Goal: Task Accomplishment & Management: Use online tool/utility

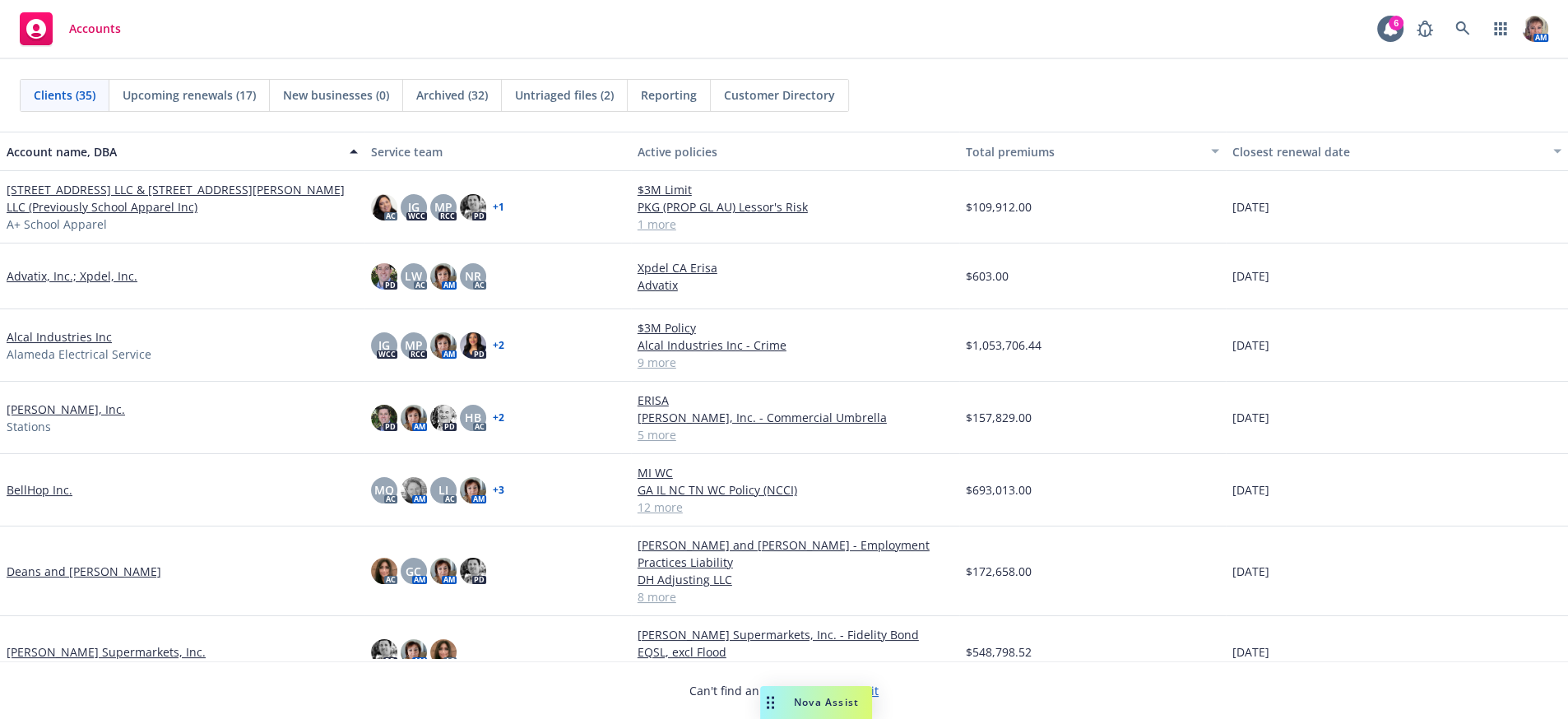
click at [60, 574] on link "Deans and [PERSON_NAME]" at bounding box center [84, 572] width 155 height 18
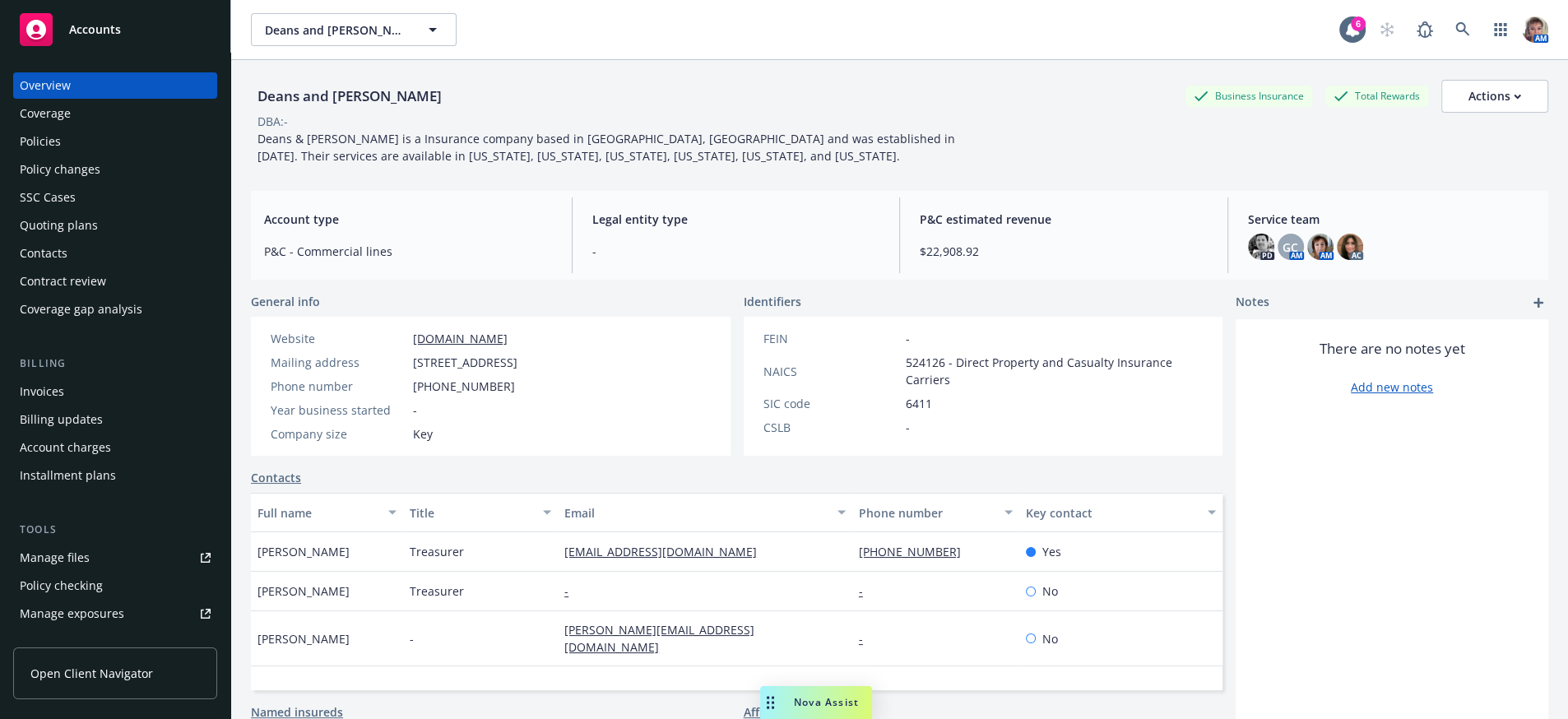
click at [46, 155] on div "Policies" at bounding box center [40, 142] width 41 height 26
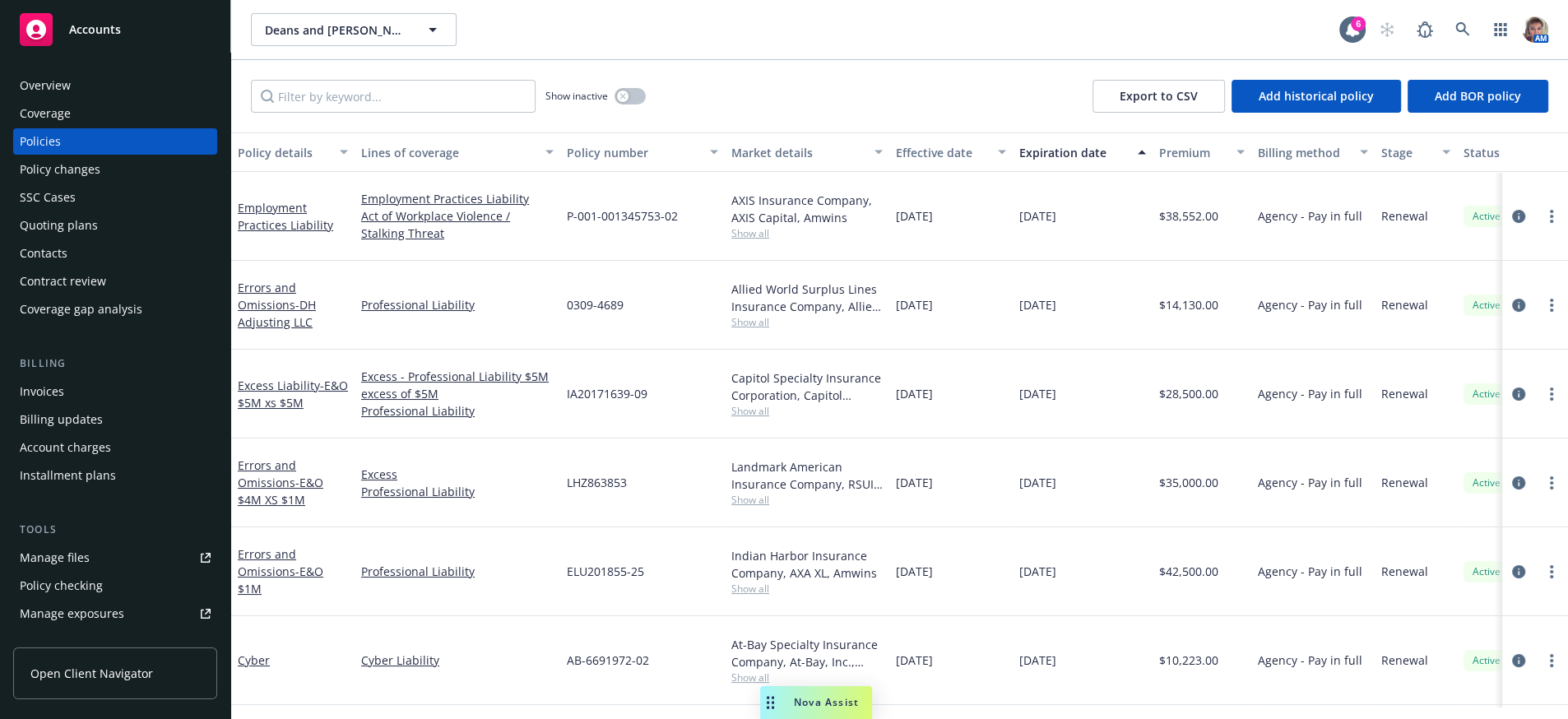
click at [621, 157] on button "Policy number" at bounding box center [643, 152] width 165 height 39
click at [621, 161] on div "Policy number" at bounding box center [634, 152] width 133 height 18
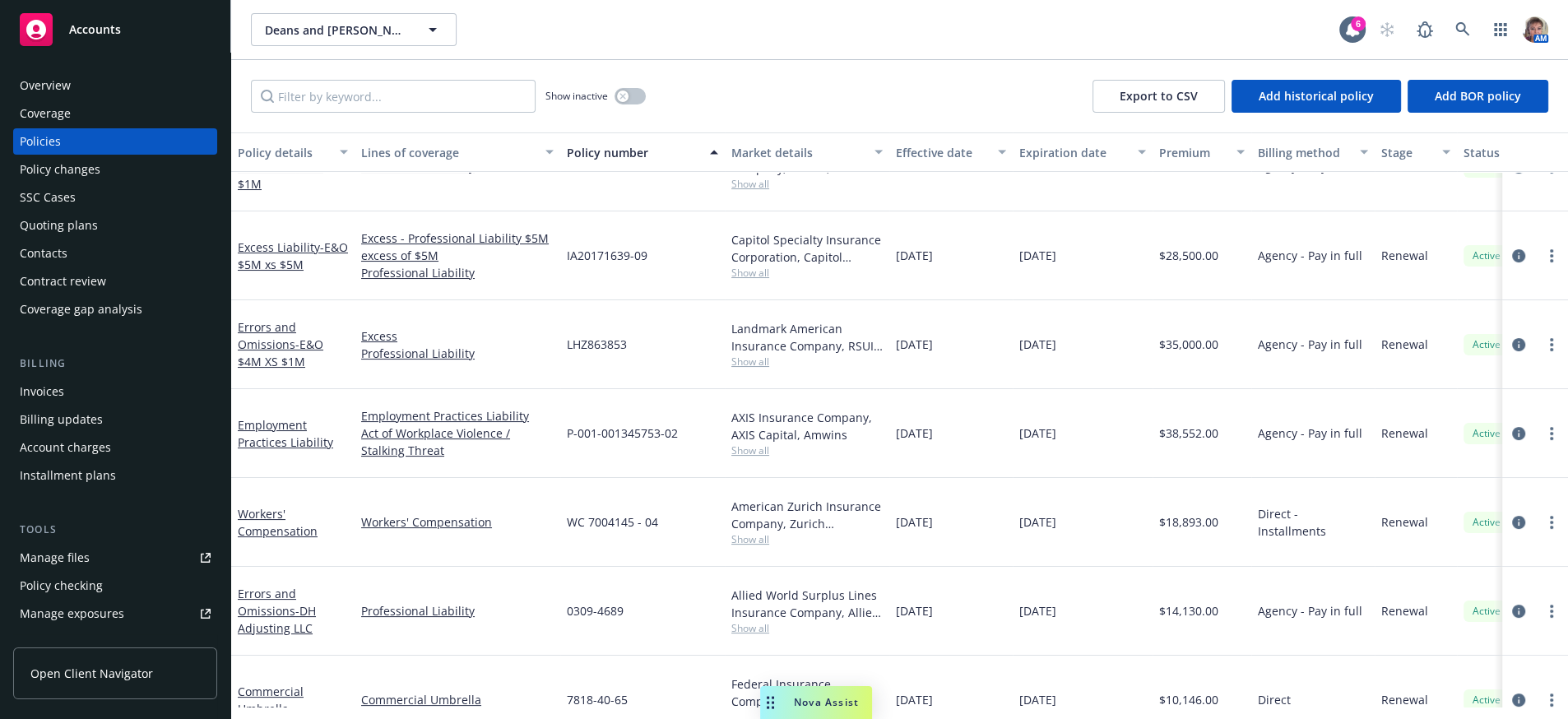
scroll to position [215, 0]
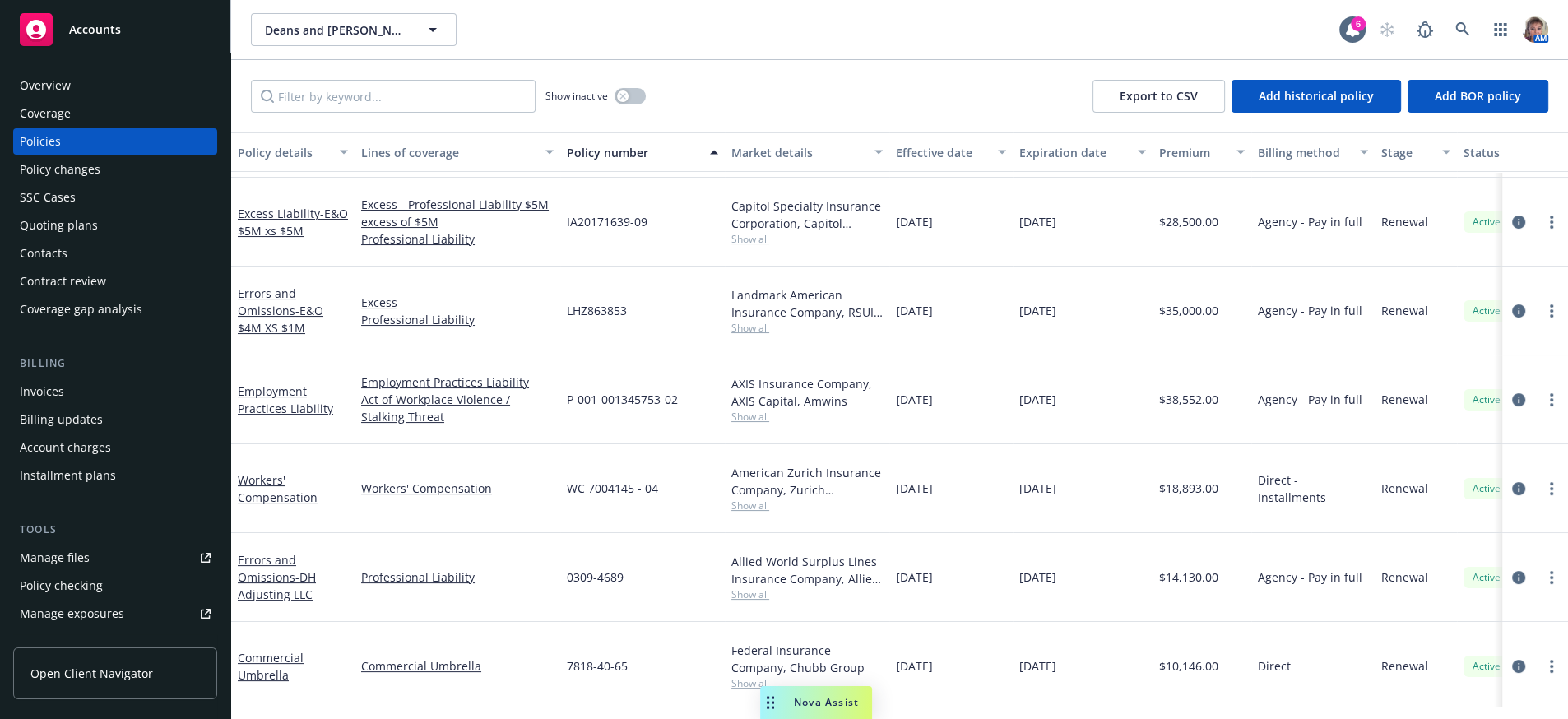
click at [85, 239] on div "Quoting plans" at bounding box center [59, 225] width 78 height 26
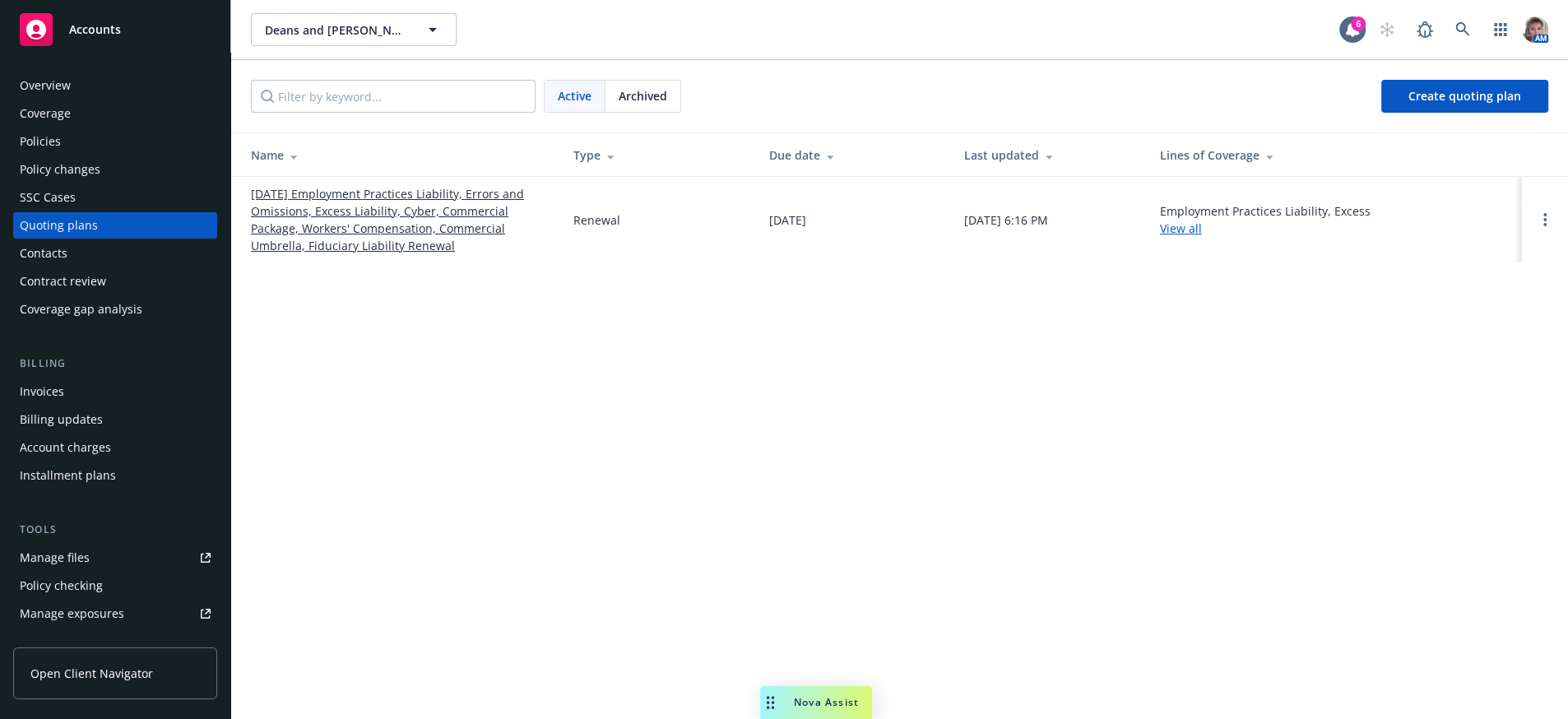
click at [441, 237] on link "[DATE] Employment Practices Liability, Errors and Omissions, Excess Liability, …" at bounding box center [399, 219] width 296 height 69
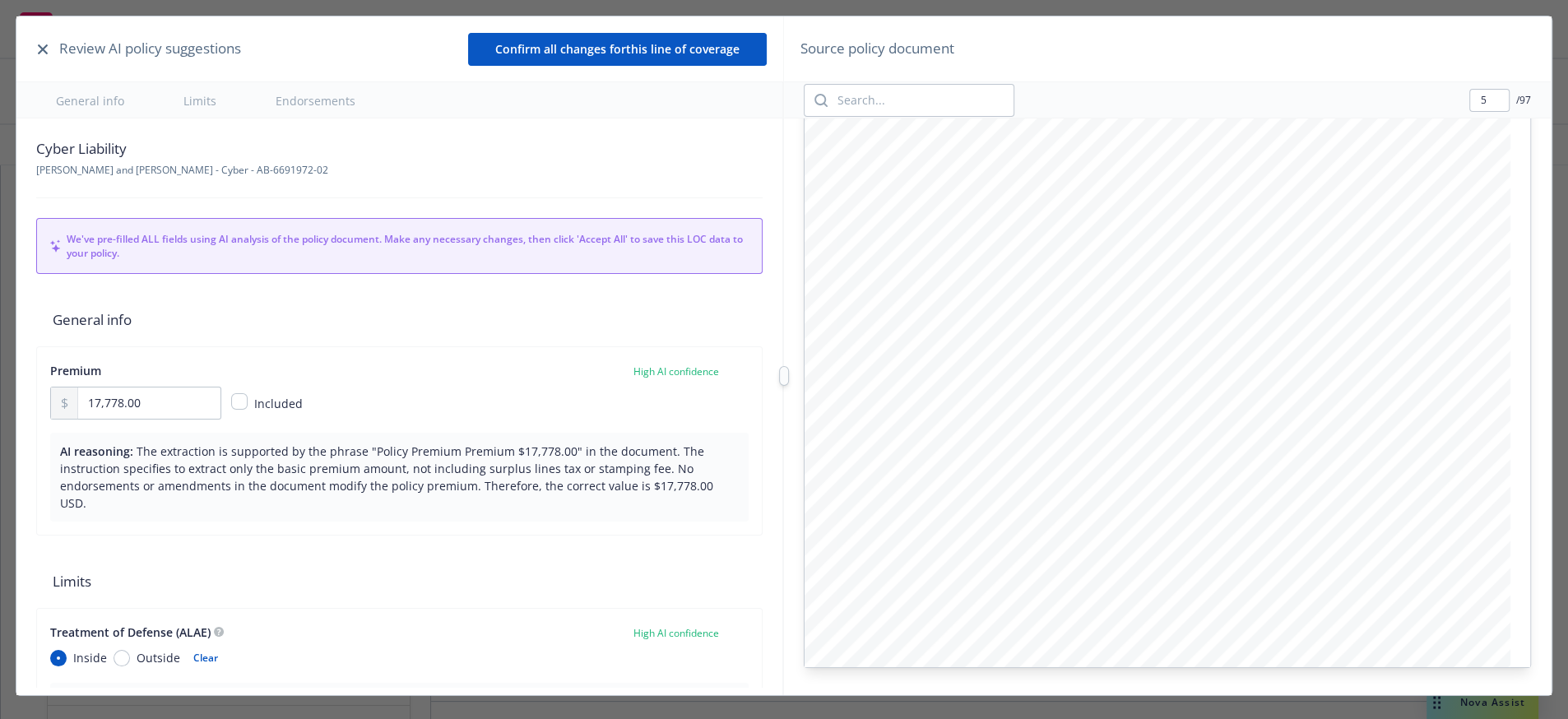
scroll to position [2421, 0]
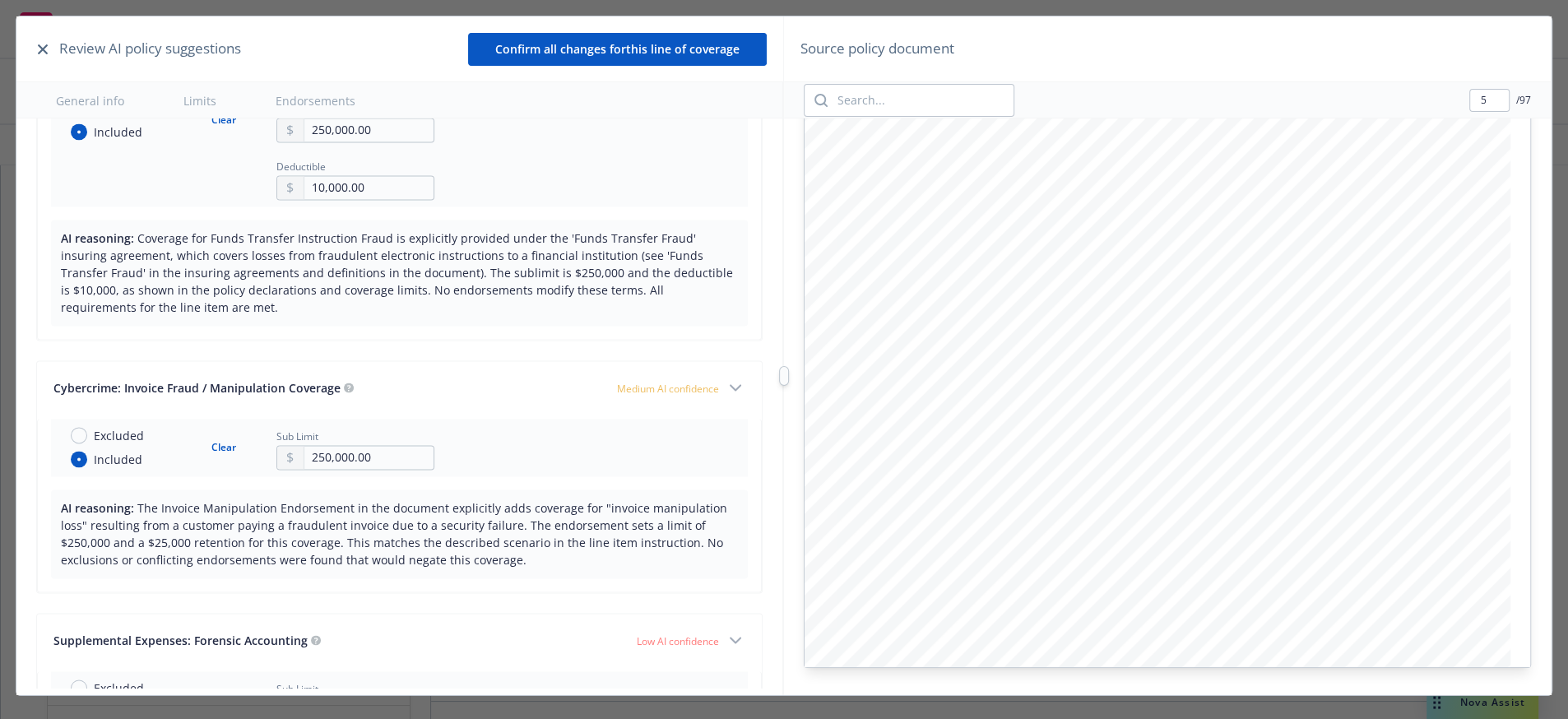
type input "6"
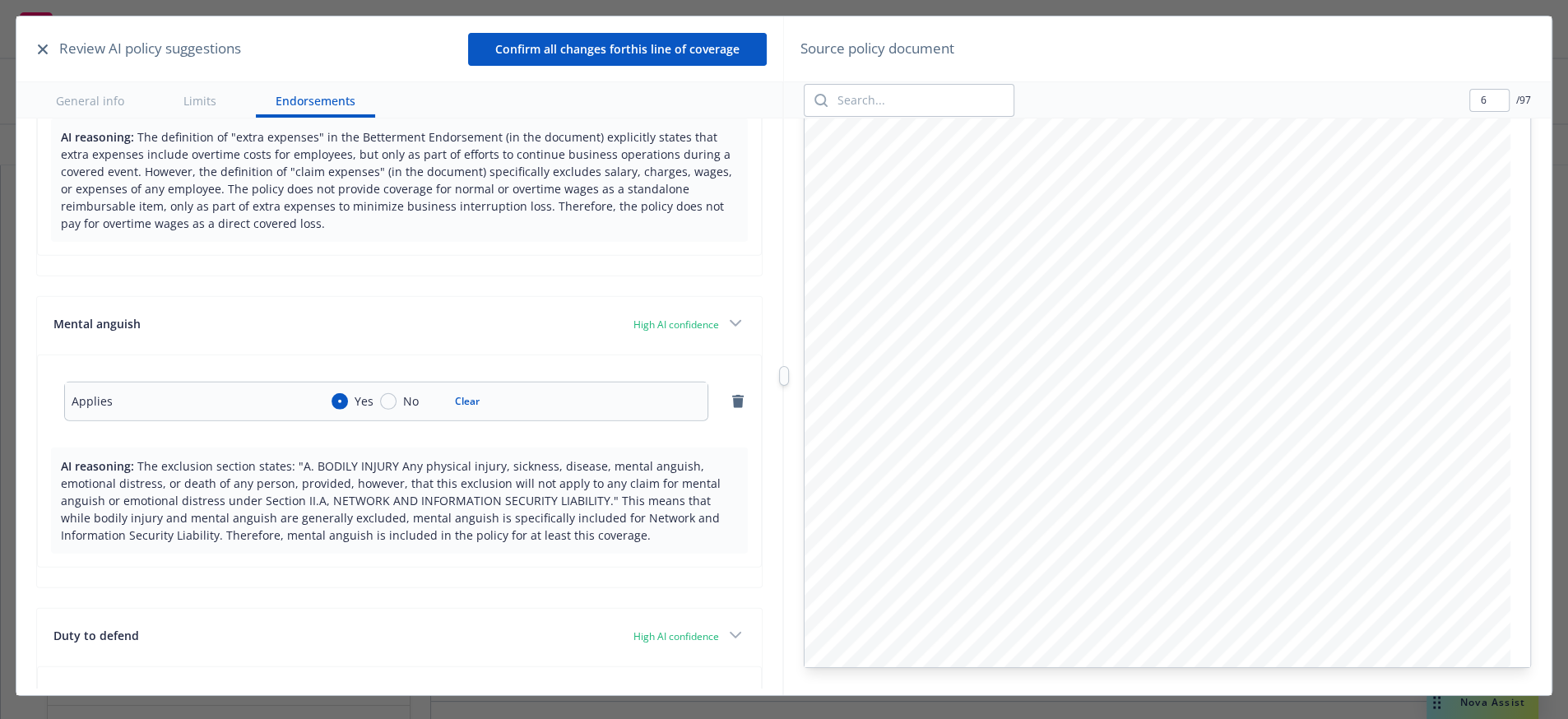
click at [583, 61] on button "Confirm all changes for this line of coverage" at bounding box center [617, 50] width 299 height 33
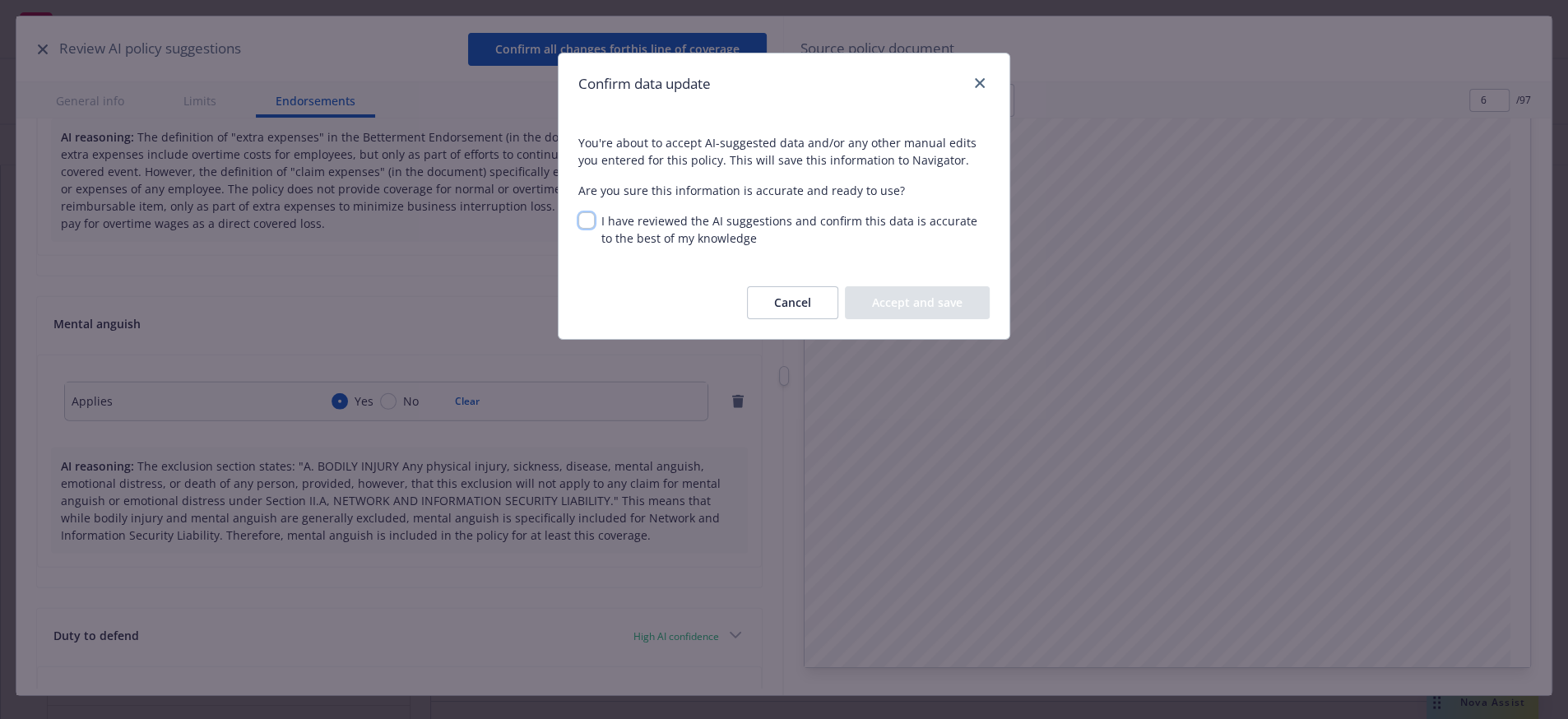
click at [594, 229] on input "I have reviewed the AI suggestions and confirm this data is accurate to the bes…" at bounding box center [587, 220] width 17 height 17
checkbox input "true"
click at [896, 320] on button "Accept and save" at bounding box center [917, 303] width 144 height 33
click at [481, 355] on div "Confirm data update You're about to accept AI-suggested data and/or any other m…" at bounding box center [784, 359] width 1568 height 719
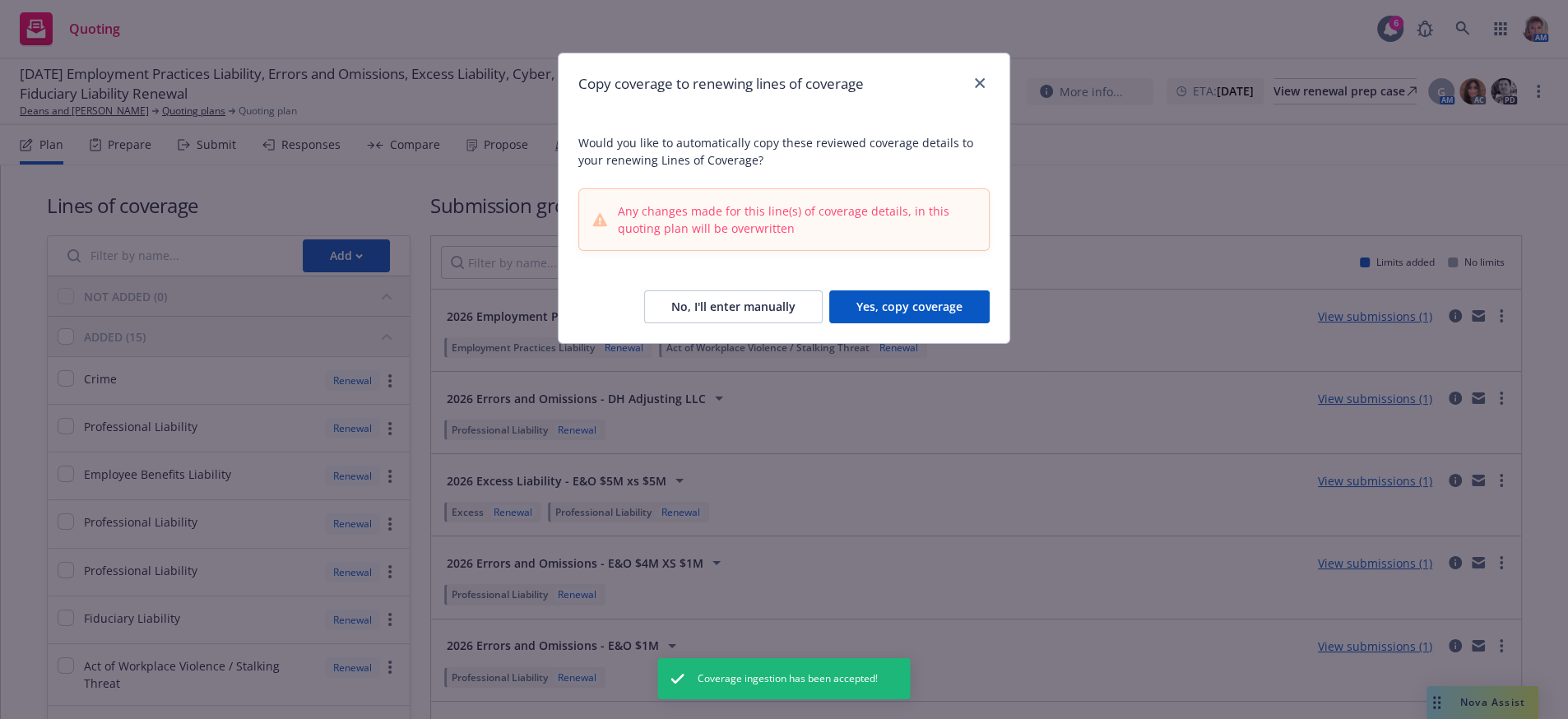
click at [922, 323] on button "Yes, copy coverage" at bounding box center [909, 307] width 160 height 33
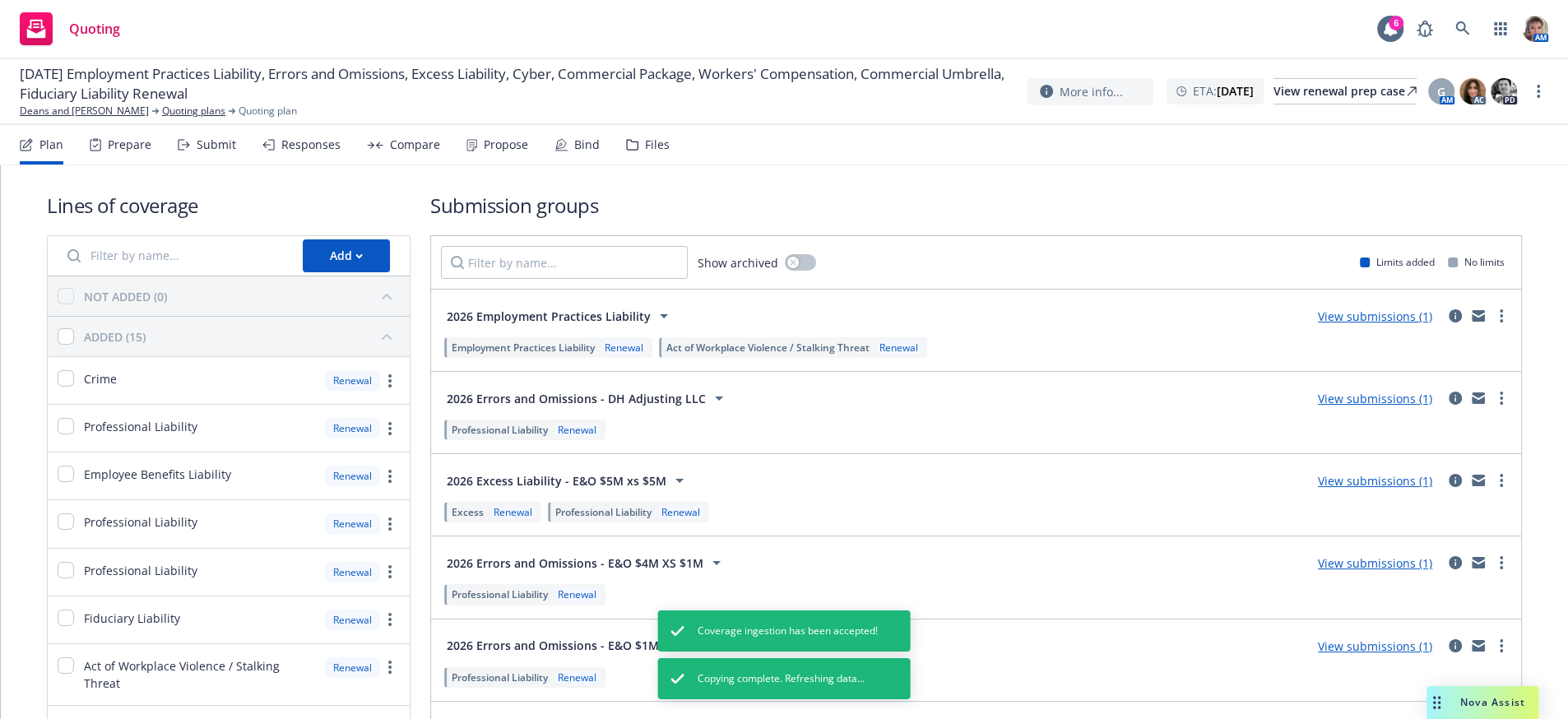
click at [220, 152] on div "Submit" at bounding box center [216, 145] width 39 height 13
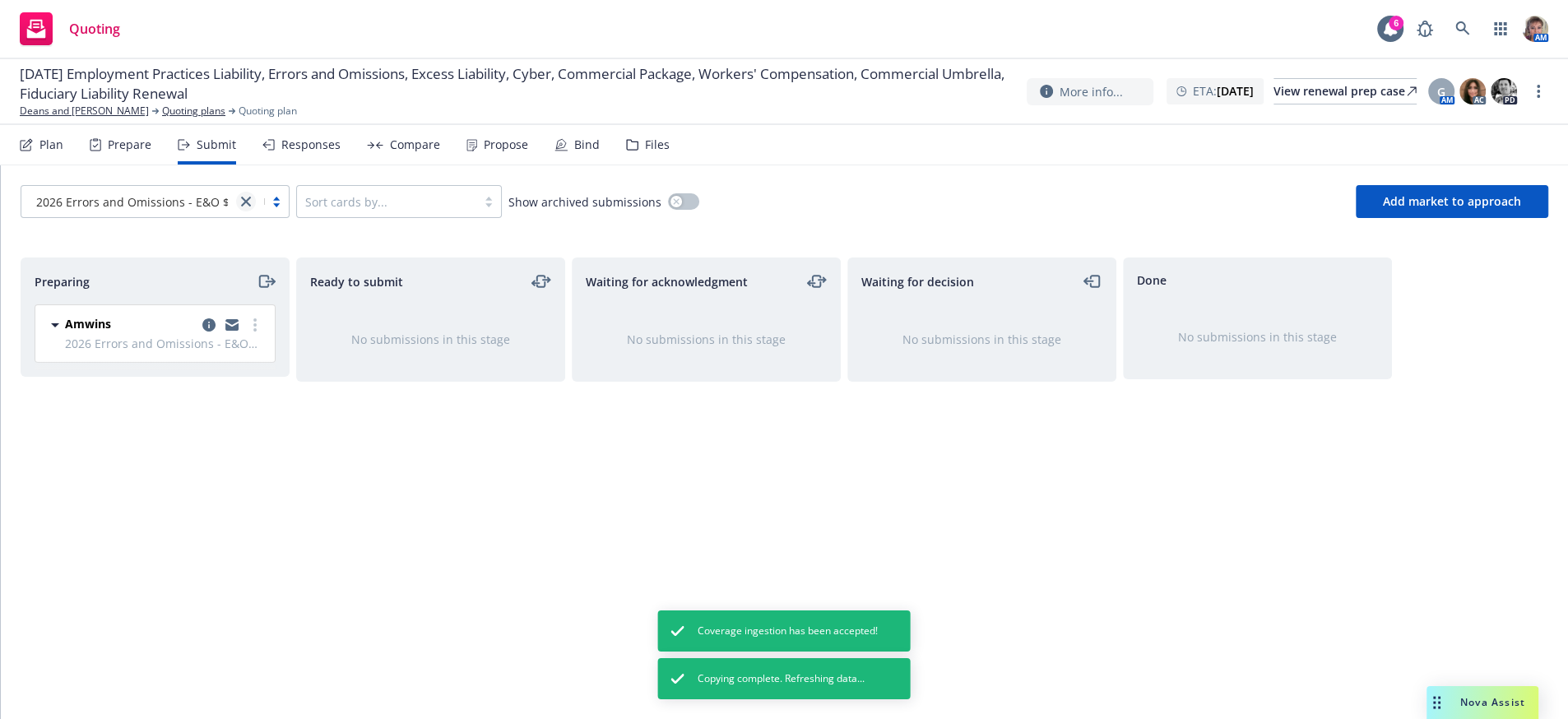
click at [250, 207] on icon "close" at bounding box center [245, 201] width 10 height 10
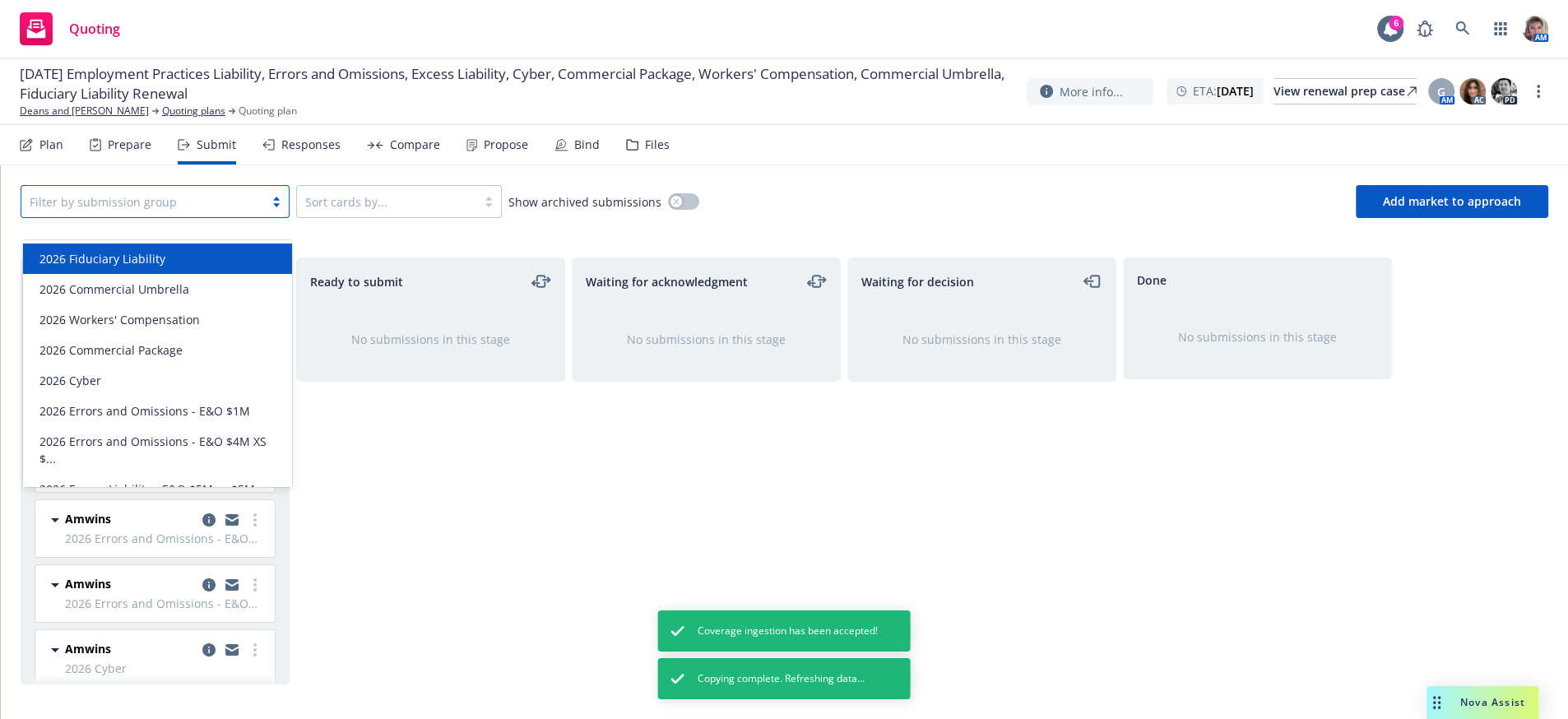
click at [200, 264] on div "2026 Fiduciary Liability" at bounding box center [158, 259] width 250 height 18
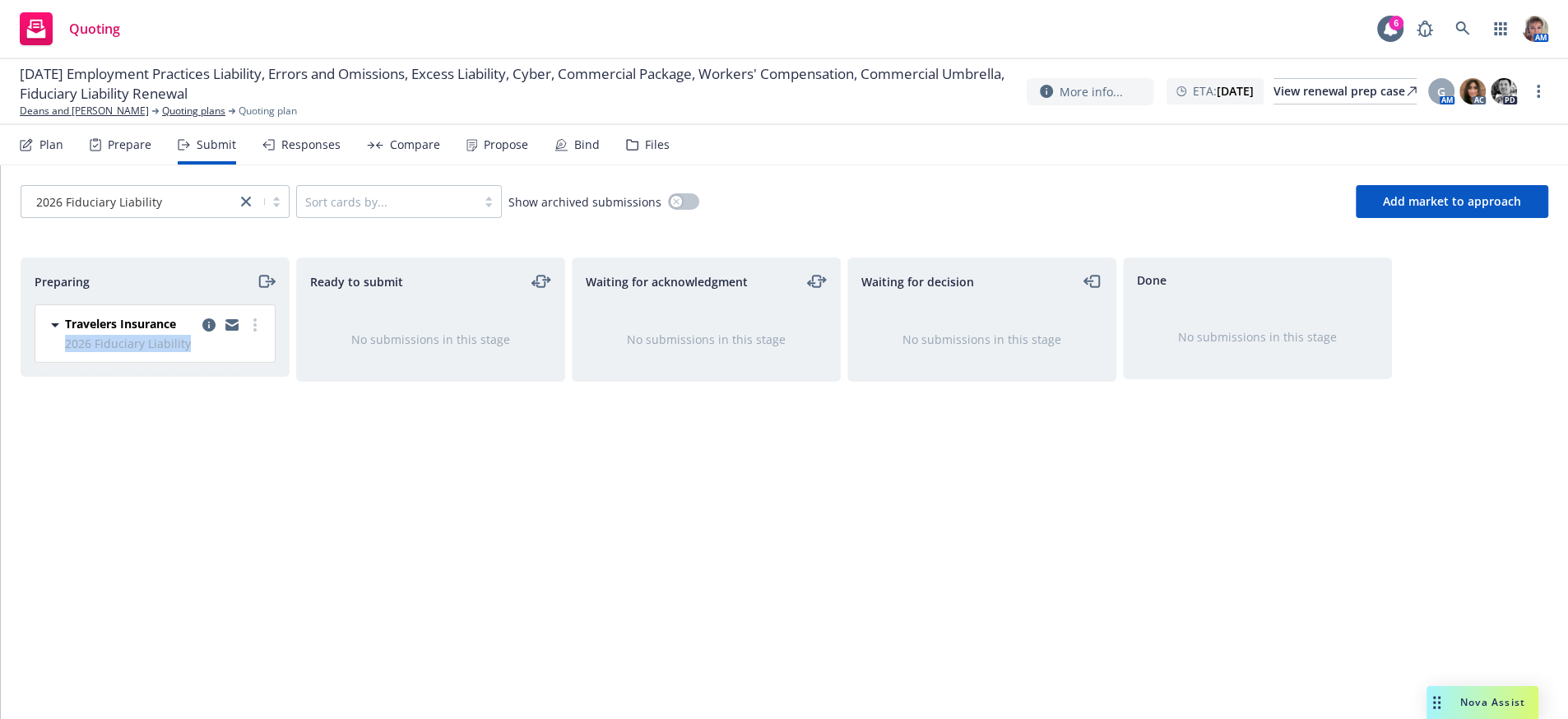
drag, startPoint x: 207, startPoint y: 342, endPoint x: 280, endPoint y: 500, distance: 174.0
click at [280, 500] on div "Preparing Travelers Insurance 2026 Fiduciary Liability Sunday, August 3, 2025 a…" at bounding box center [154, 471] width 269 height 427
click at [60, 116] on link "Deans and [PERSON_NAME]" at bounding box center [85, 110] width 130 height 15
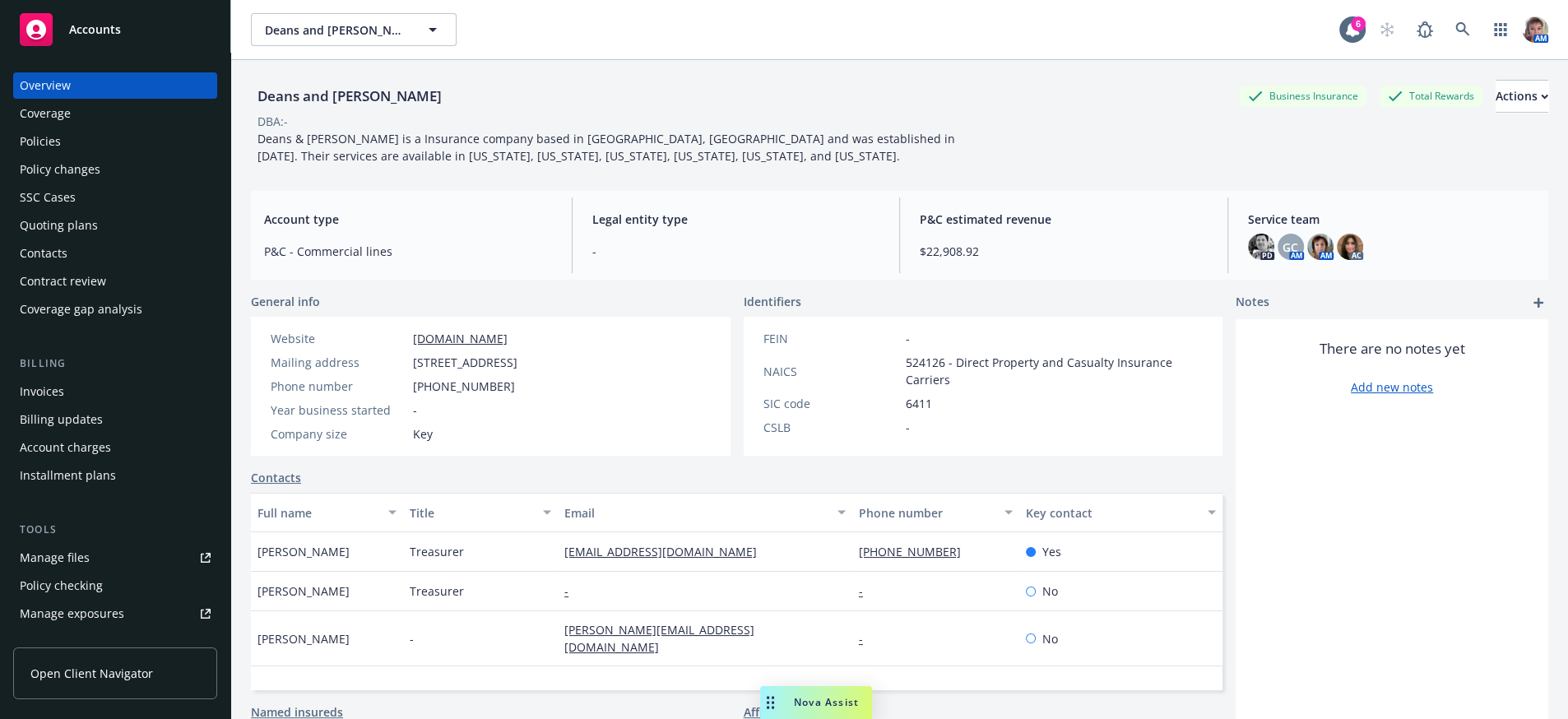
click at [89, 155] on div "Policies" at bounding box center [116, 142] width 191 height 26
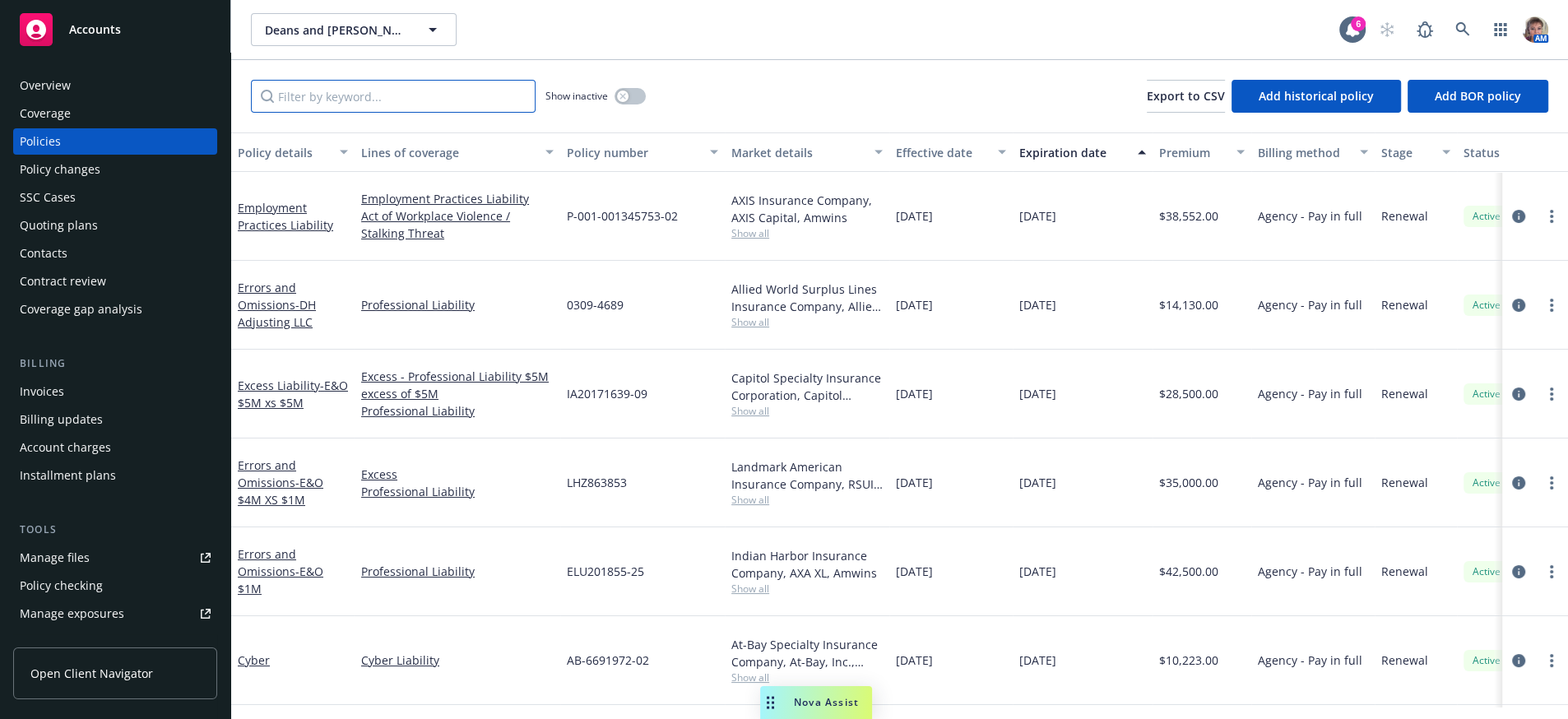
click at [337, 101] on input "Filter by keyword..." at bounding box center [393, 96] width 285 height 33
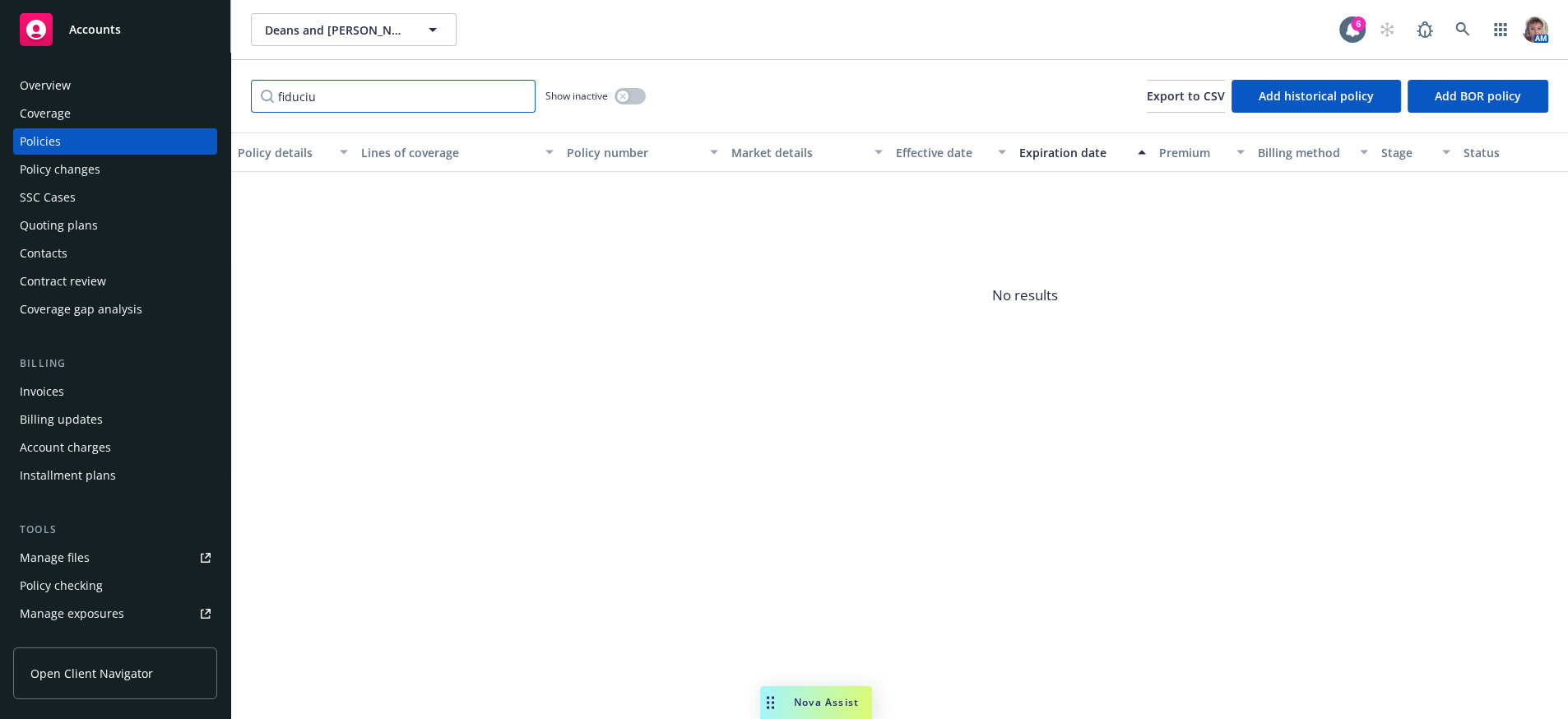
type input "fiduci"
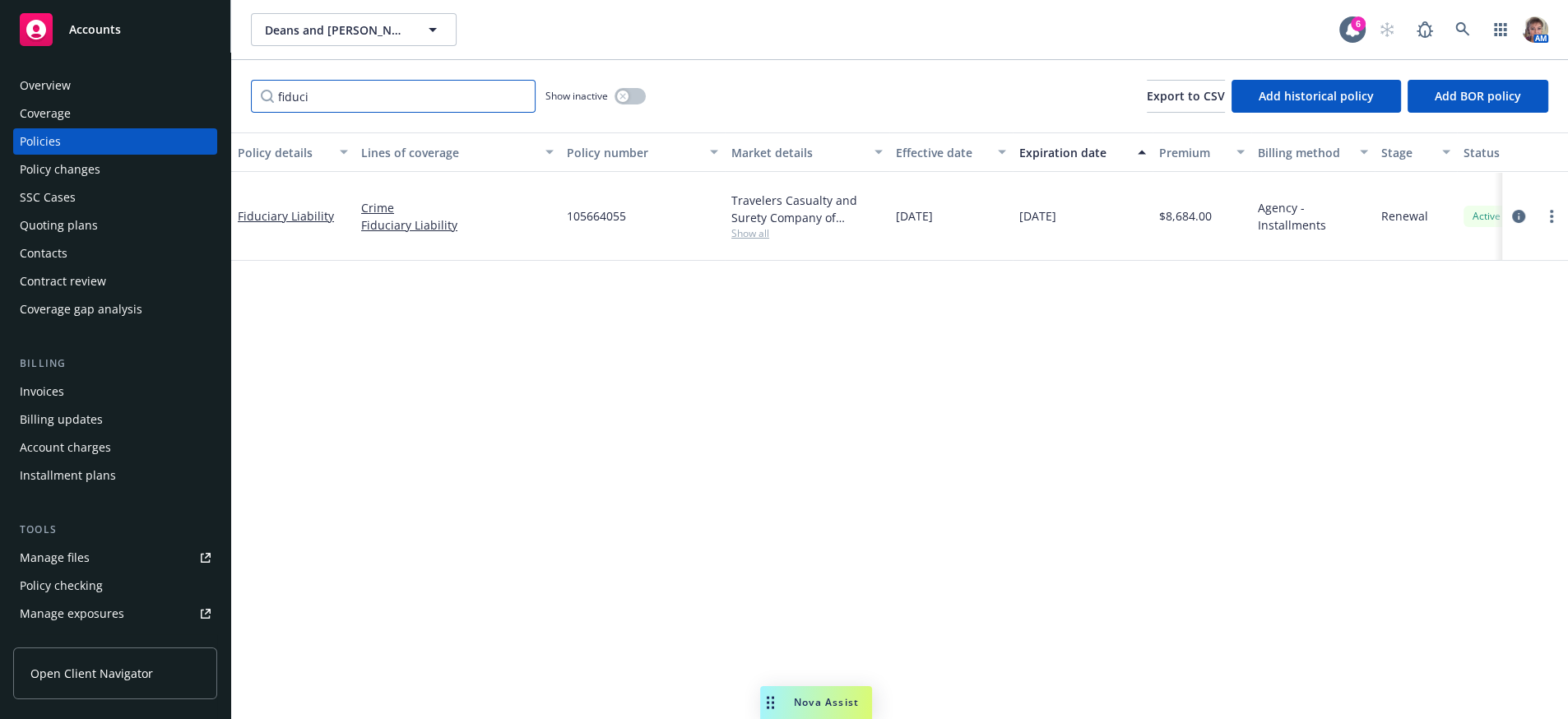
drag, startPoint x: 315, startPoint y: 110, endPoint x: 185, endPoint y: 159, distance: 138.9
click at [206, 118] on div "Accounts Overview Coverage Policies Policy changes SSC Cases Quoting plans Cont…" at bounding box center [784, 359] width 1568 height 719
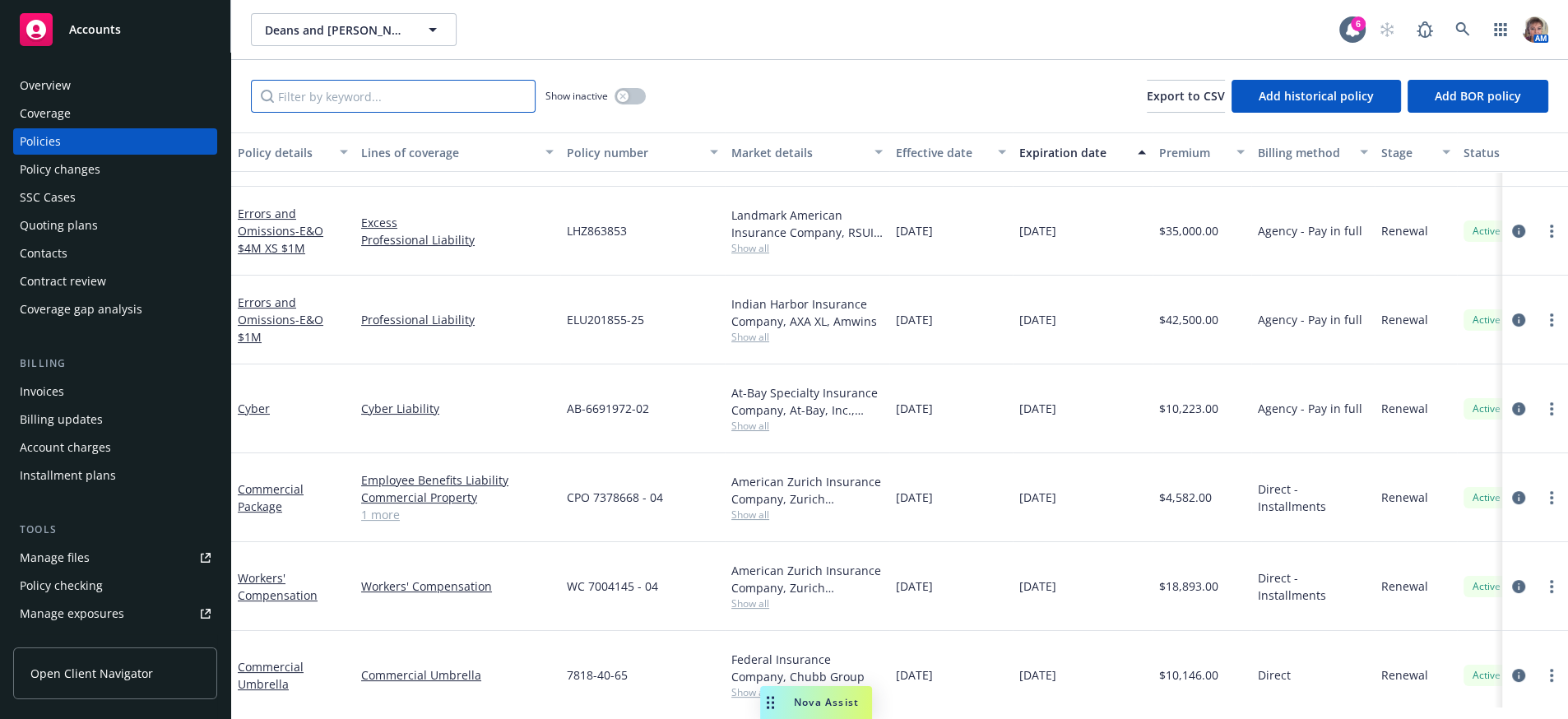
scroll to position [215, 0]
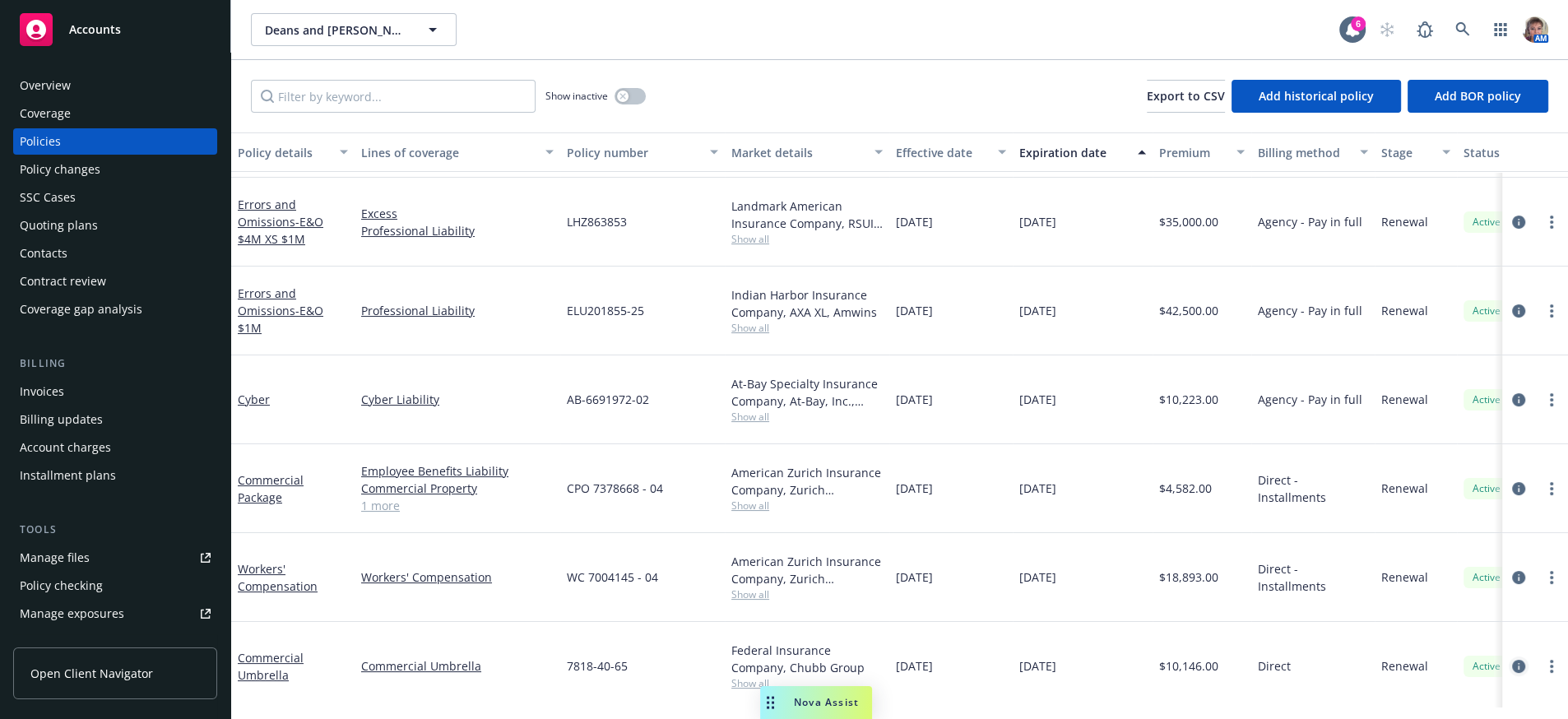
click at [1512, 660] on icon "circleInformation" at bounding box center [1518, 666] width 13 height 13
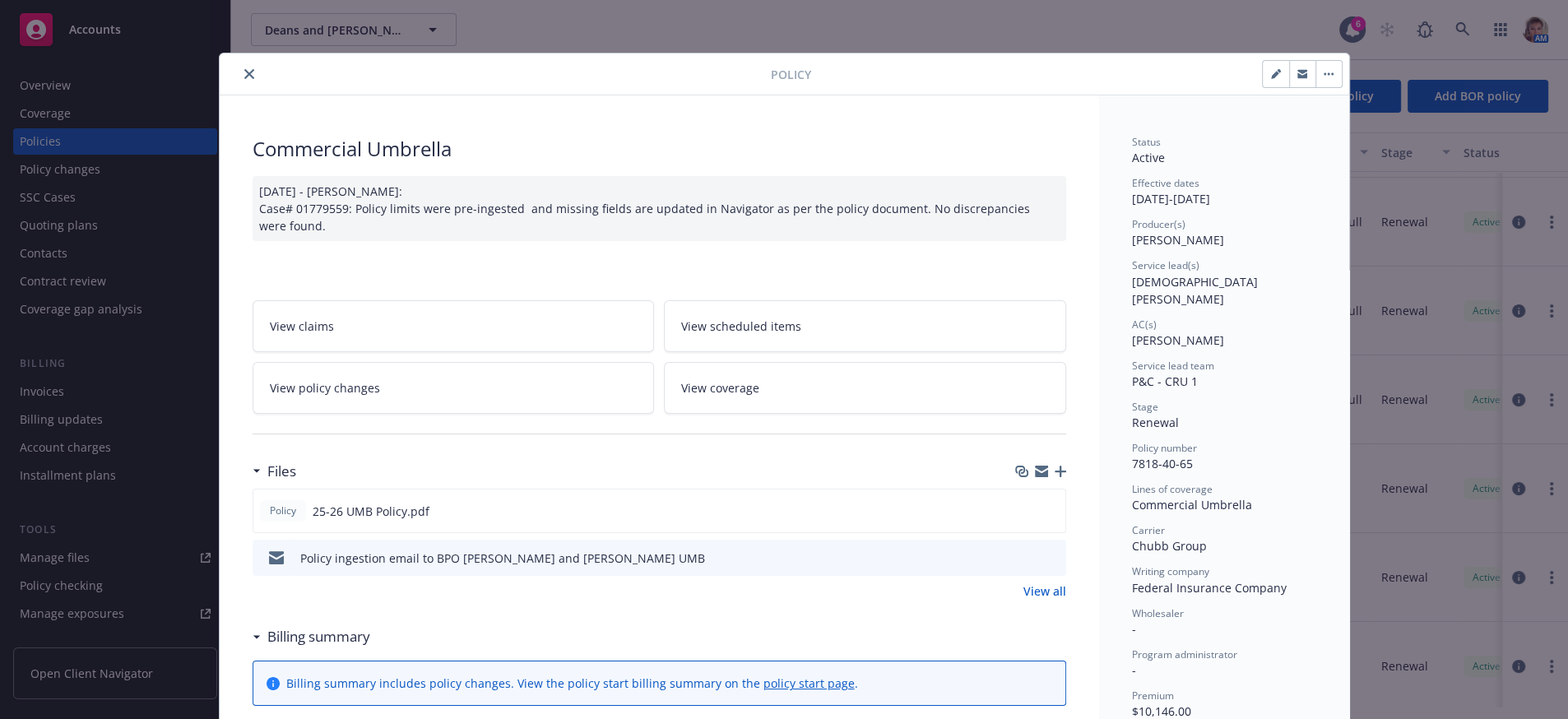
click at [250, 78] on button "close" at bounding box center [249, 74] width 20 height 20
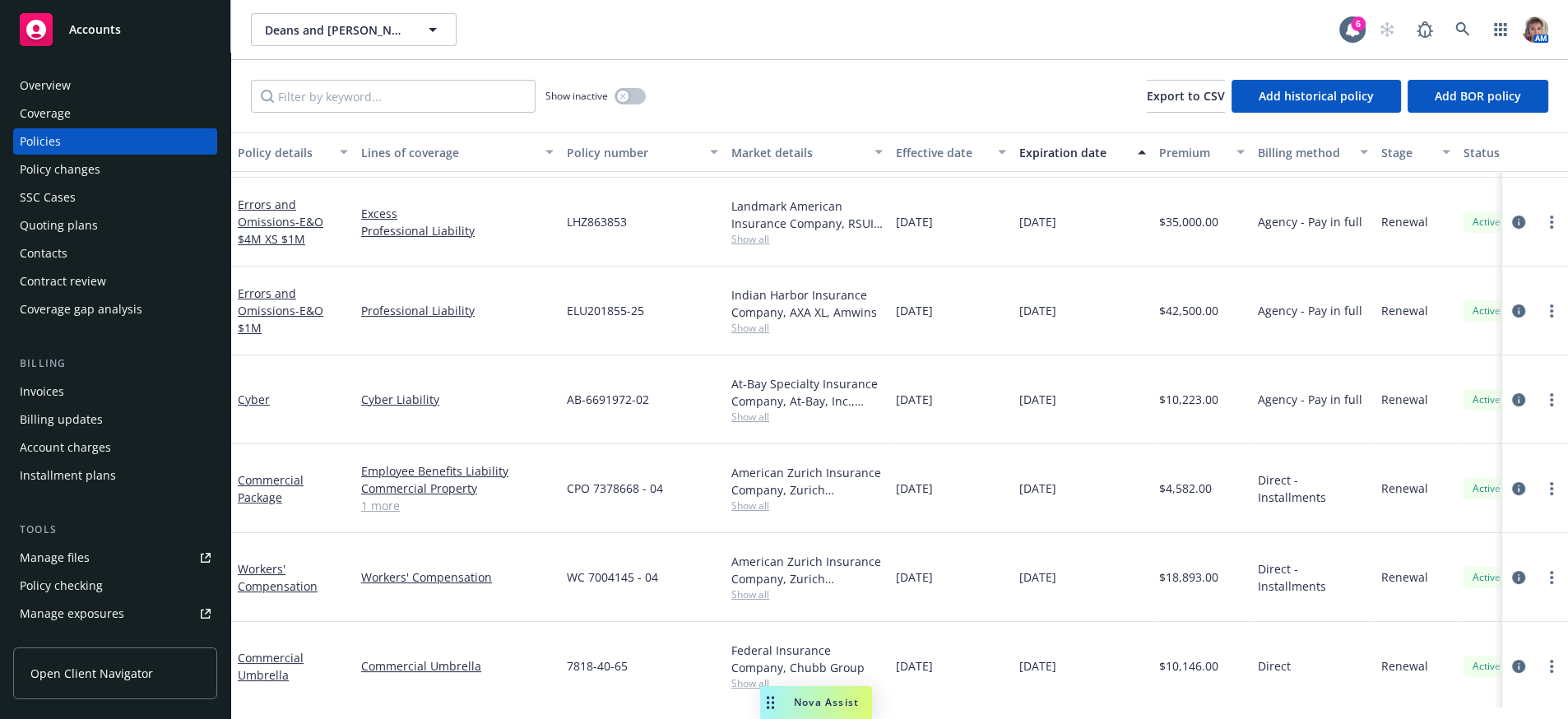
click at [78, 239] on div "Quoting plans" at bounding box center [59, 225] width 78 height 26
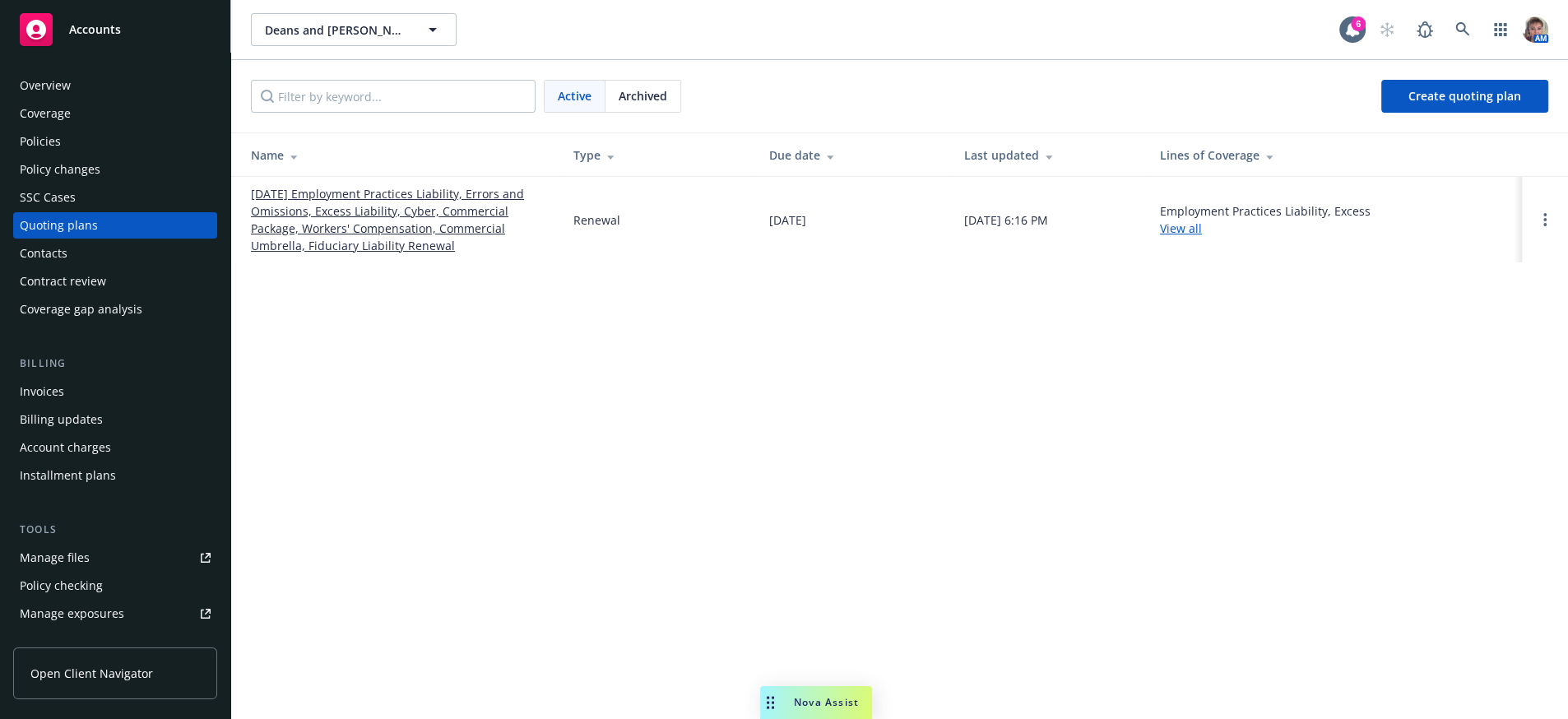
click at [308, 222] on link "[DATE] Employment Practices Liability, Errors and Omissions, Excess Liability, …" at bounding box center [399, 219] width 296 height 69
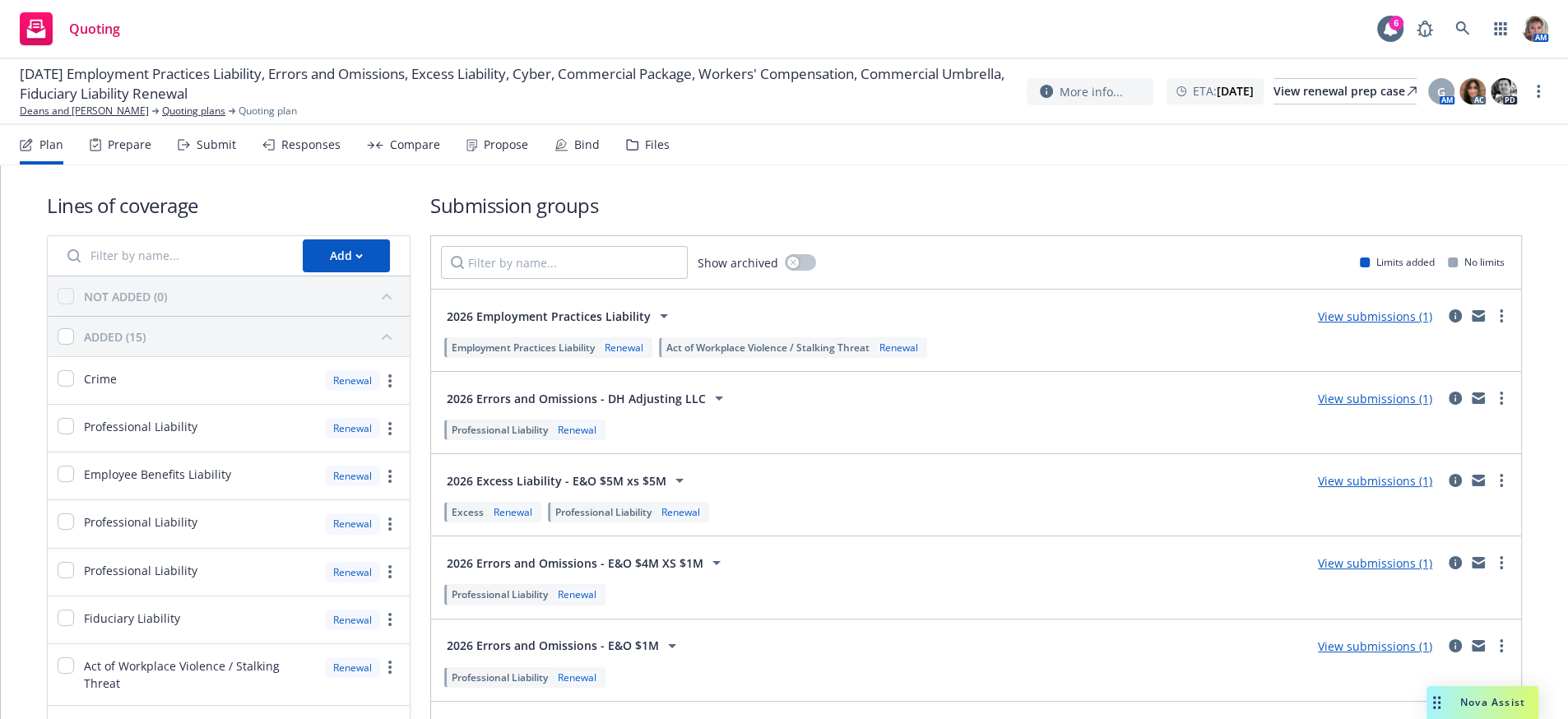
click at [221, 152] on div "Submit" at bounding box center [216, 145] width 39 height 13
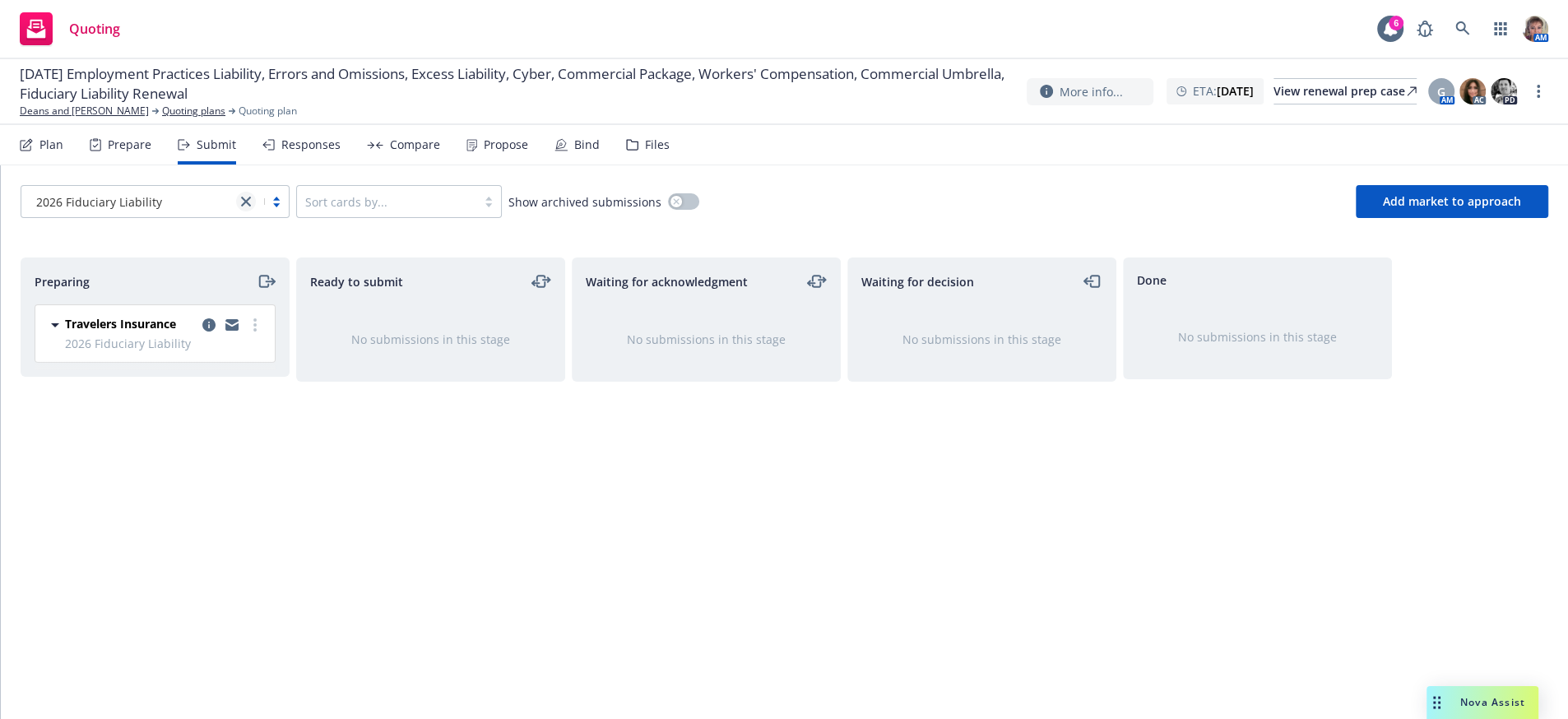
click at [247, 207] on icon "close" at bounding box center [245, 201] width 10 height 10
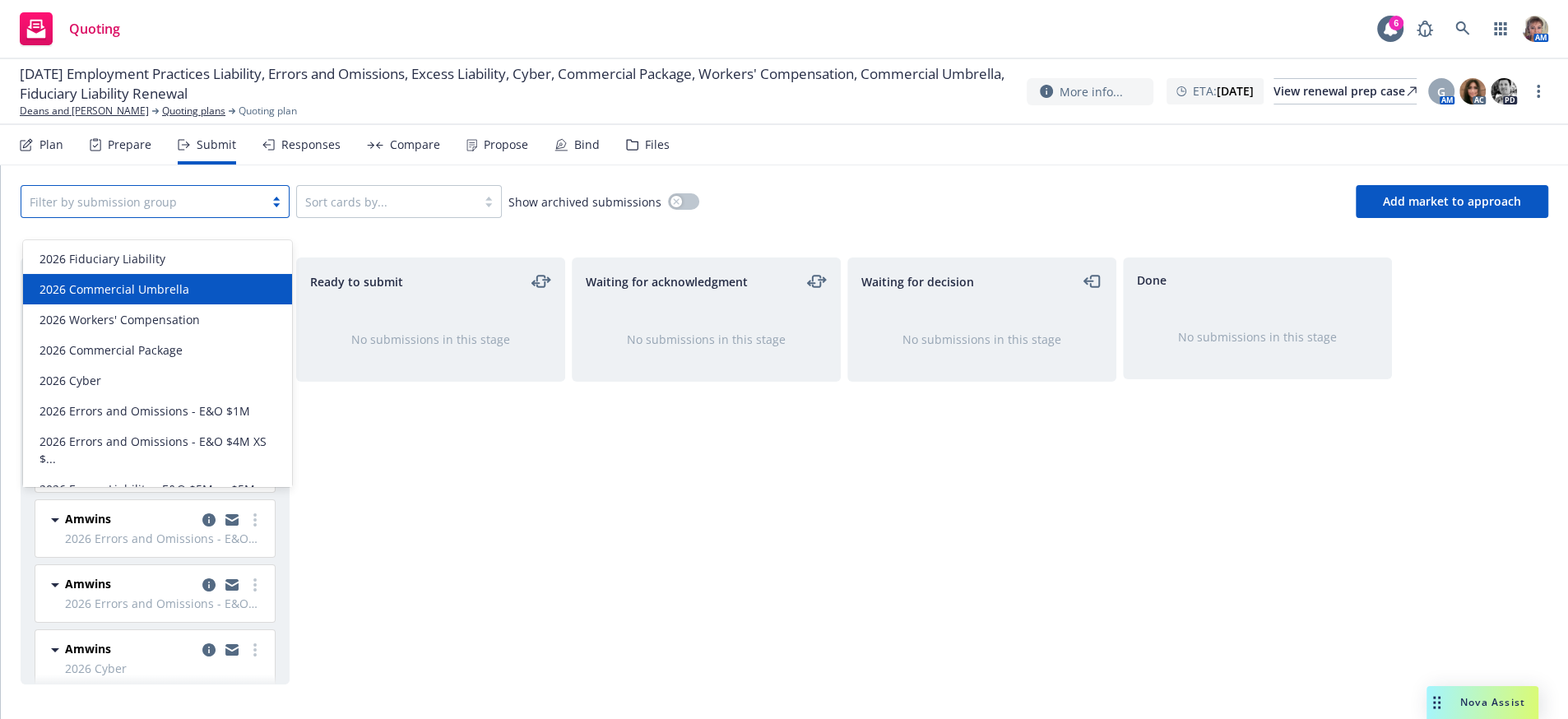
click at [218, 283] on div "2026 Commercial Umbrella" at bounding box center [158, 289] width 250 height 18
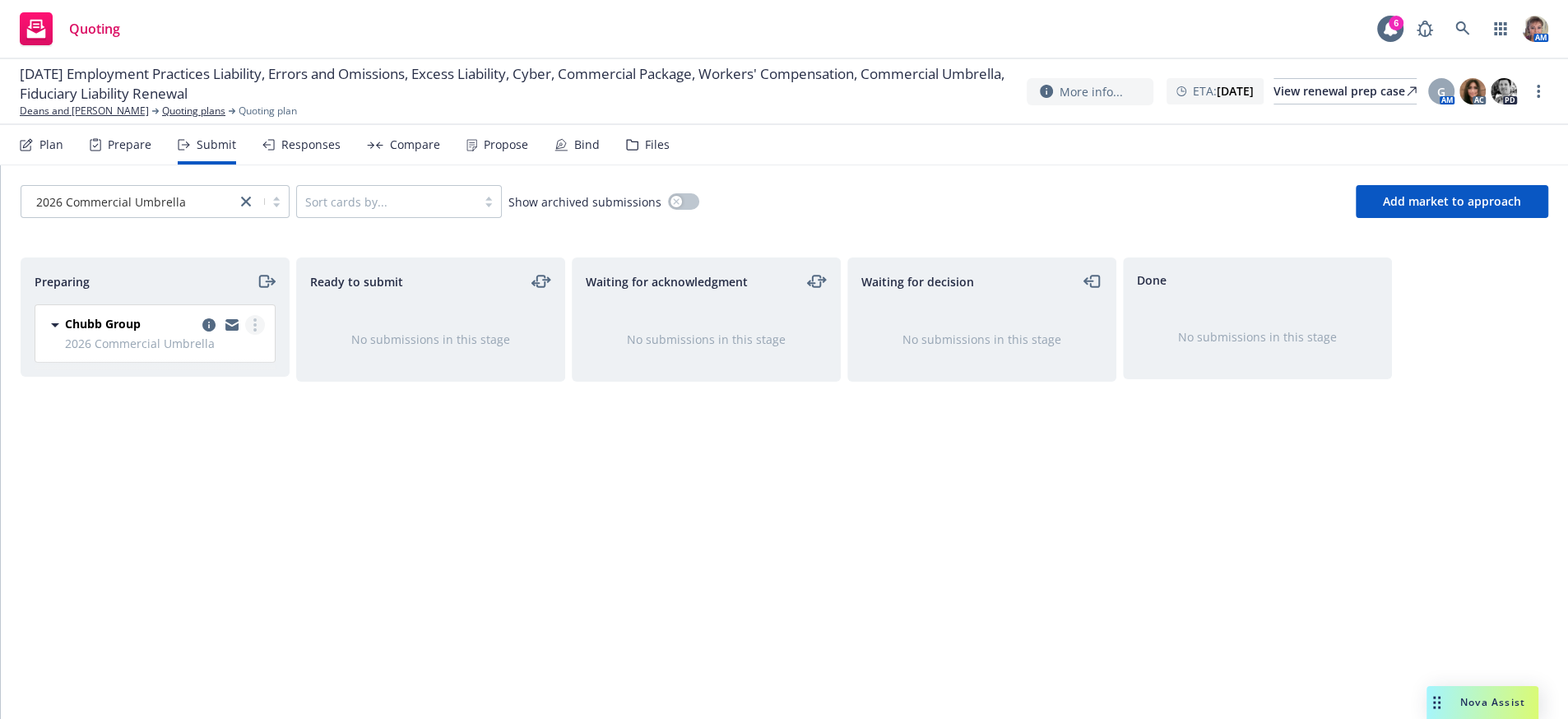
click at [249, 335] on link "more" at bounding box center [255, 325] width 20 height 20
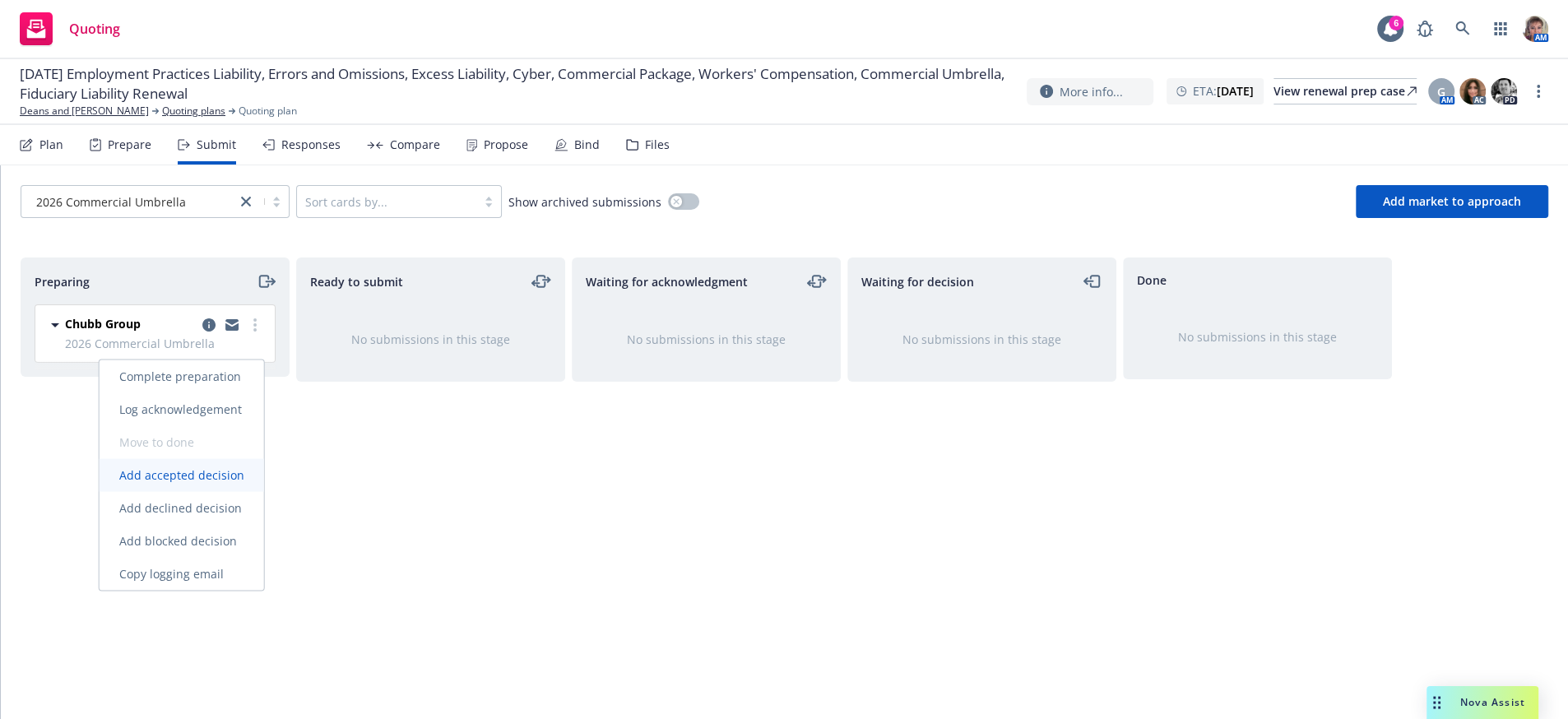
click at [212, 469] on span "Add accepted decision" at bounding box center [182, 476] width 165 height 16
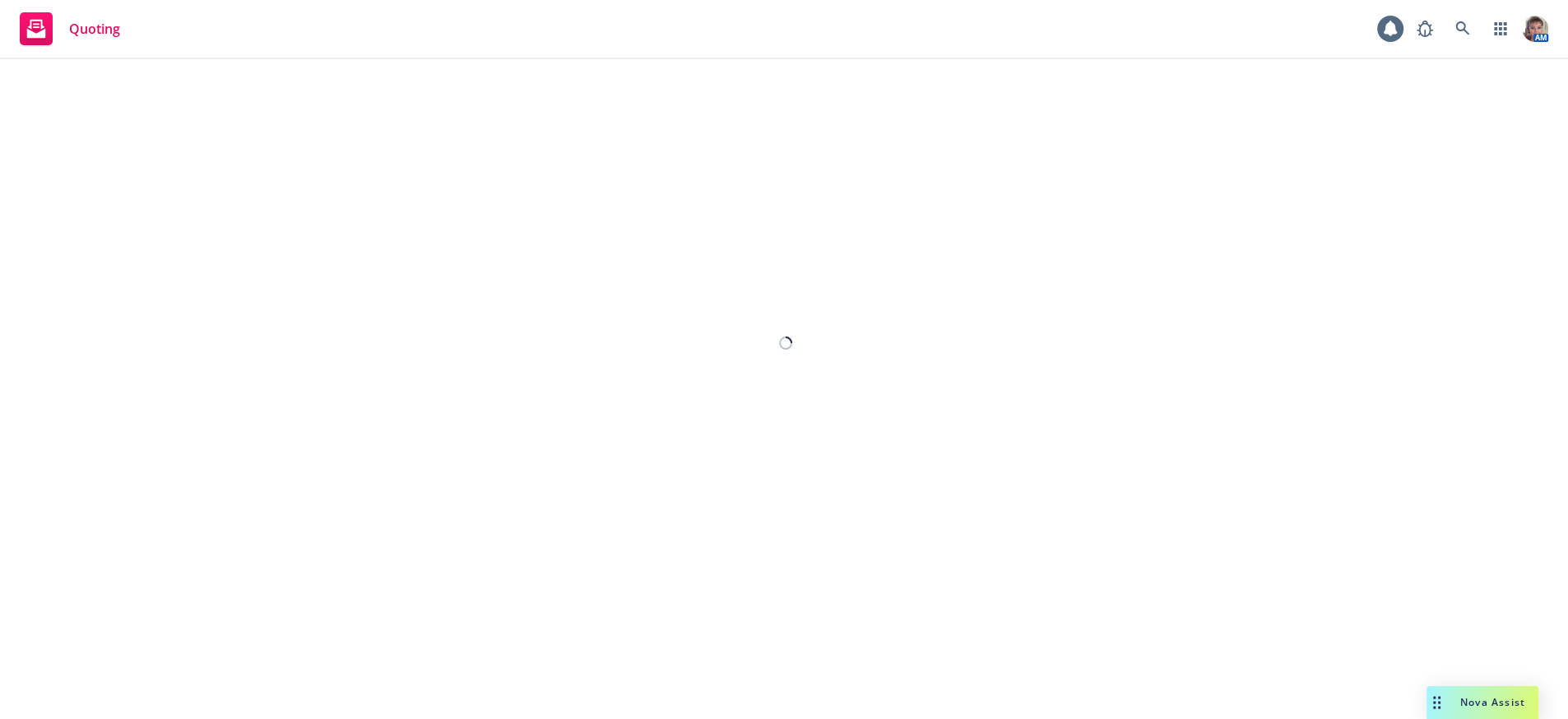
select select "12"
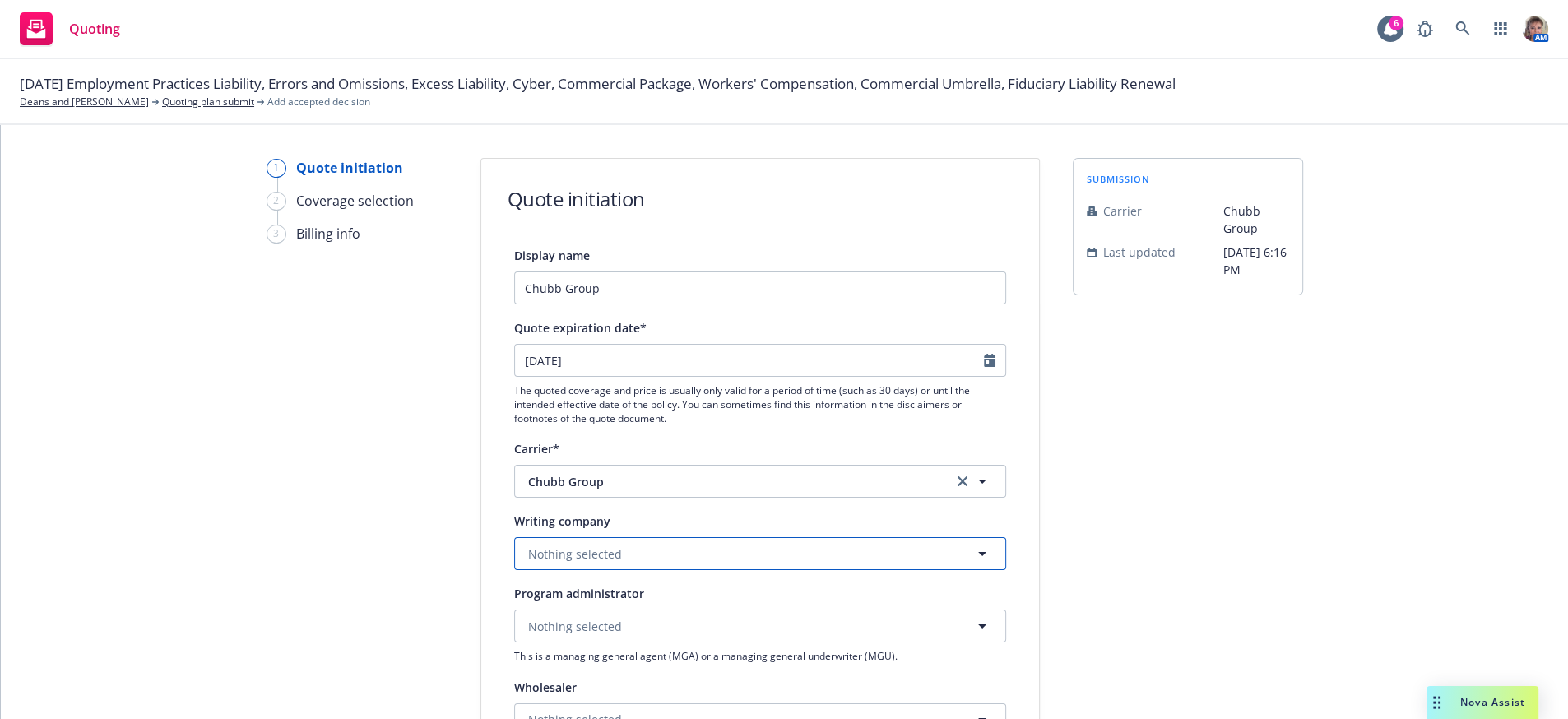
click at [570, 563] on span "Nothing selected" at bounding box center [574, 554] width 94 height 18
type input "federal"
click at [560, 494] on strong "Federal Insurance Company" at bounding box center [610, 486] width 157 height 16
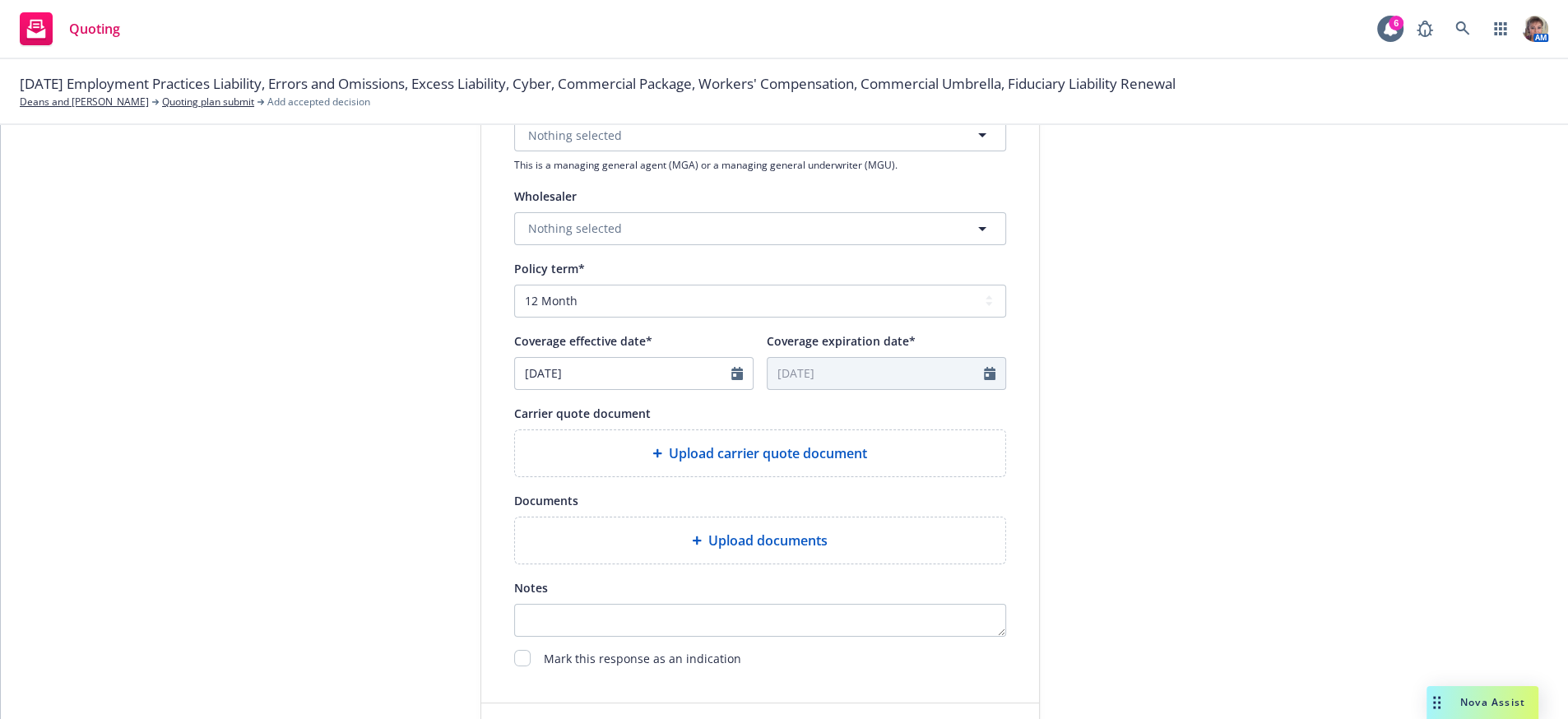
scroll to position [512, 0]
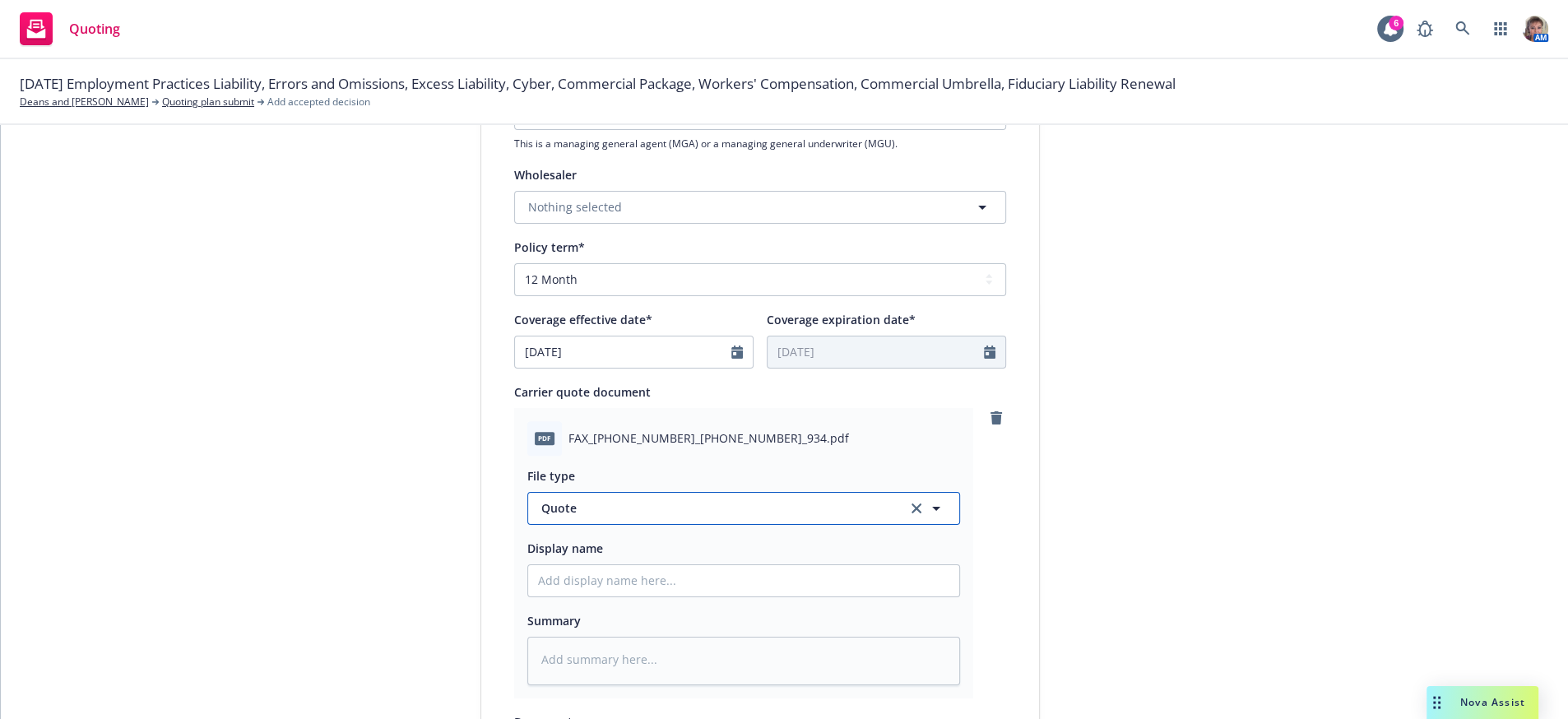
click at [787, 525] on button "Quote" at bounding box center [743, 509] width 432 height 33
click at [787, 518] on input at bounding box center [740, 509] width 372 height 20
click at [782, 569] on div "Quote" at bounding box center [744, 557] width 411 height 24
click at [772, 596] on input "Display name" at bounding box center [743, 582] width 431 height 32
type textarea "x"
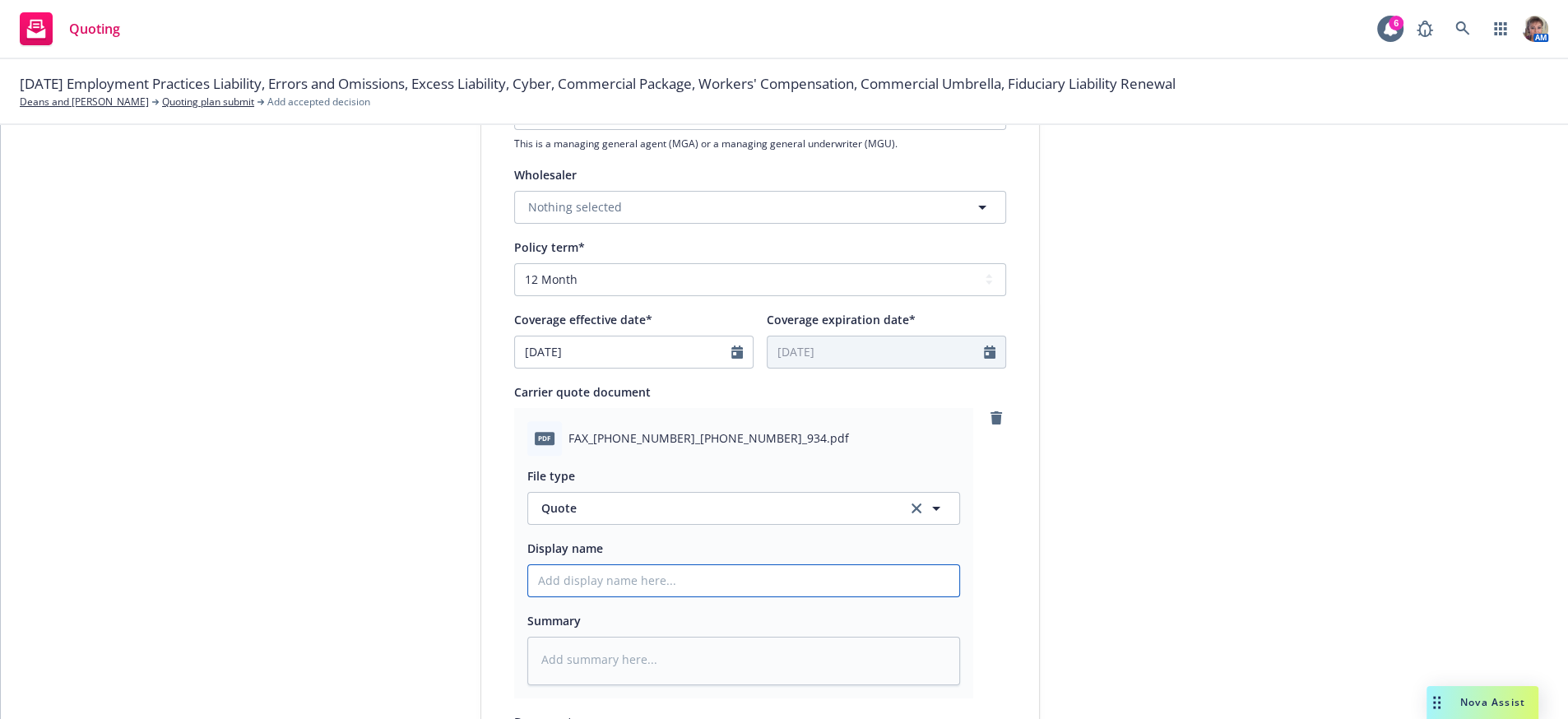
type input "2"
type textarea "x"
type input "26"
type textarea "x"
type input "26-"
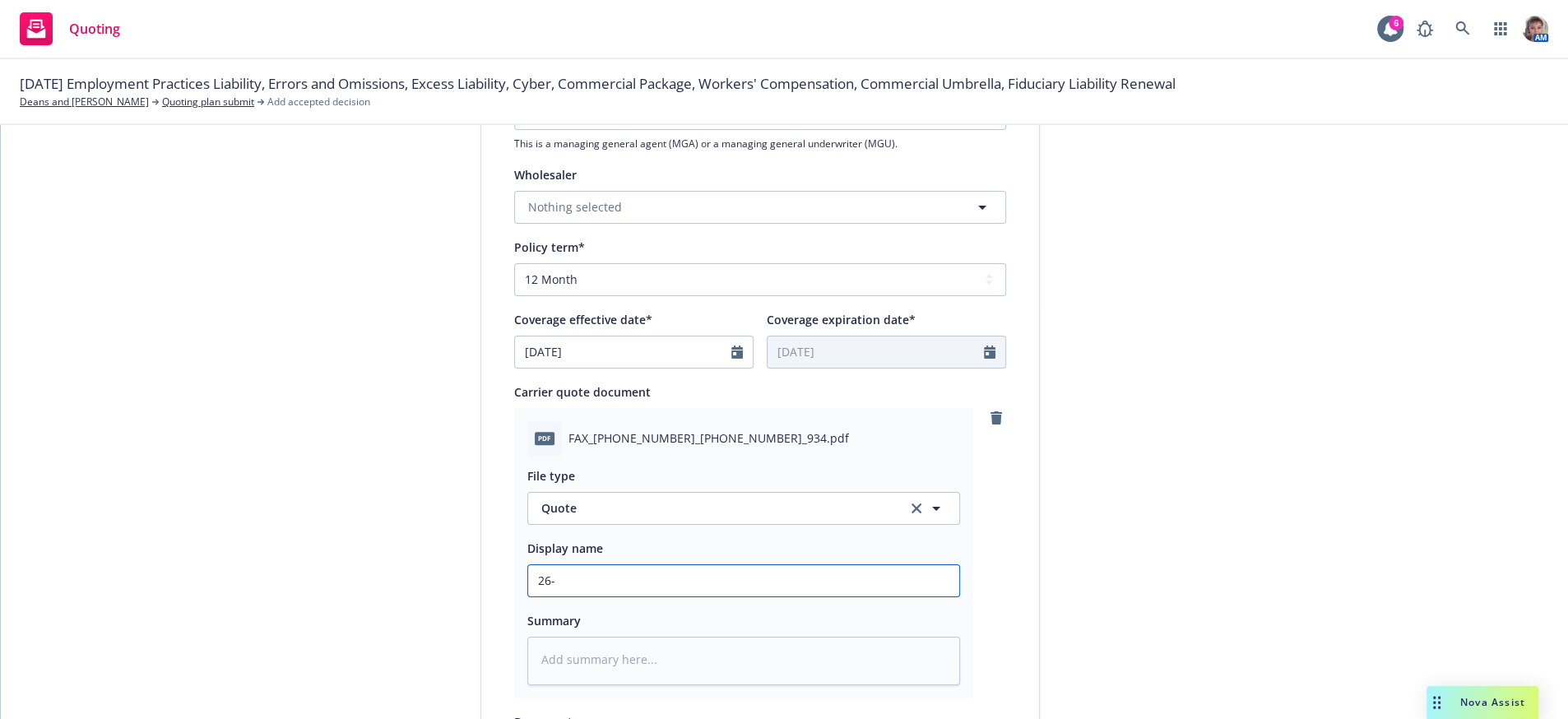
type textarea "x"
type input "26-2"
type textarea "x"
type input "26-27"
type textarea "x"
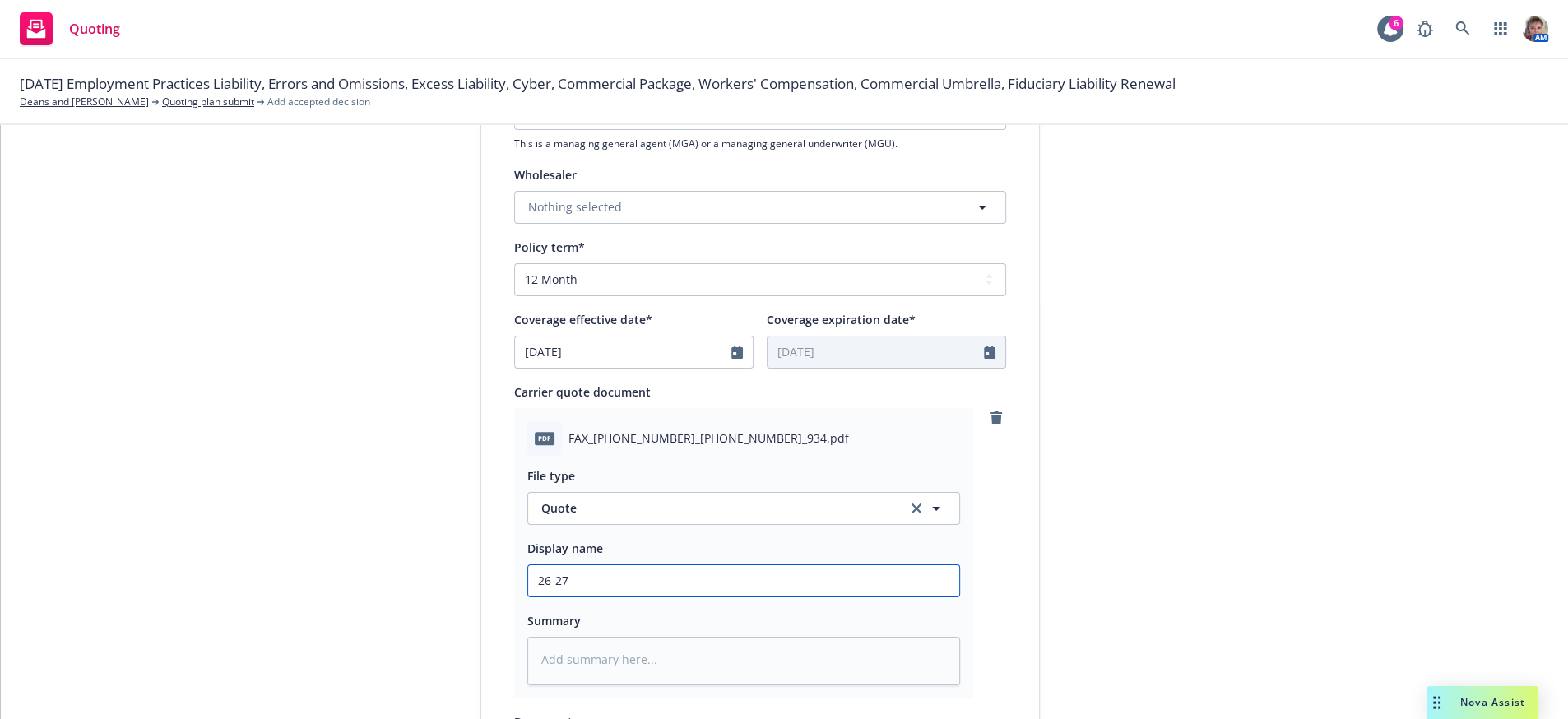
type input "26-27"
type textarea "x"
type input "26-27 U"
type textarea "x"
type input "26-27 UM"
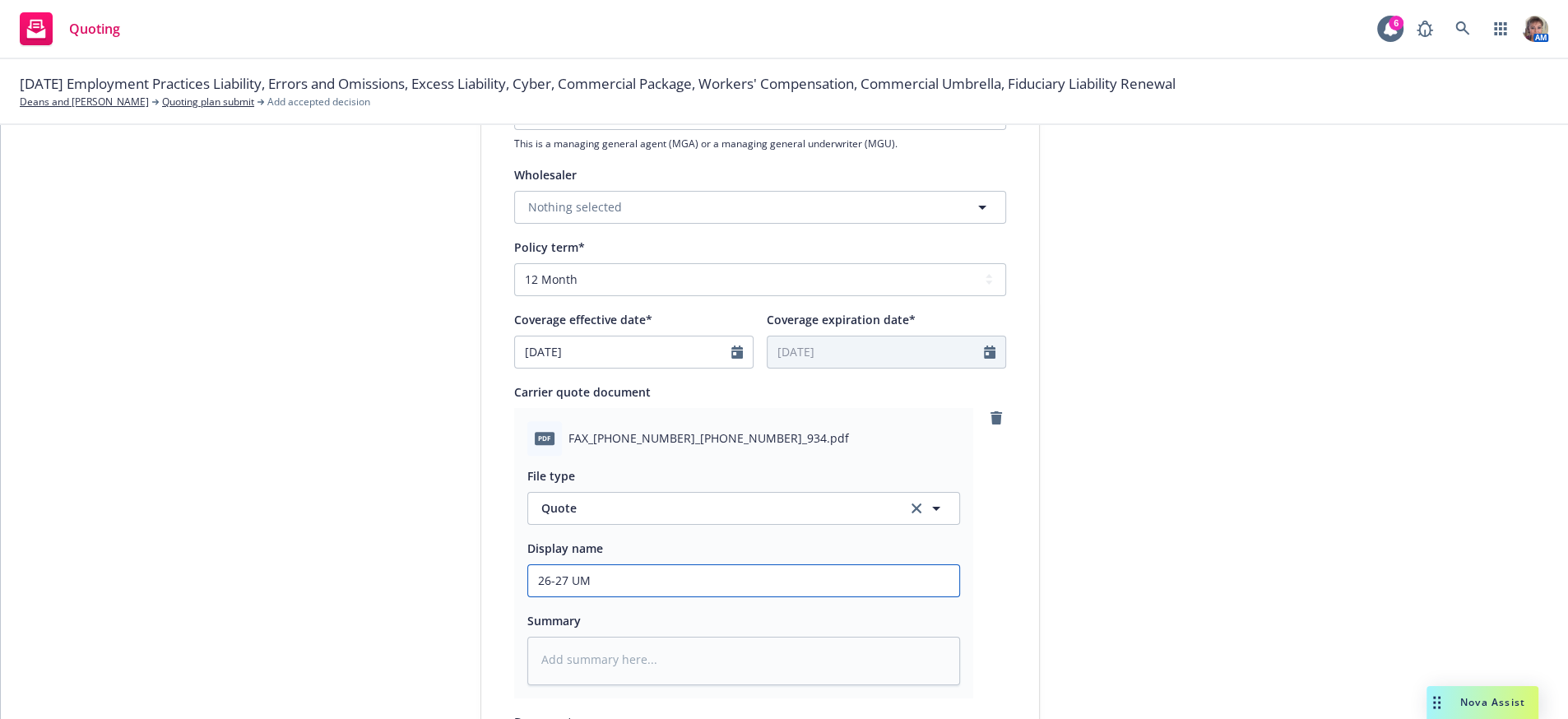
type textarea "x"
type input "26-27 UMB"
type textarea "x"
type input "26-27 UMB"
type textarea "x"
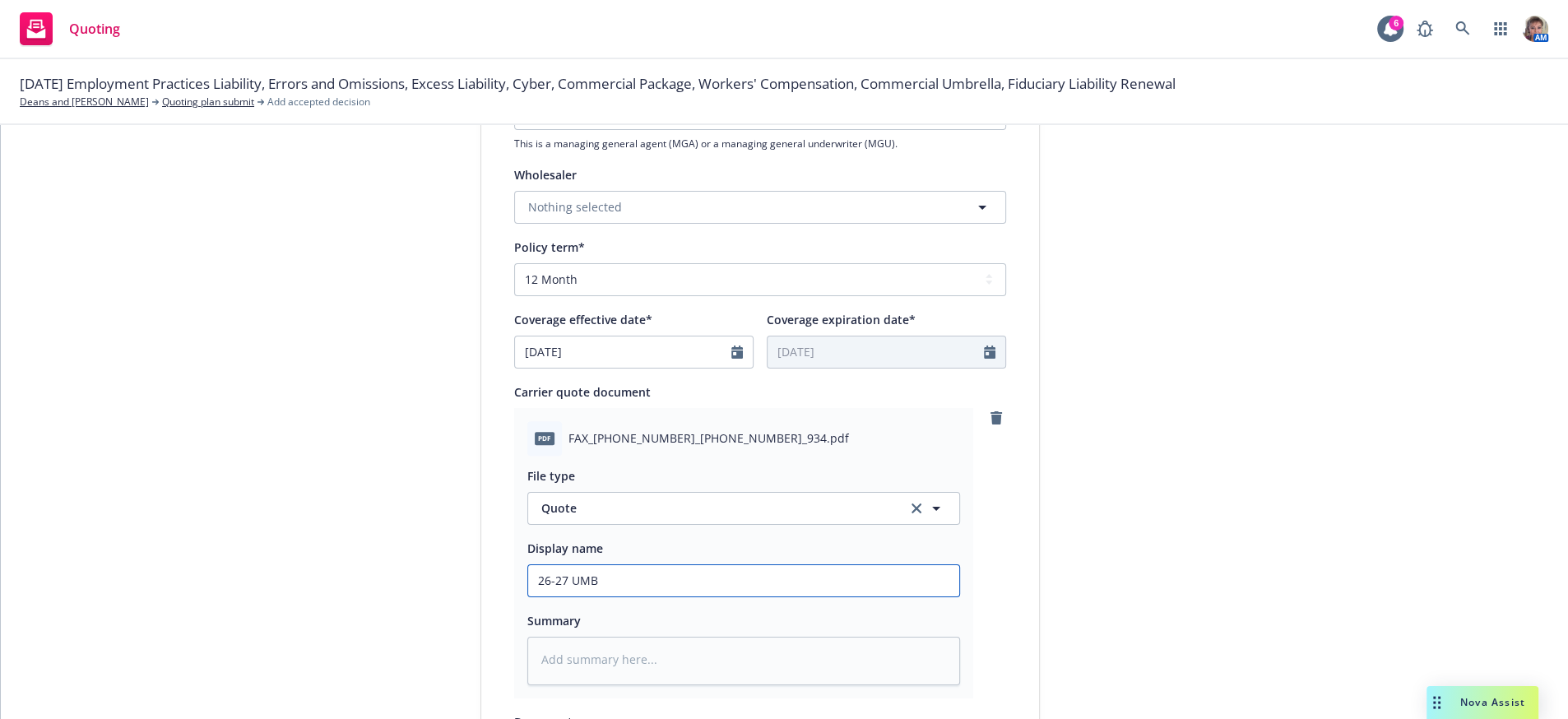
type input "26-27 UMB A"
type textarea "x"
type input "26-27 UMB Au"
type textarea "x"
type input "26-27 UMB Aut"
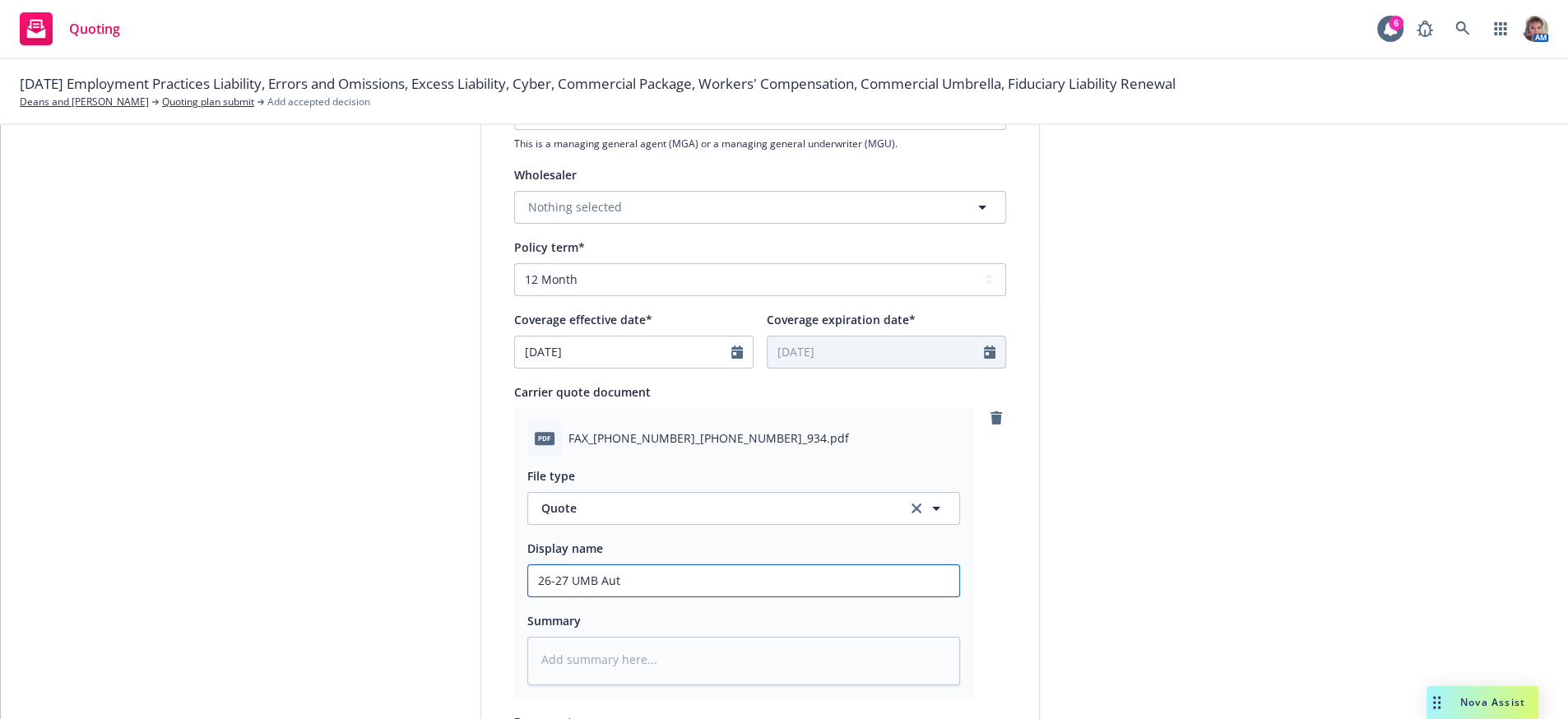
type textarea "x"
type input "26-27 UMB Auto"
type textarea "x"
type input "26-27 UMB Auto"
type textarea "x"
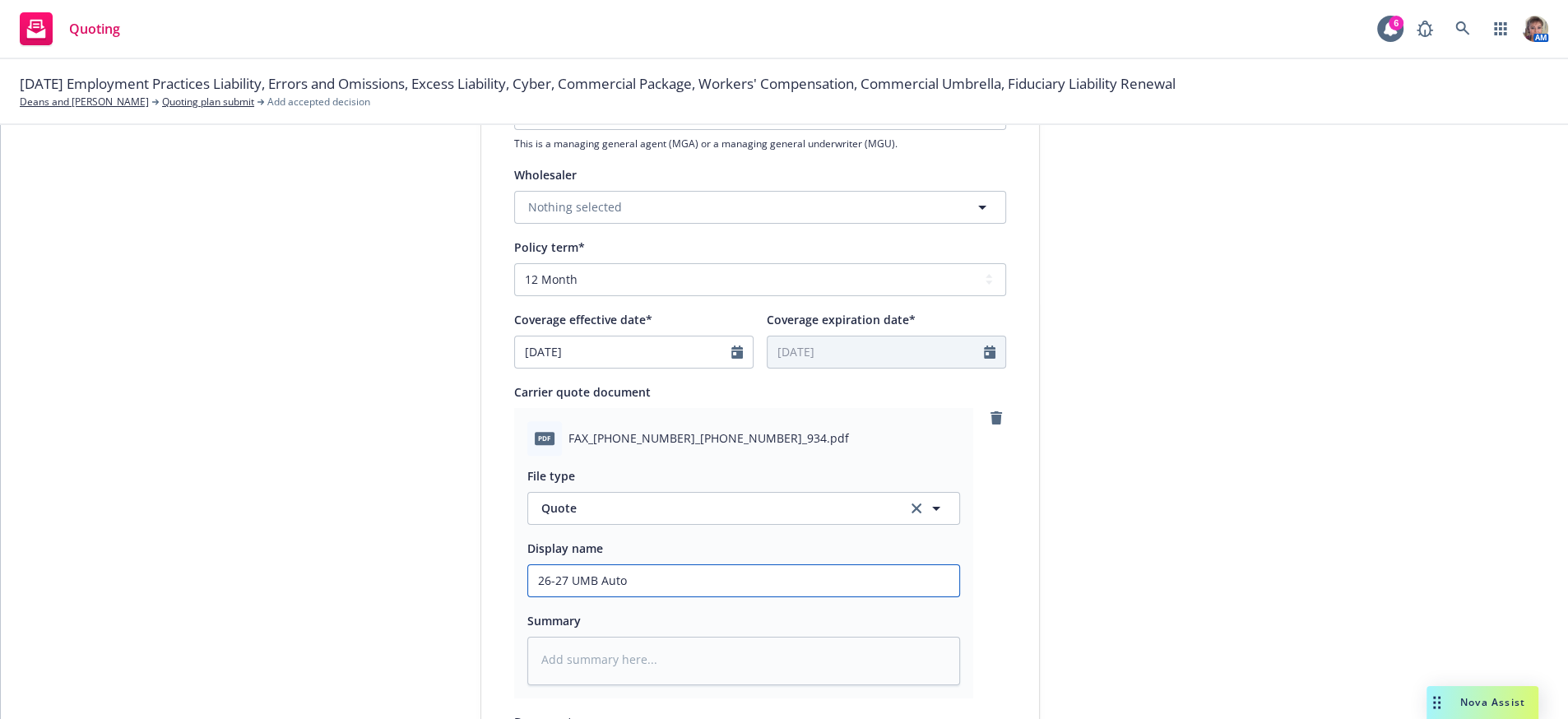
type input "26-27 UMB Auto i"
type textarea "x"
type input "26-27 UMB Auto is"
type textarea "x"
type input "26-27 UMB Auto iss"
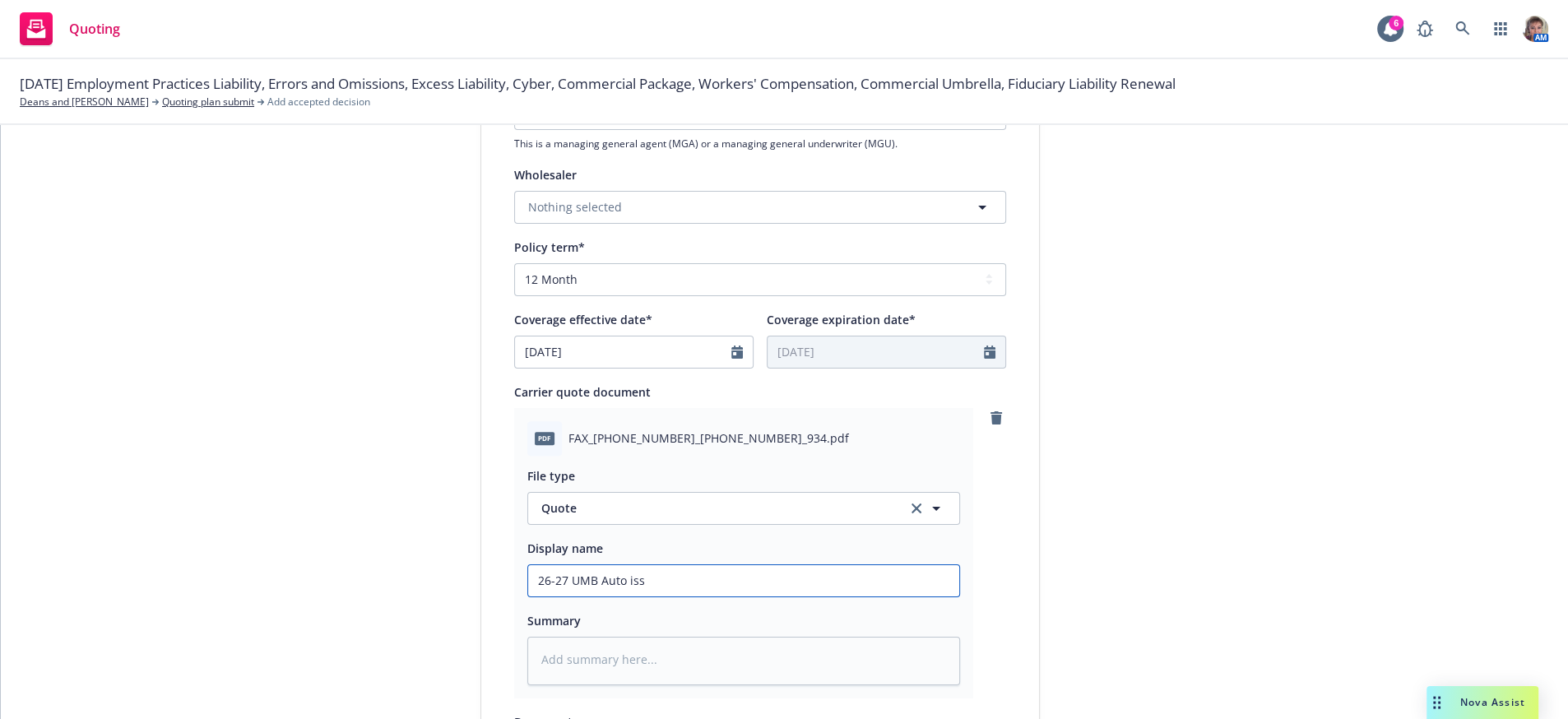
type textarea "x"
type input "26-27 UMB Auto issu"
type textarea "x"
type input "26-27 UMB Auto issue"
type textarea "x"
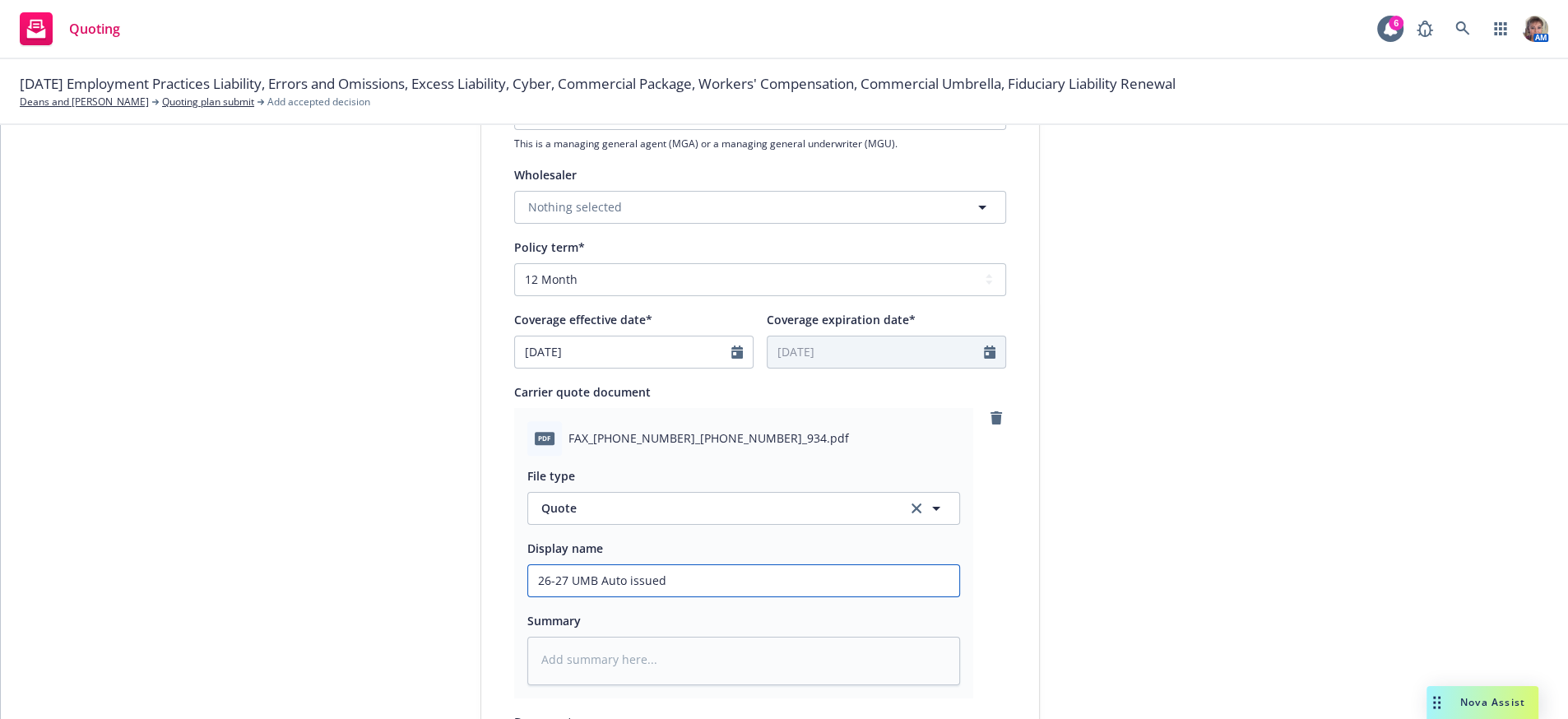
type input "26-27 UMB Auto issued"
type textarea "x"
type input "26-27 UMB Auto issued p"
type textarea "x"
type input "26-27 UMB Auto issued po"
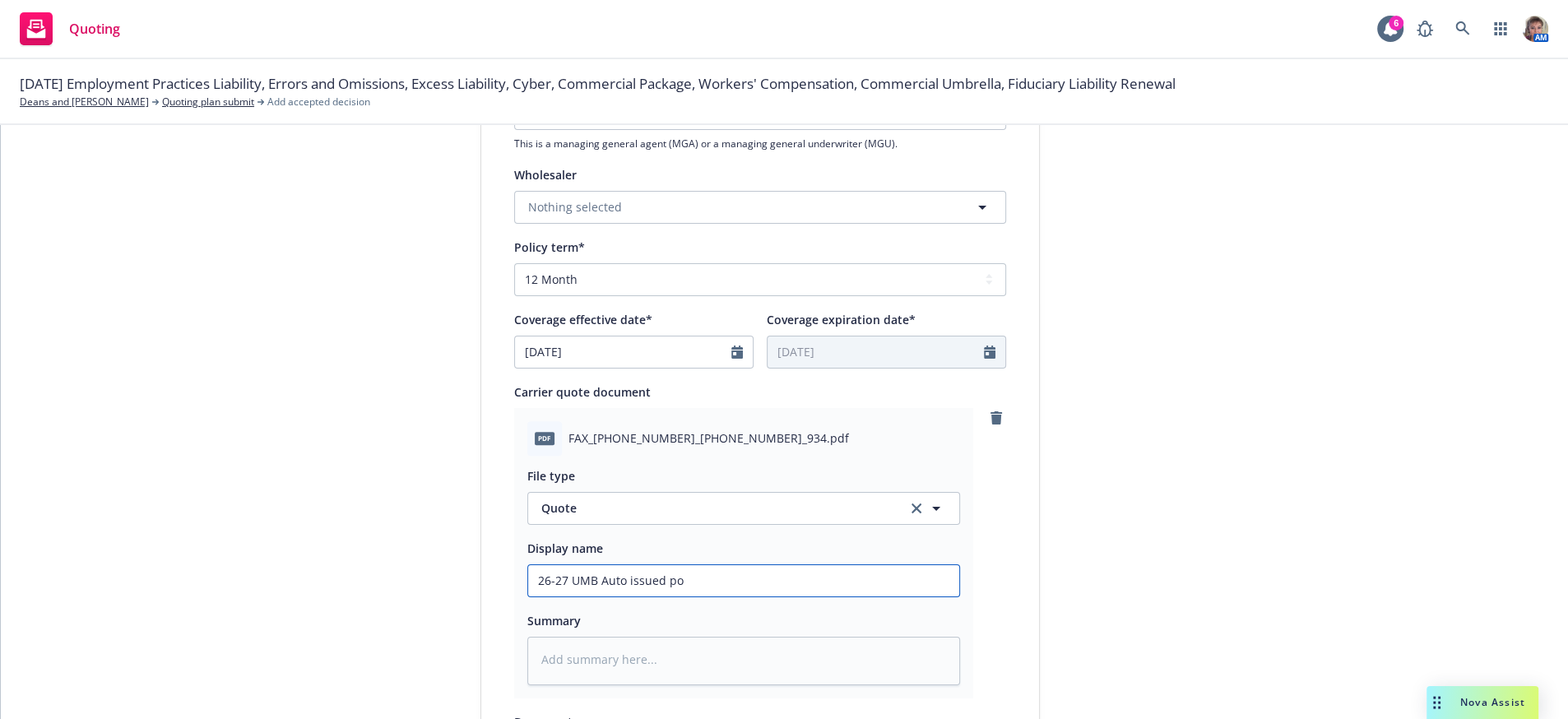
type textarea "x"
type input "26-27 UMB Auto issued pol"
type textarea "x"
type input "26-27 UMB Auto issued poli"
type textarea "x"
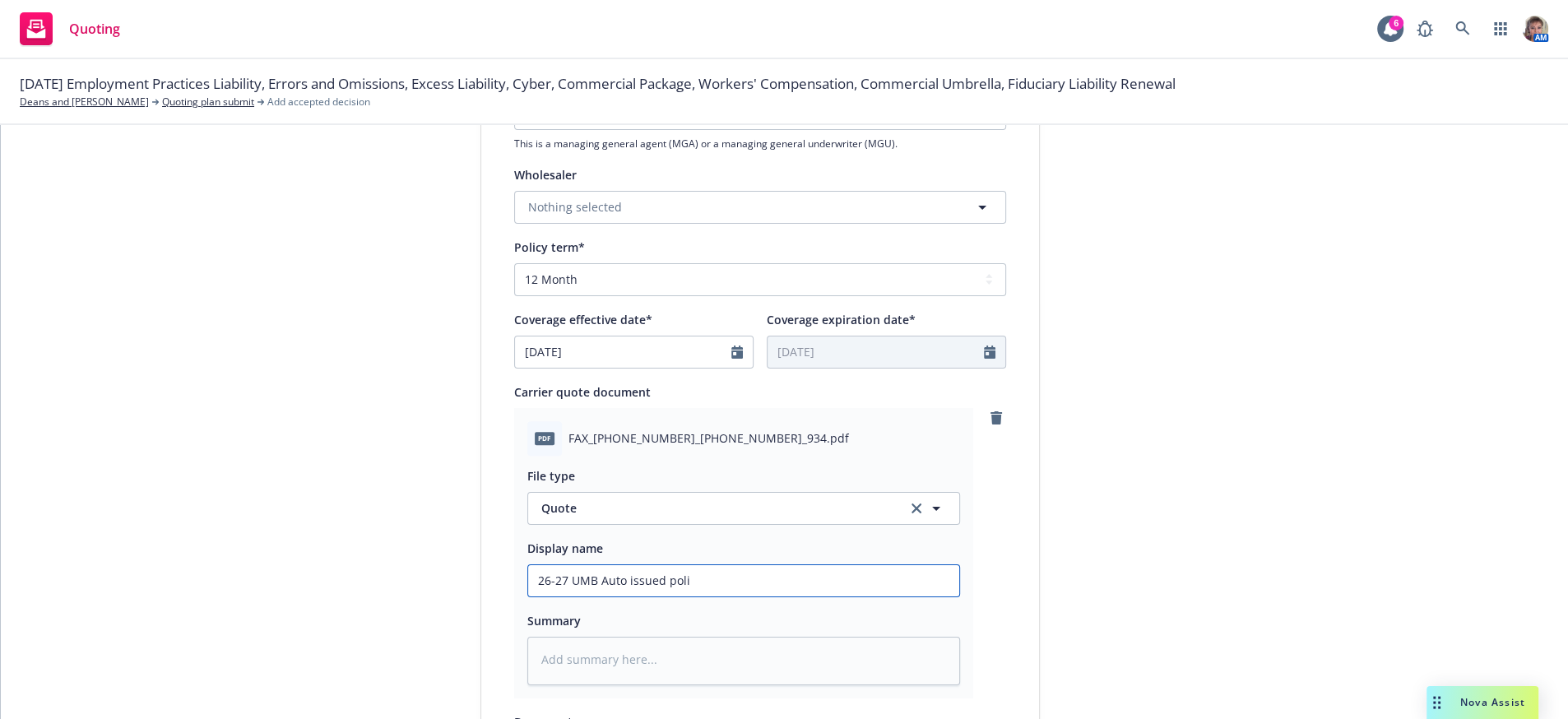
type input "26-27 UMB Auto issued polic"
type textarea "x"
type input "26-27 UMB Auto issued policy"
type textarea "x"
type input "26-27 UMB Auto issued policy"
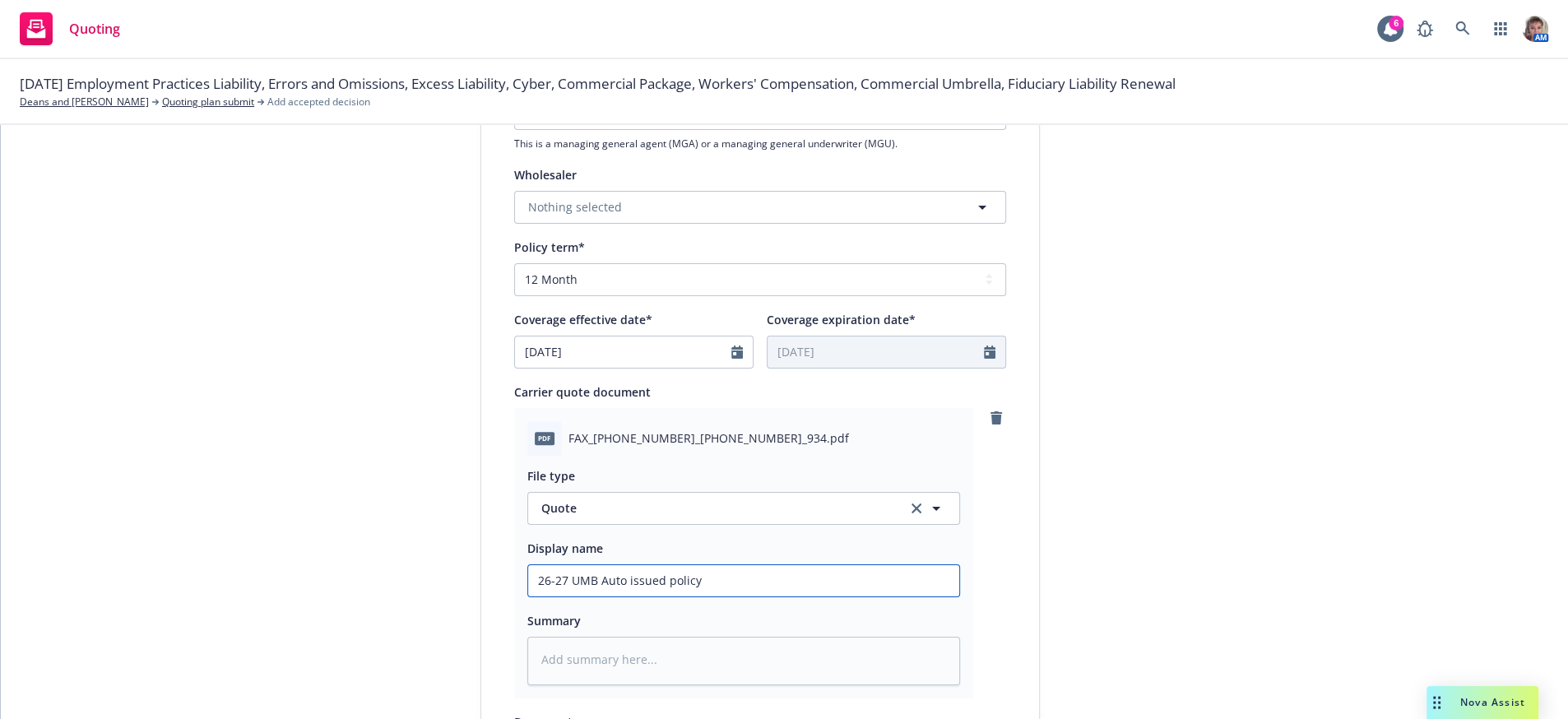
type textarea "x"
type input "26-27 UMB Auto issued policy f"
type textarea "x"
type input "26-27 UMB Auto issued policy fr"
type textarea "x"
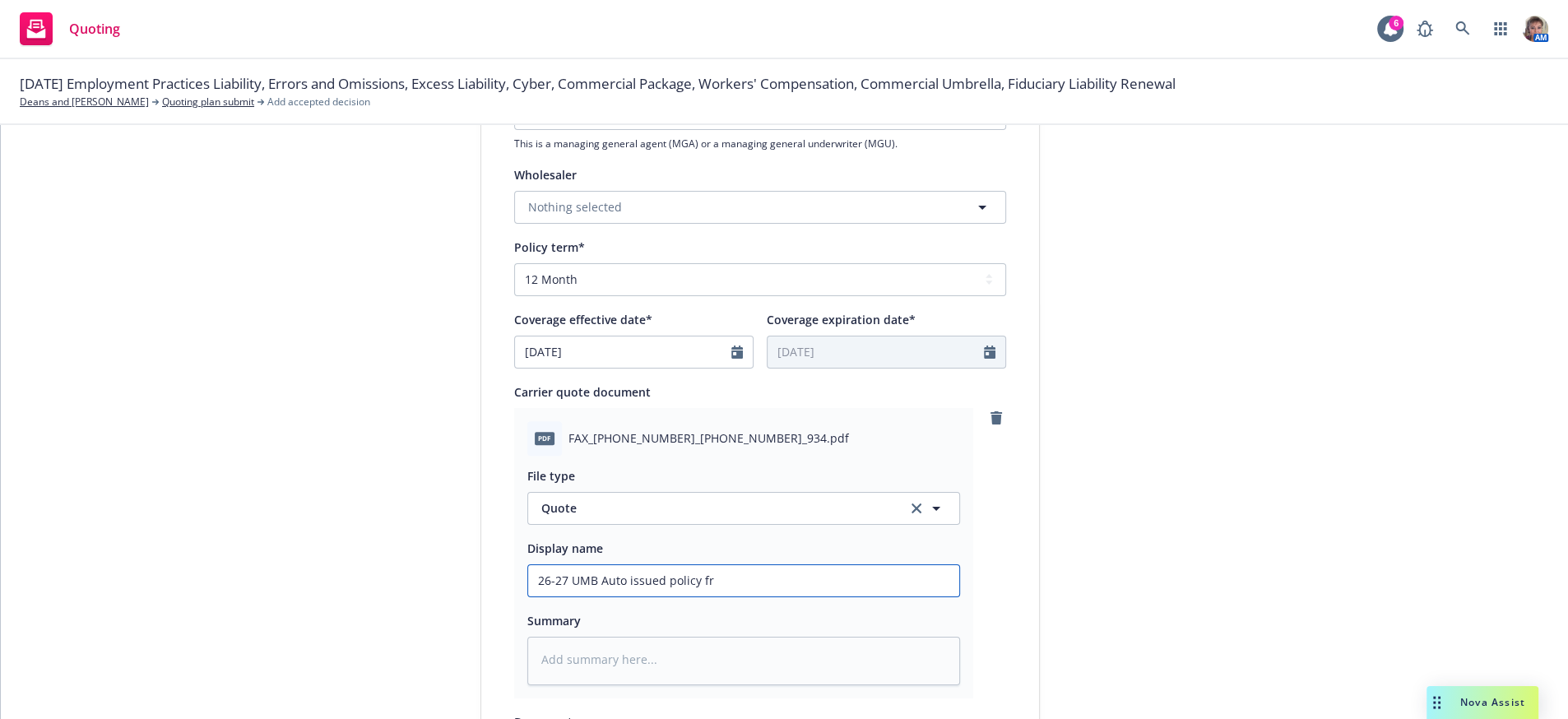
type input "26-27 UMB Auto issued policy fro"
type textarea "x"
type input "26-27 UMB Auto issued policy from"
type textarea "x"
type input "26-27 UMB Auto issued policy fromc"
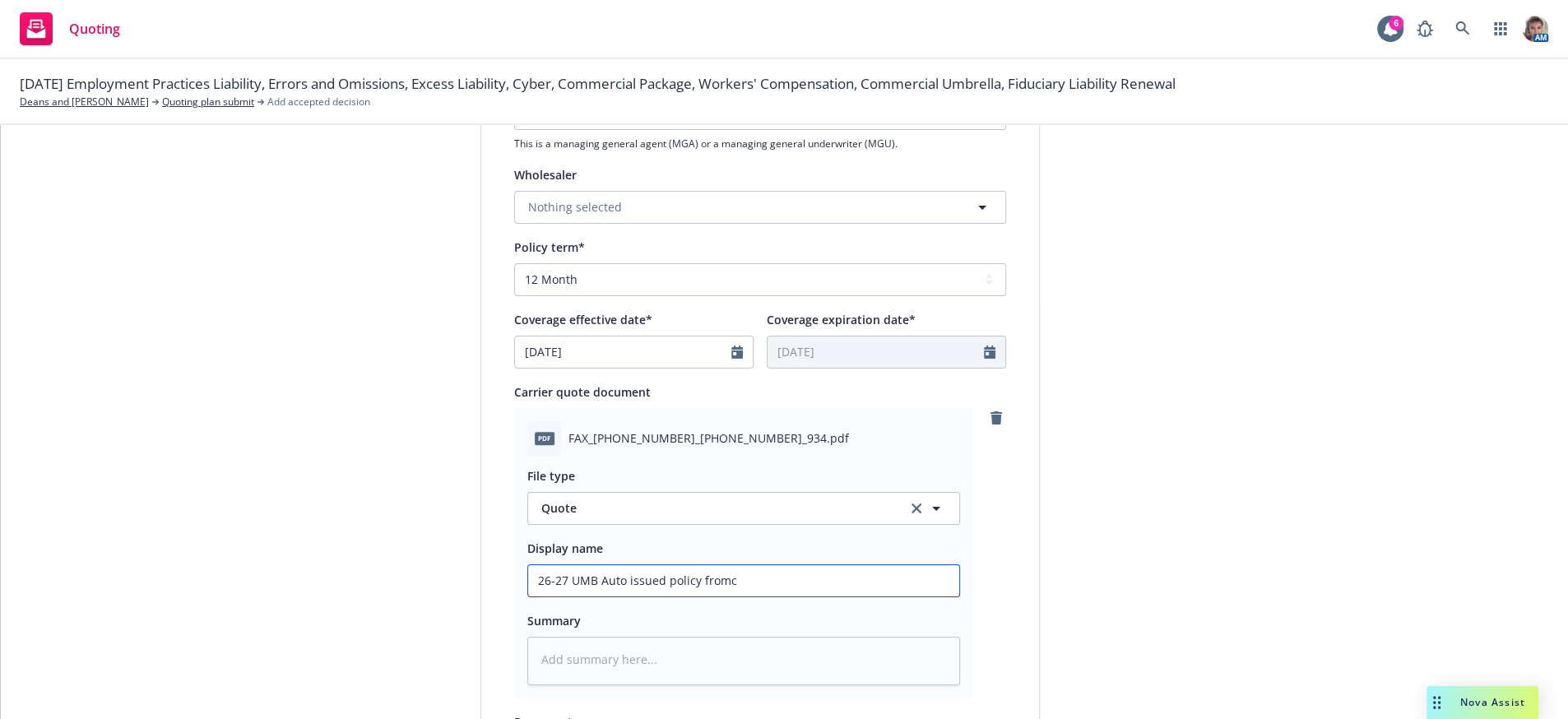
type textarea "x"
type input "26-27 UMB Auto issued policy from"
type textarea "x"
type input "26-27 UMB Auto issued policy from"
type textarea "x"
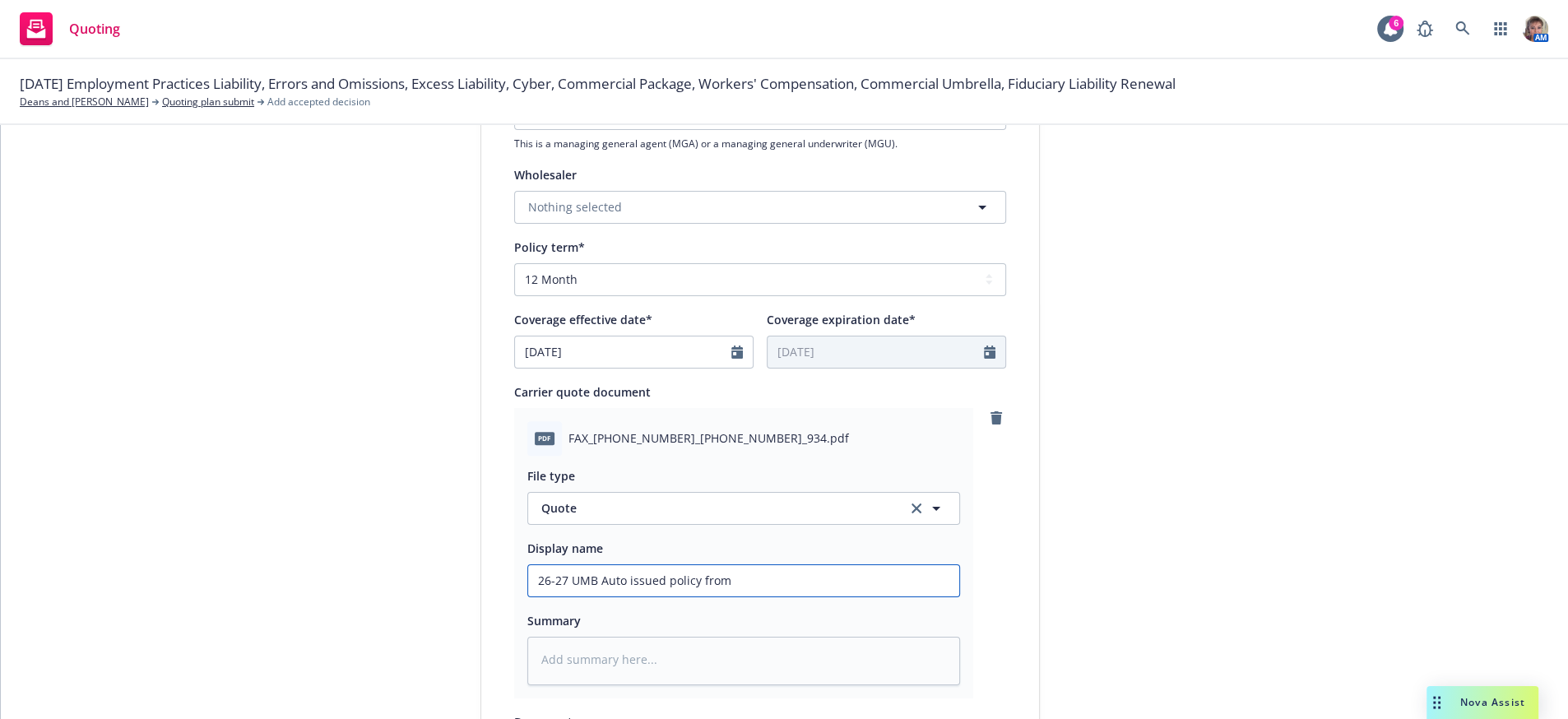
type input "26-27 UMB Auto issued policy from C"
type textarea "x"
type input "26-27 UMB Auto issued policy from Ch"
type textarea "x"
type input "26-27 UMB Auto issued policy from Chu"
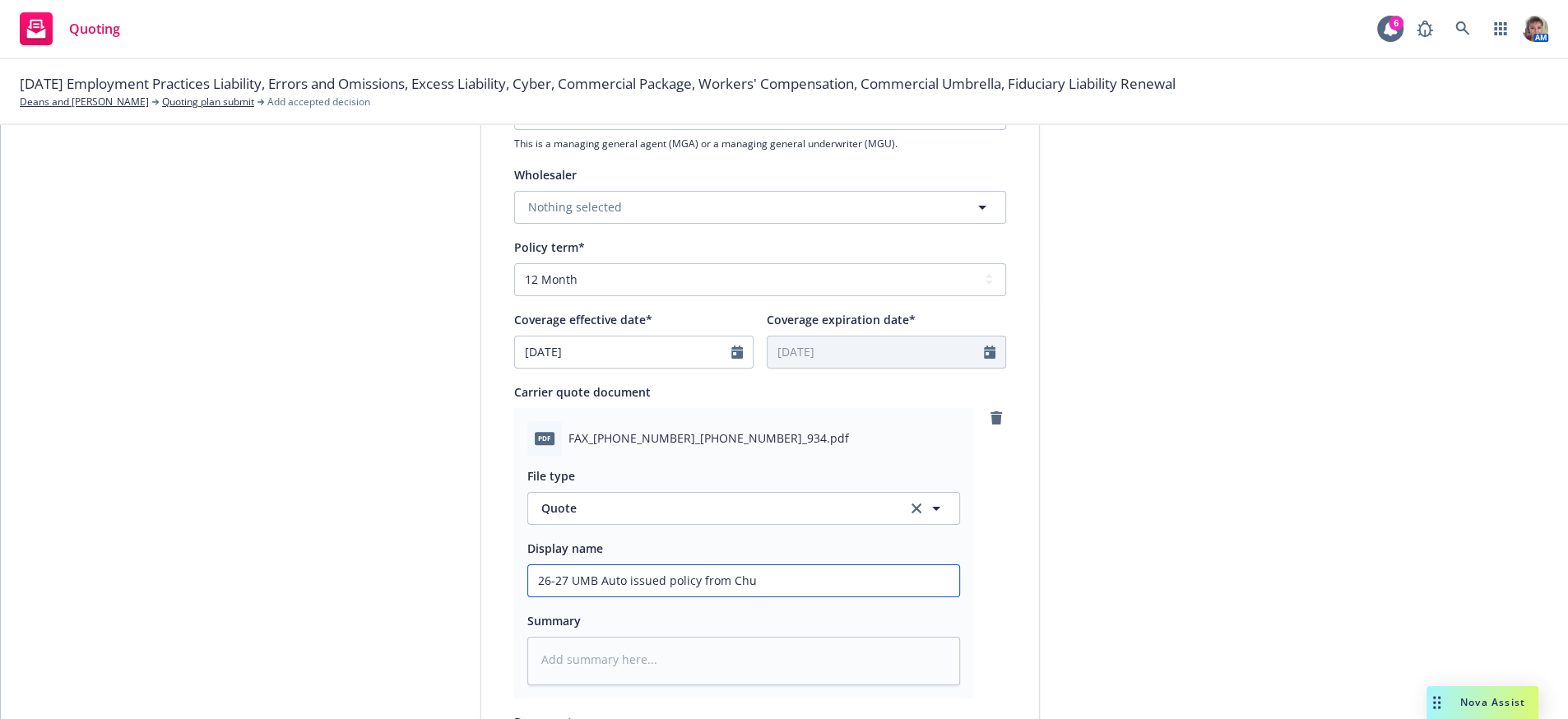
type textarea "x"
type input "26-27 UMB Auto issued policy from Chub"
type textarea "x"
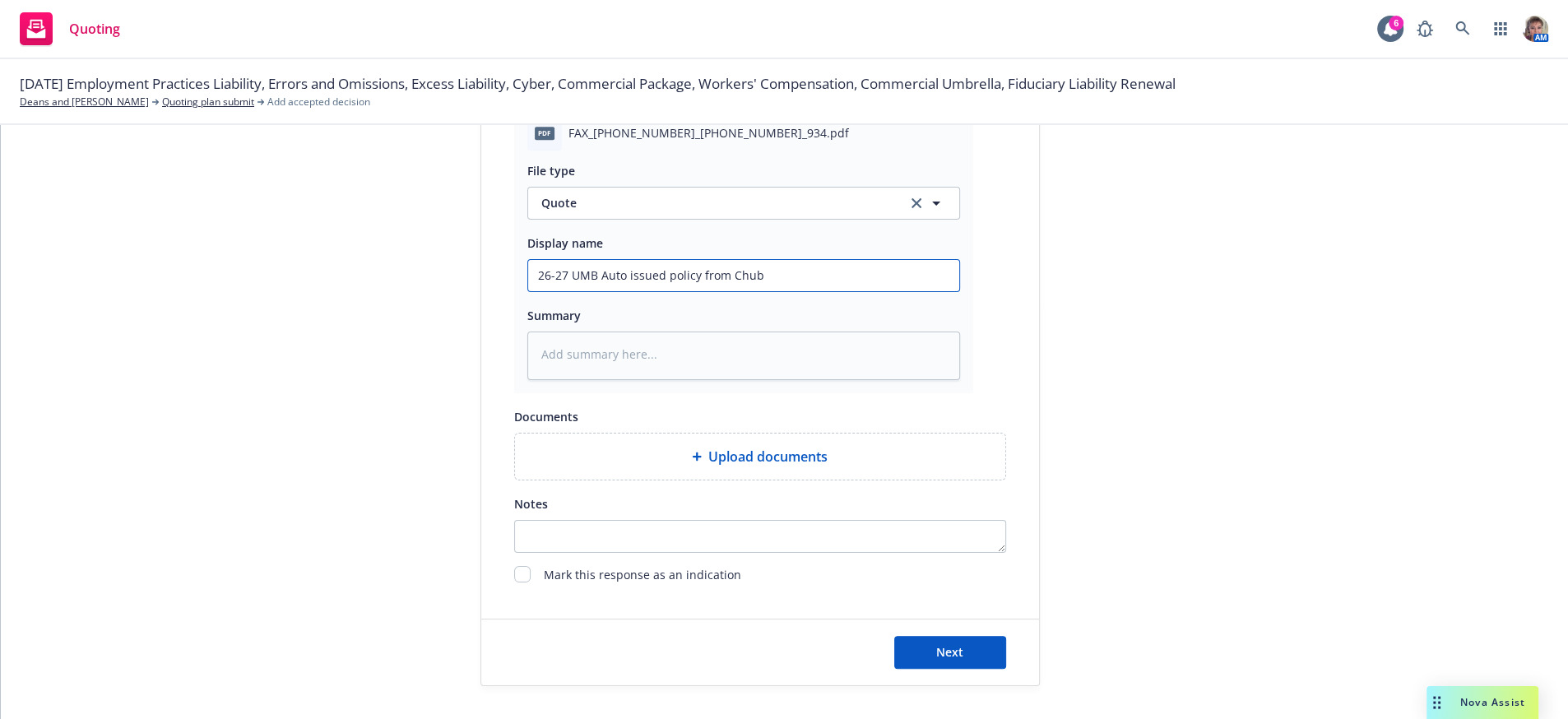
type input "26-27 UMB Auto issued policy from Chub"
type textarea "x"
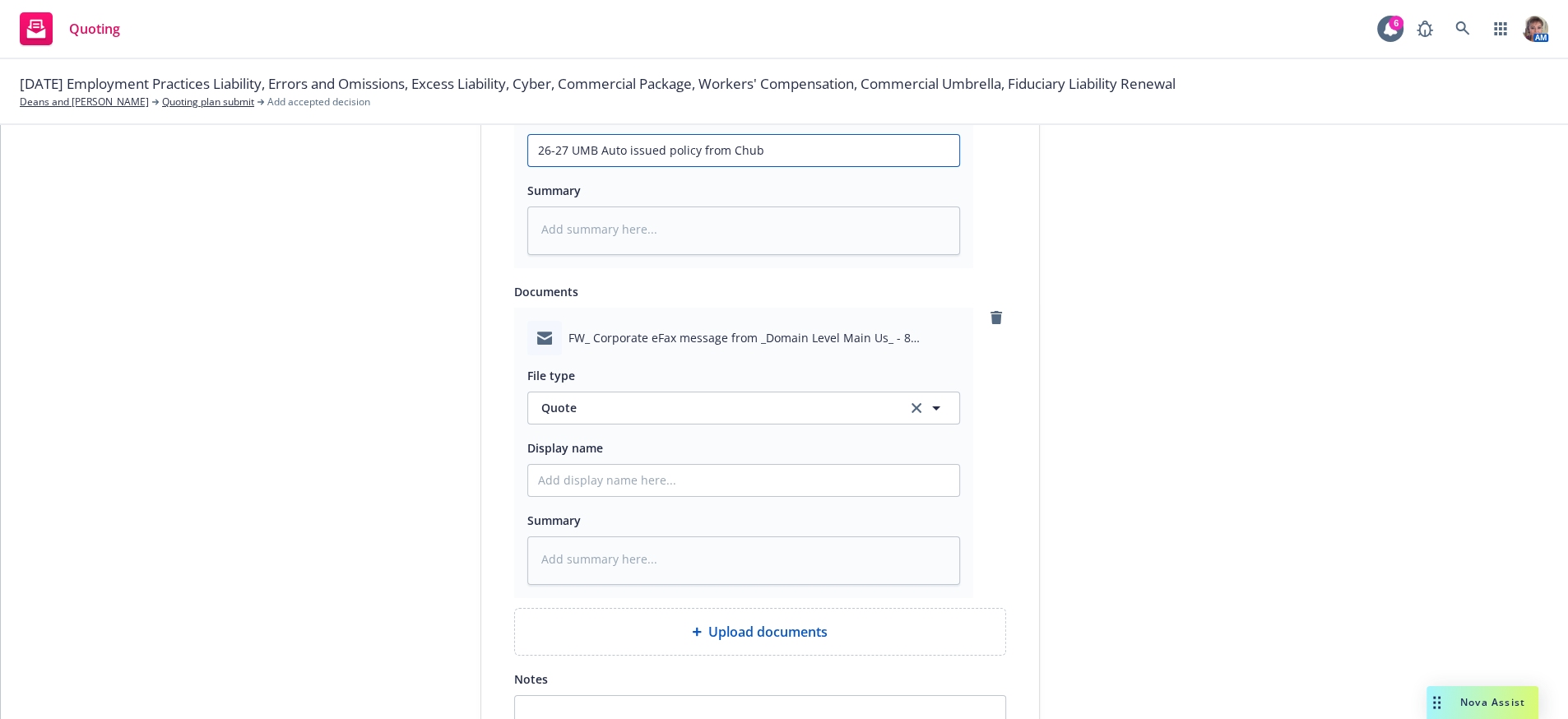
scroll to position [1271, 0]
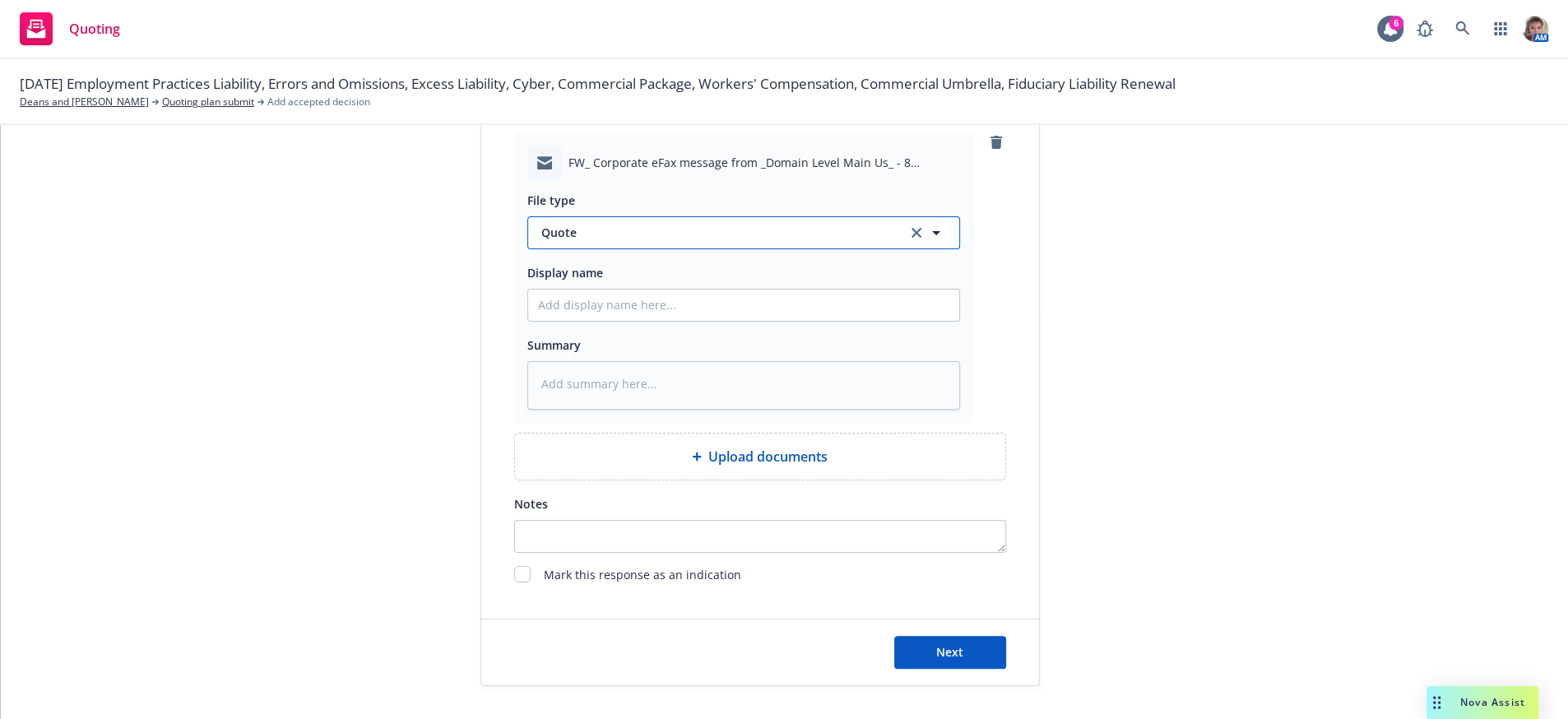
click at [695, 216] on button "Quote" at bounding box center [743, 233] width 432 height 33
type input "quot"
click at [677, 317] on div "Quote received" at bounding box center [744, 328] width 411 height 24
click at [665, 362] on textarea at bounding box center [743, 385] width 432 height 48
click at [649, 290] on input "Display name" at bounding box center [743, 306] width 431 height 32
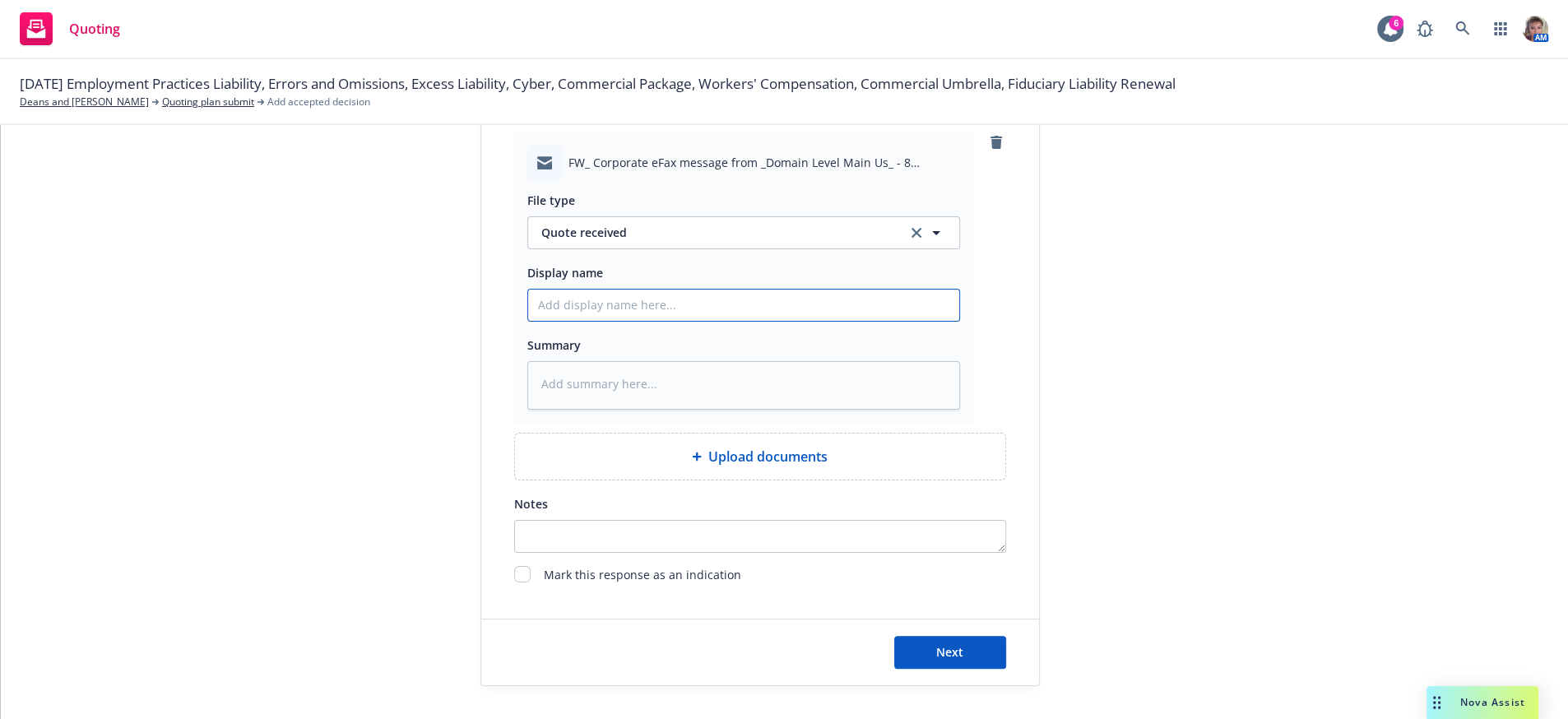
type textarea "x"
type input "2"
type textarea "x"
type input "27"
type textarea "x"
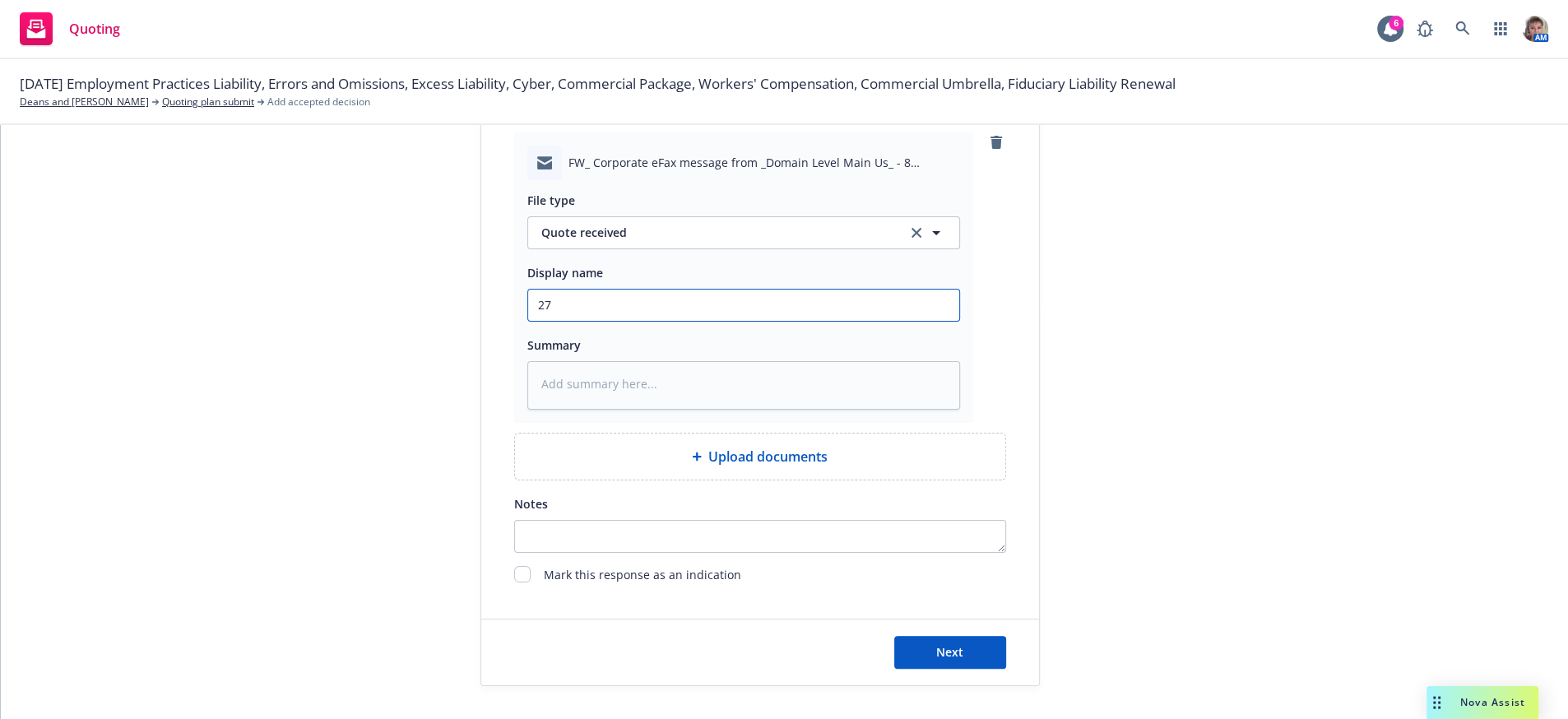
type input "27-"
type textarea "x"
type input "27"
type textarea "x"
type input "2"
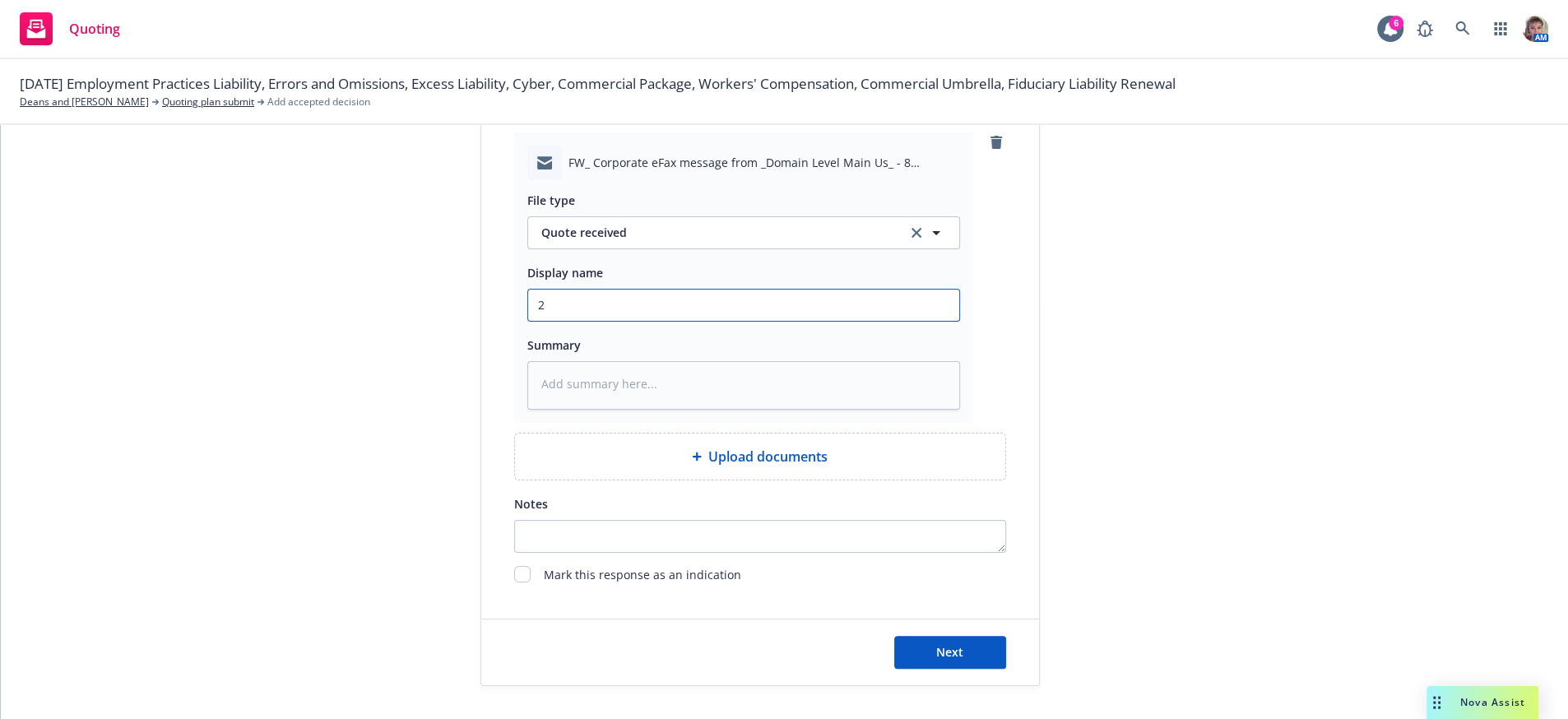
type textarea "x"
type input "26"
type textarea "x"
type input "26-"
type textarea "x"
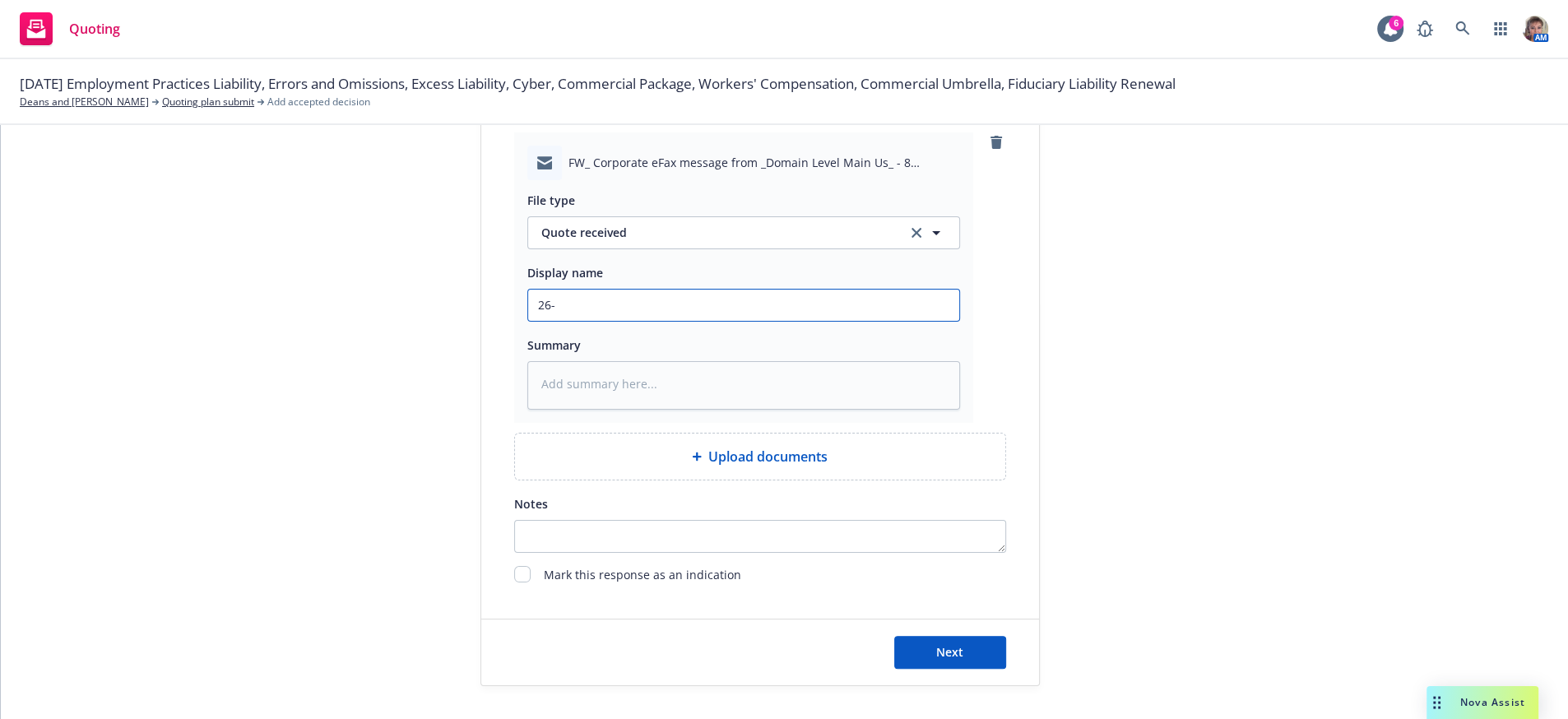
type input "26-2"
type textarea "x"
type input "26-27"
type textarea "x"
type input "26-27"
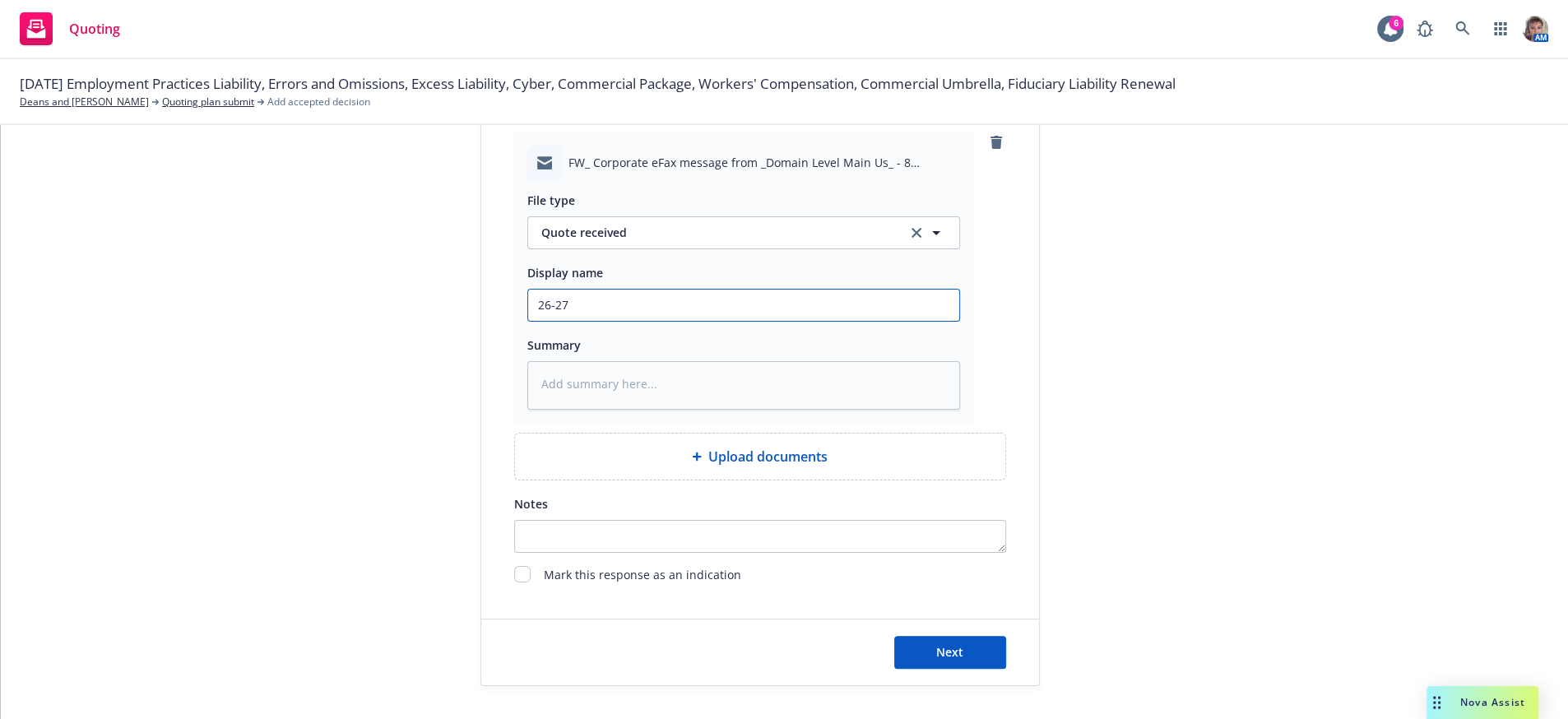
type textarea "x"
type input "26-27 U"
type textarea "x"
type input "26-27 UM"
type textarea "x"
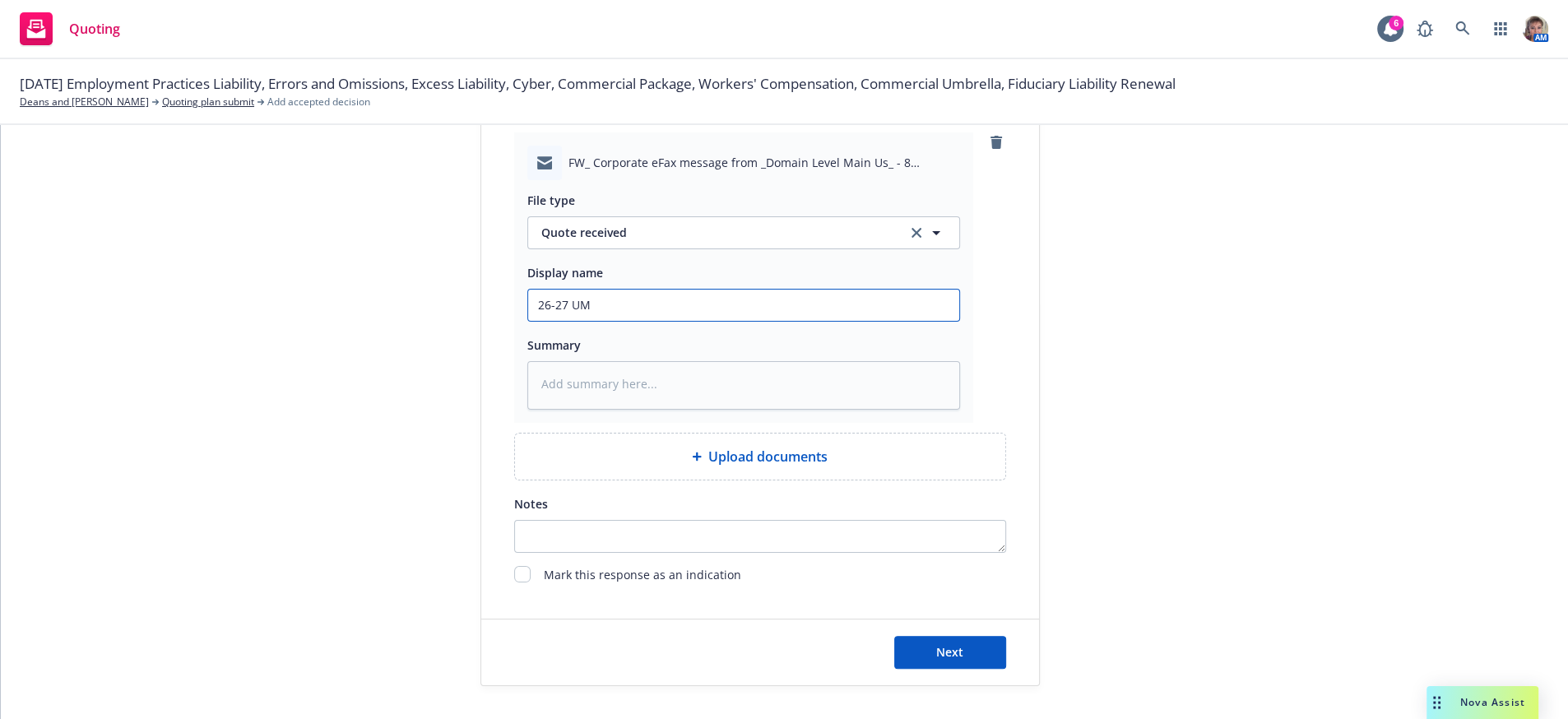
type input "26-27 UMB"
type textarea "x"
type input "26-27 UMB"
type textarea "x"
type input "26-27 UMB a"
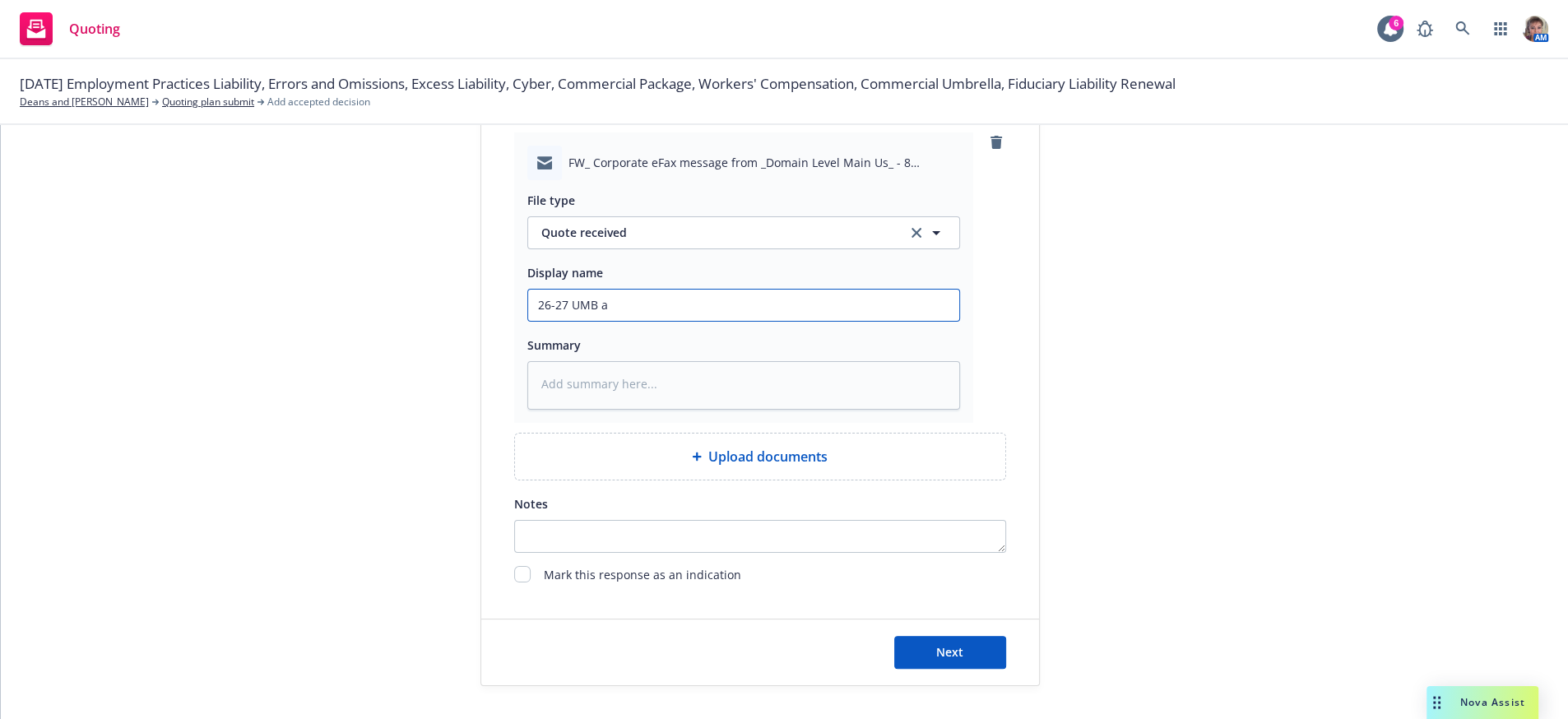
type textarea "x"
type input "26-27 UMB au"
type textarea "x"
type input "26-27 UMB aut"
type textarea "x"
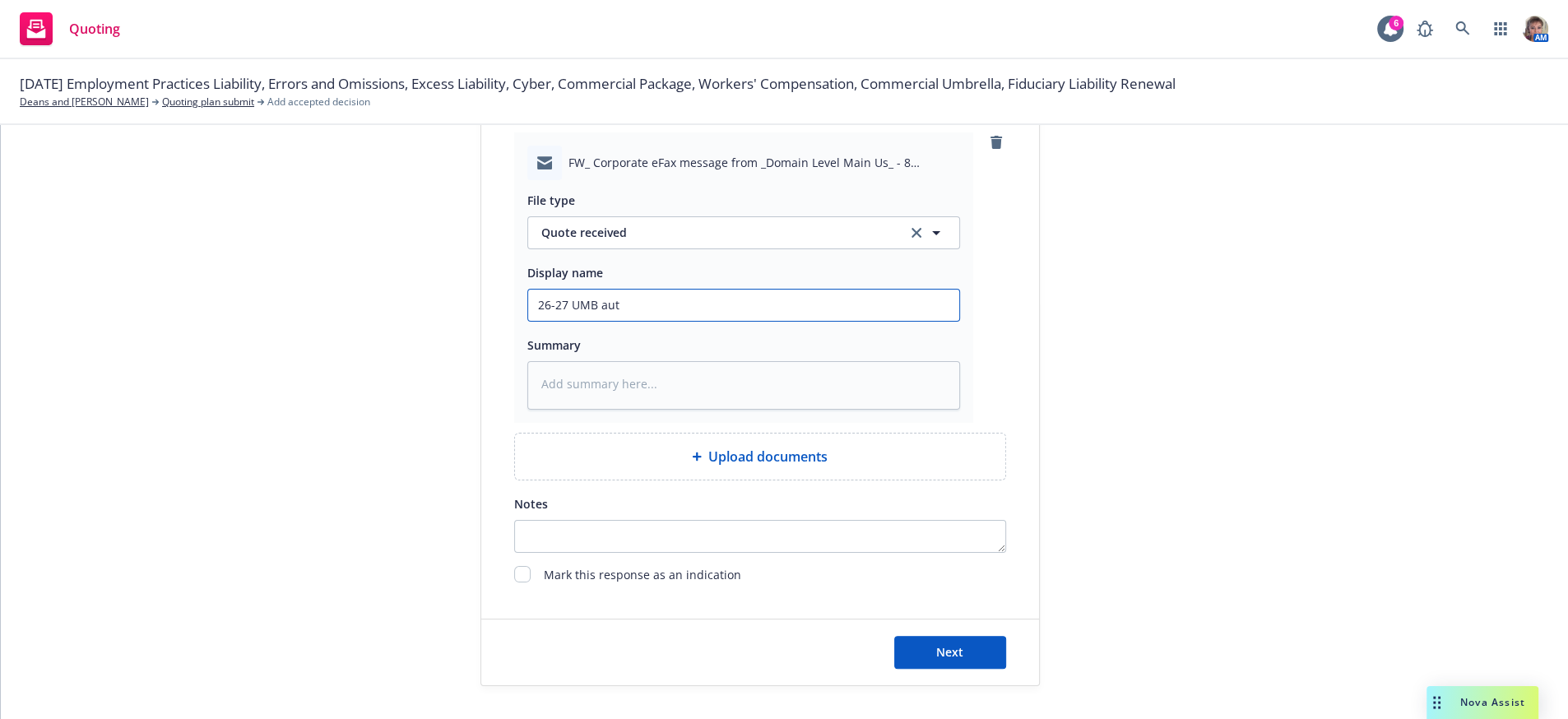
type input "26-27 UMB auto"
type textarea "x"
type input "26-27 UMB auto"
type textarea "x"
type input "26-27 UMB auto i"
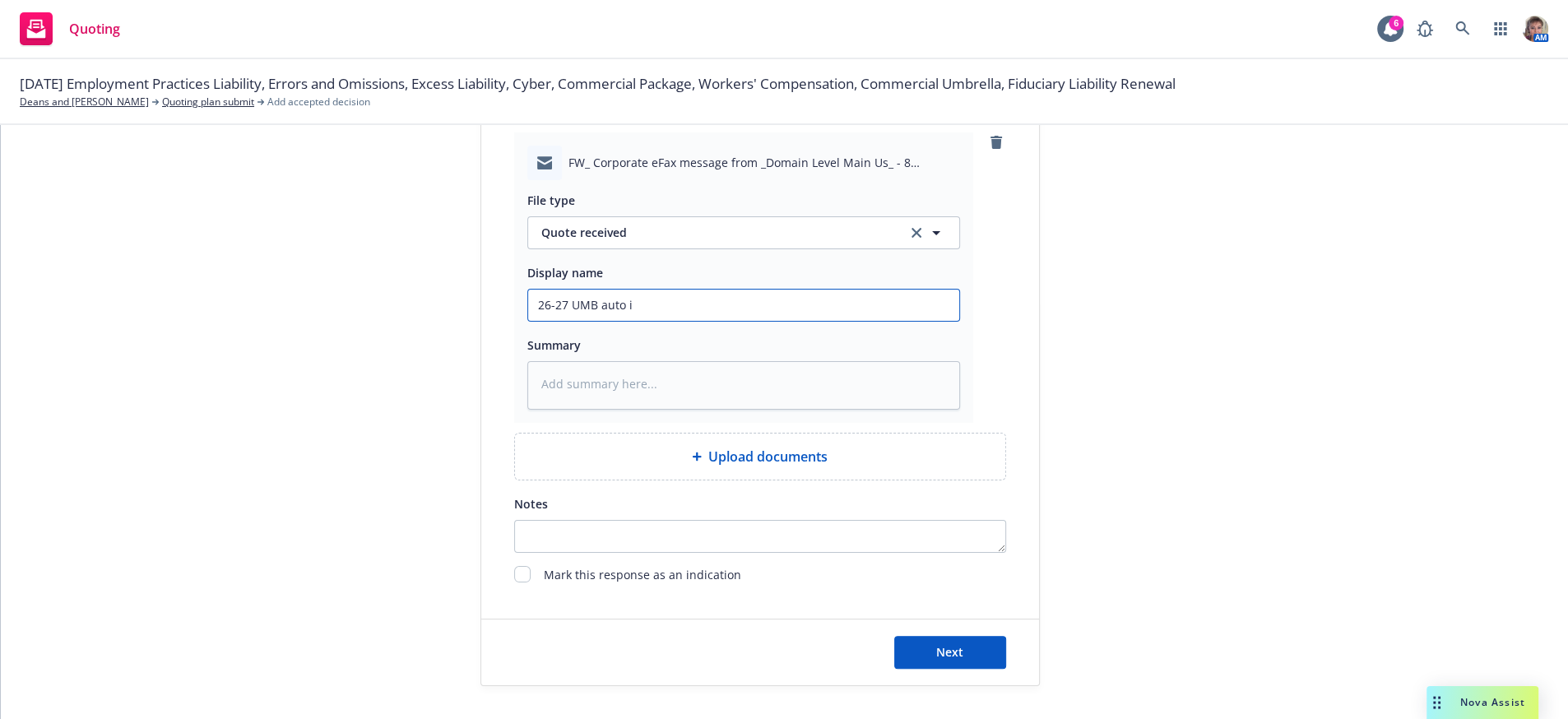
type textarea "x"
type input "26-27 UMB auto is"
type textarea "x"
type input "26-27 UMB auto iss"
type textarea "x"
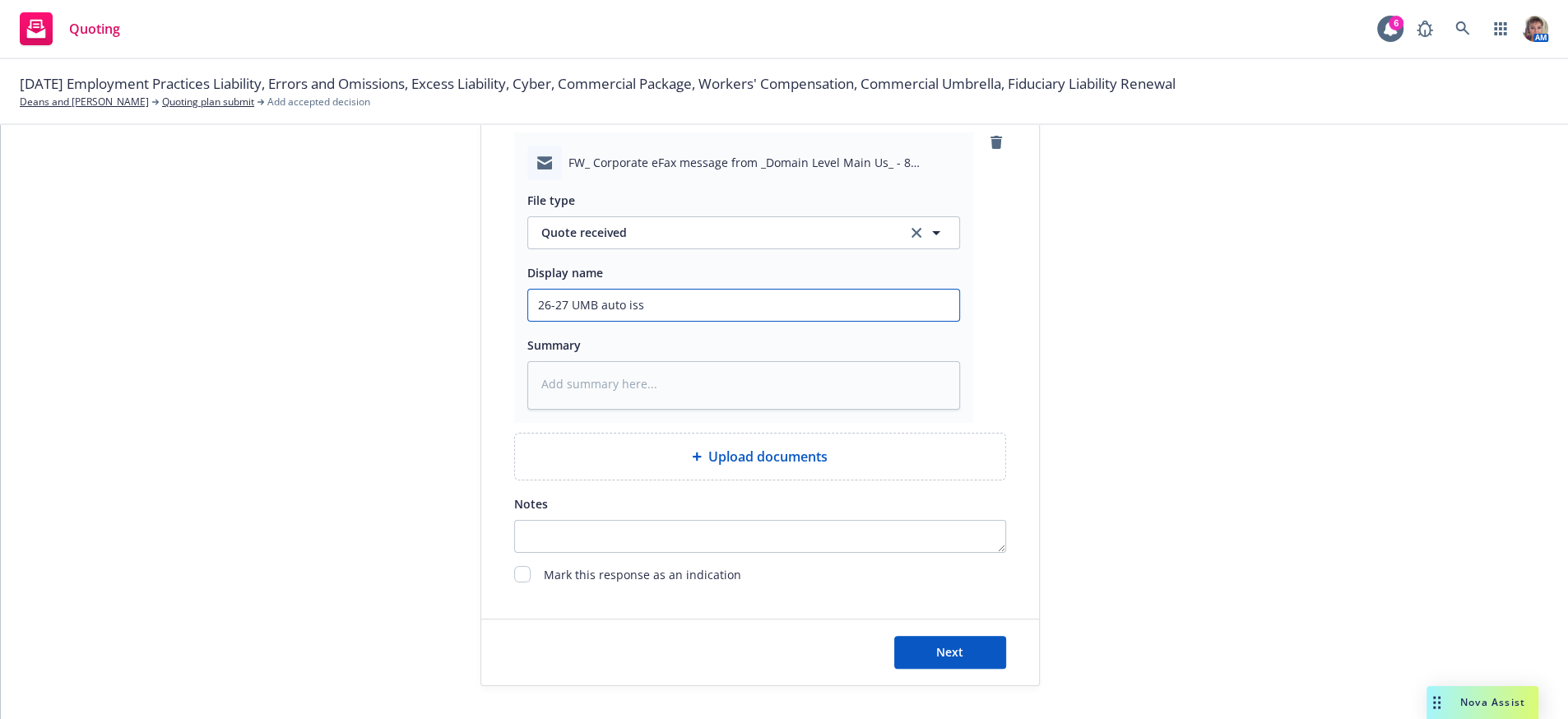
type input "26-27 UMB auto issu"
type textarea "x"
type input "26-27 UMB auto issue"
type textarea "x"
type input "26-27 UMB auto issued"
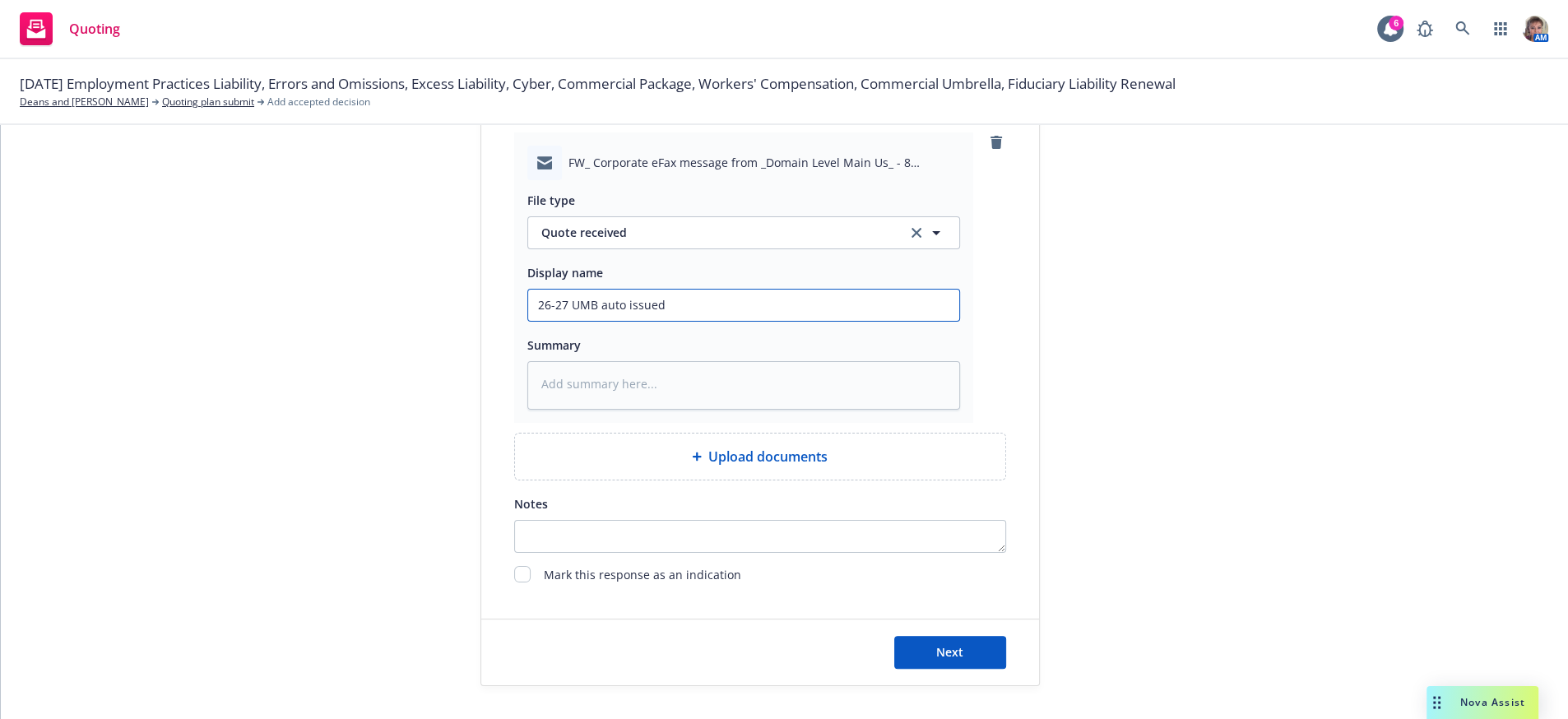
type textarea "x"
type input "26-27 UMB auto issued"
type textarea "x"
type input "26-27 UMB auto issued p"
type textarea "x"
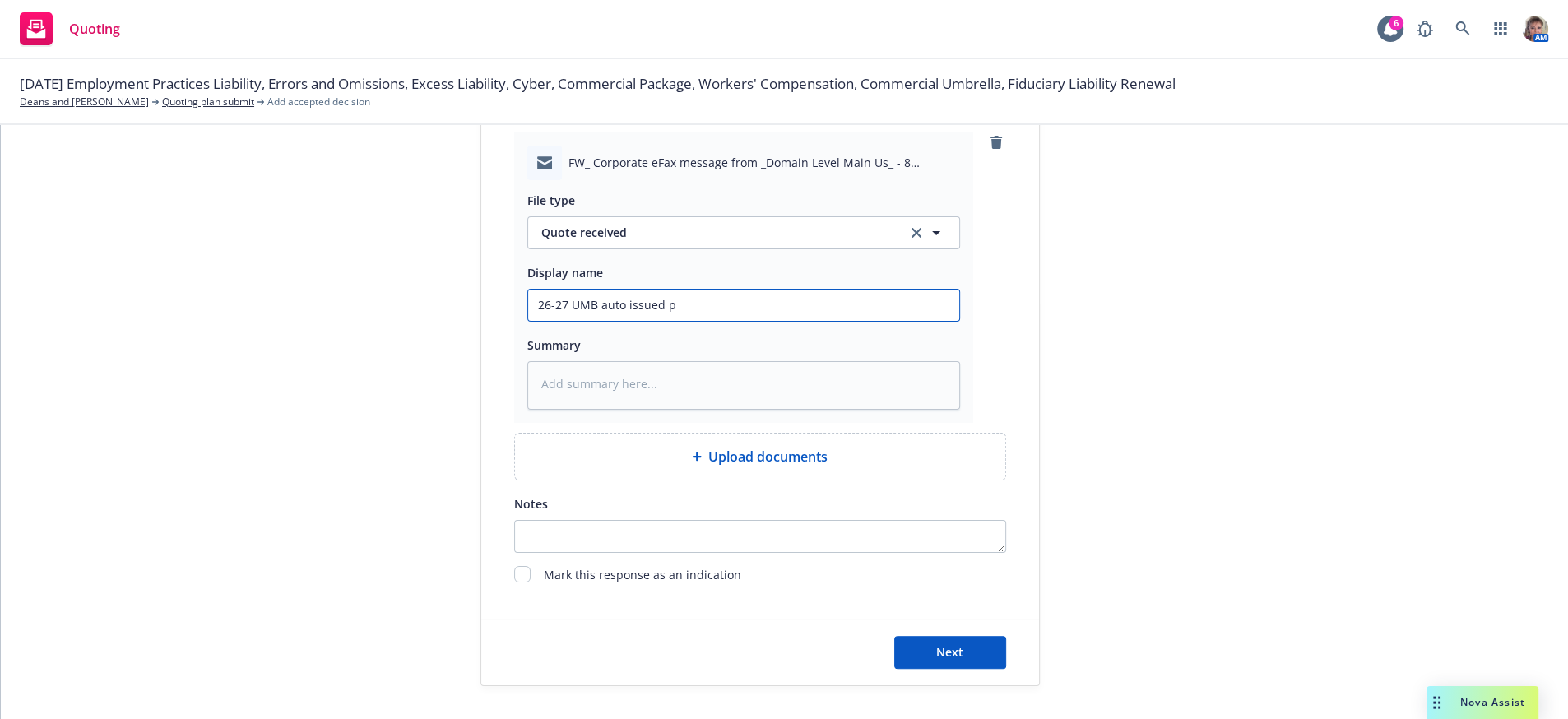
type input "26-27 UMB auto issued po"
type textarea "x"
type input "26-27 UMB auto issued pol"
type textarea "x"
type input "26-27 UMB auto issued poli"
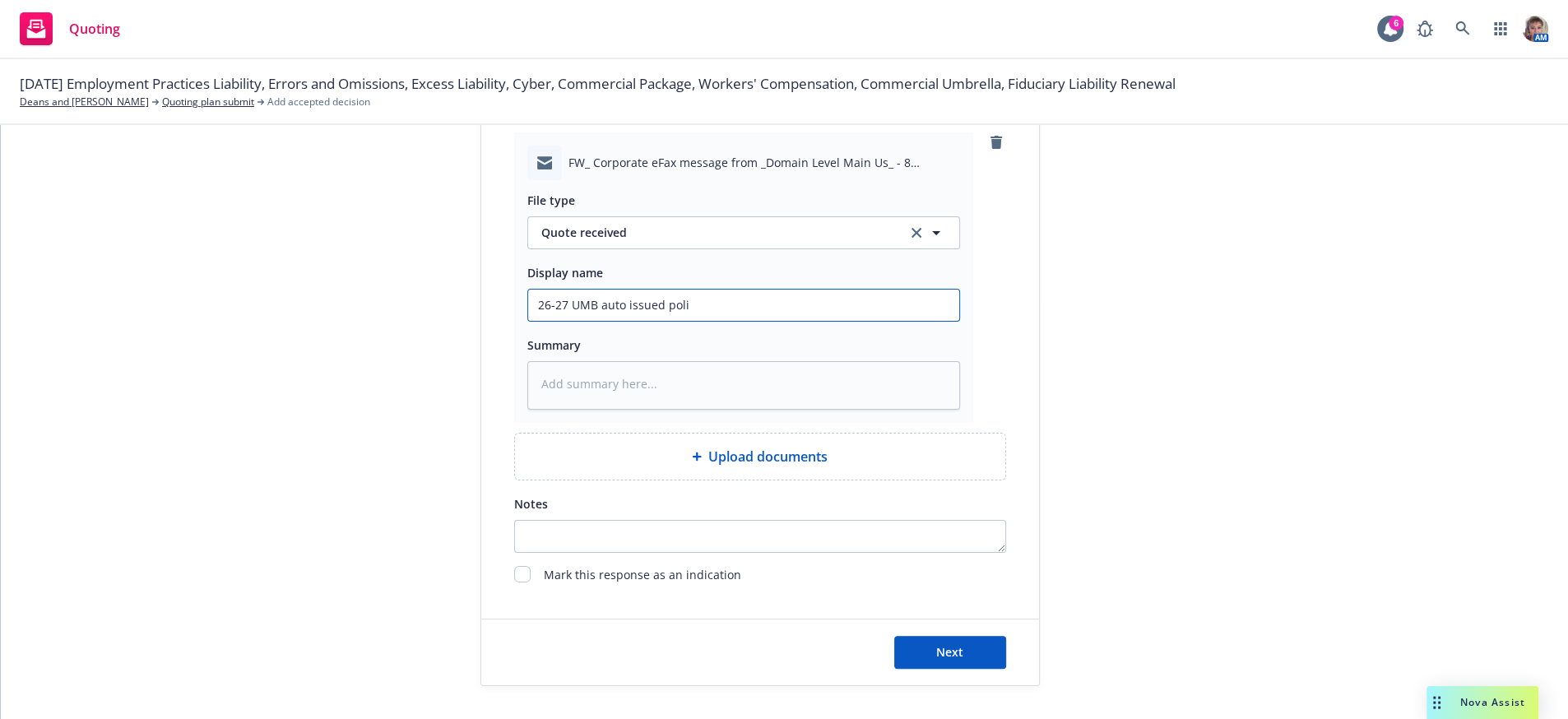
type textarea "x"
type input "26-27 UMB auto issued polic"
type textarea "x"
type input "26-27 UMB auto issued policy"
type textarea "x"
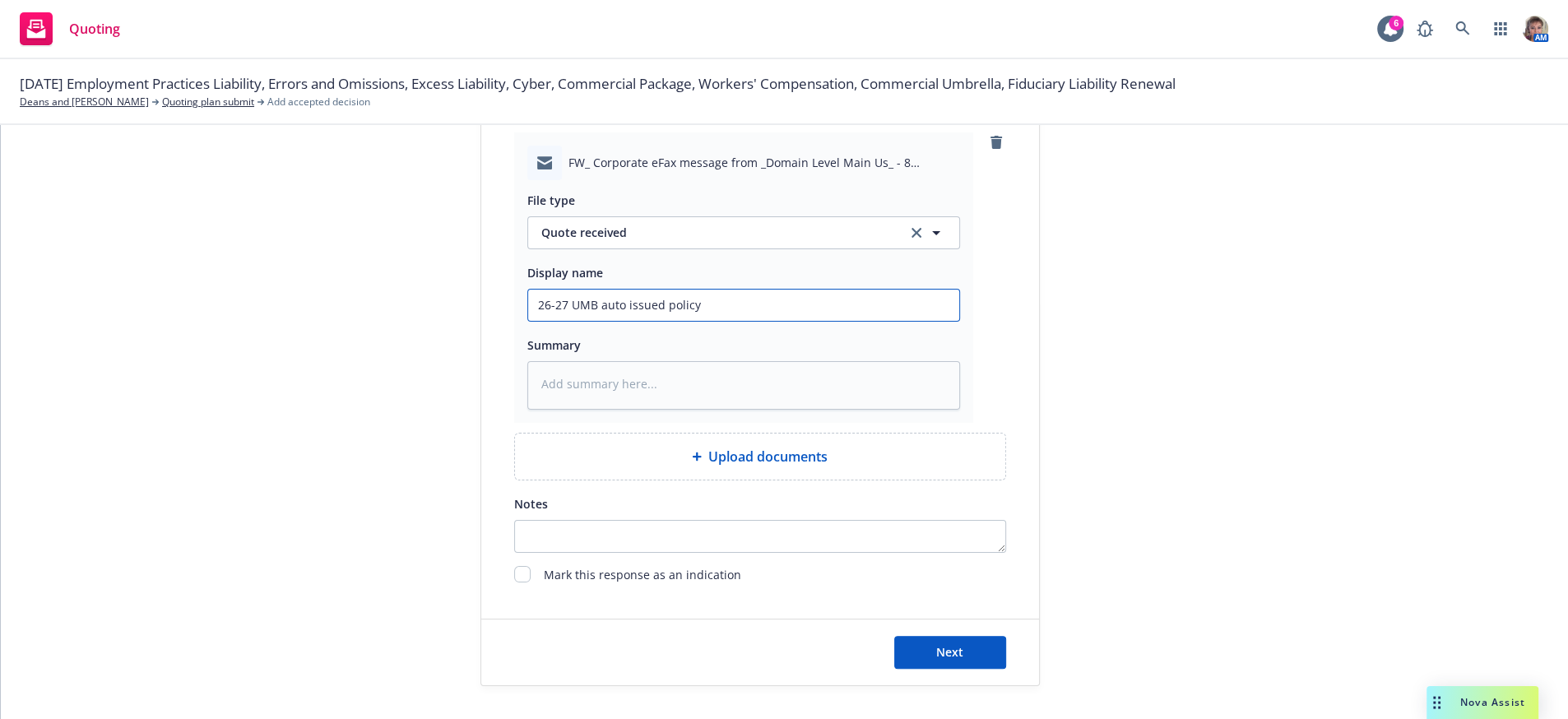
type input "26-27 UMB auto issued policy"
type textarea "x"
type input "26-27 UMB auto issued policy r"
type textarea "x"
type input "26-27 UMB auto issued policy re"
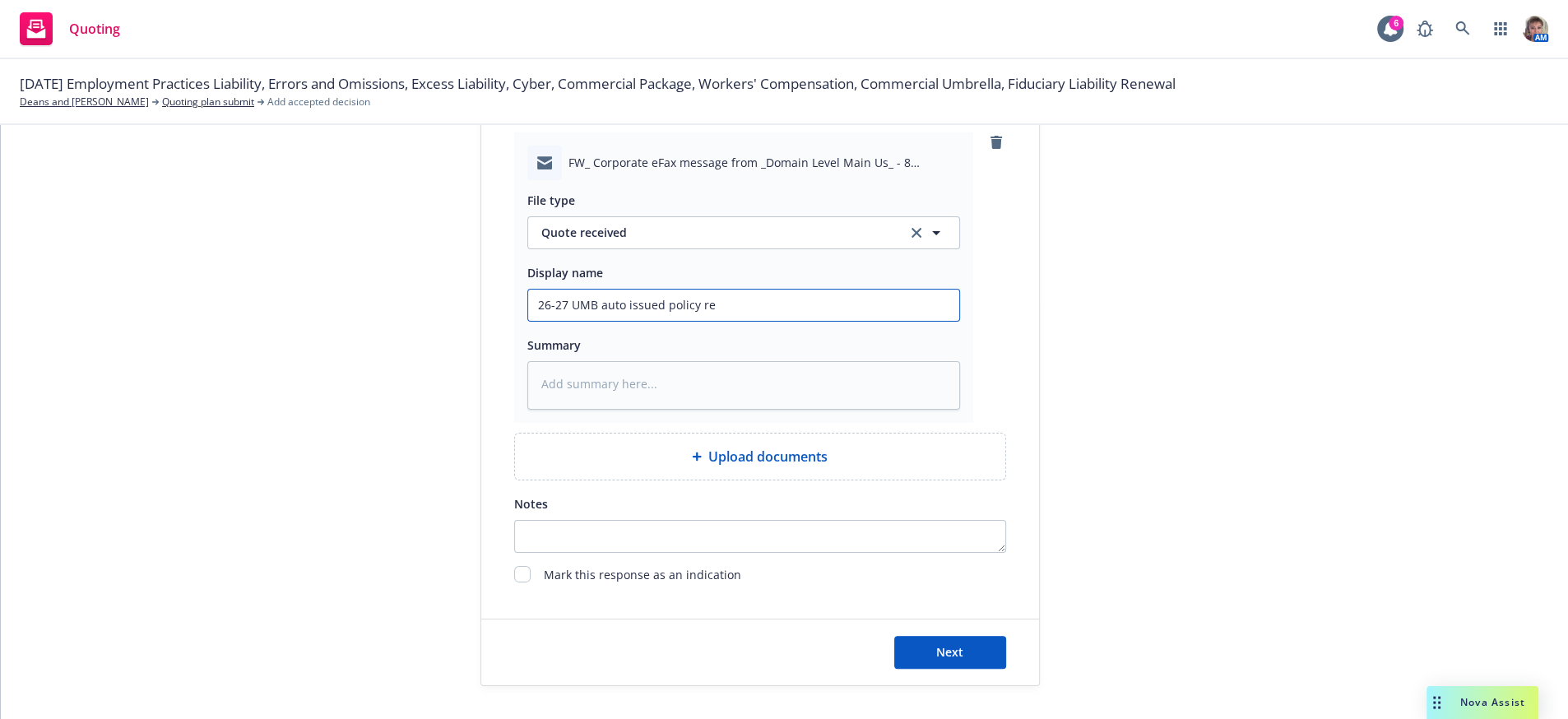
type textarea "x"
type input "26-27 UMB auto issued policy rec"
type textarea "x"
type input "26-27 UMB auto issued policy rece"
type textarea "x"
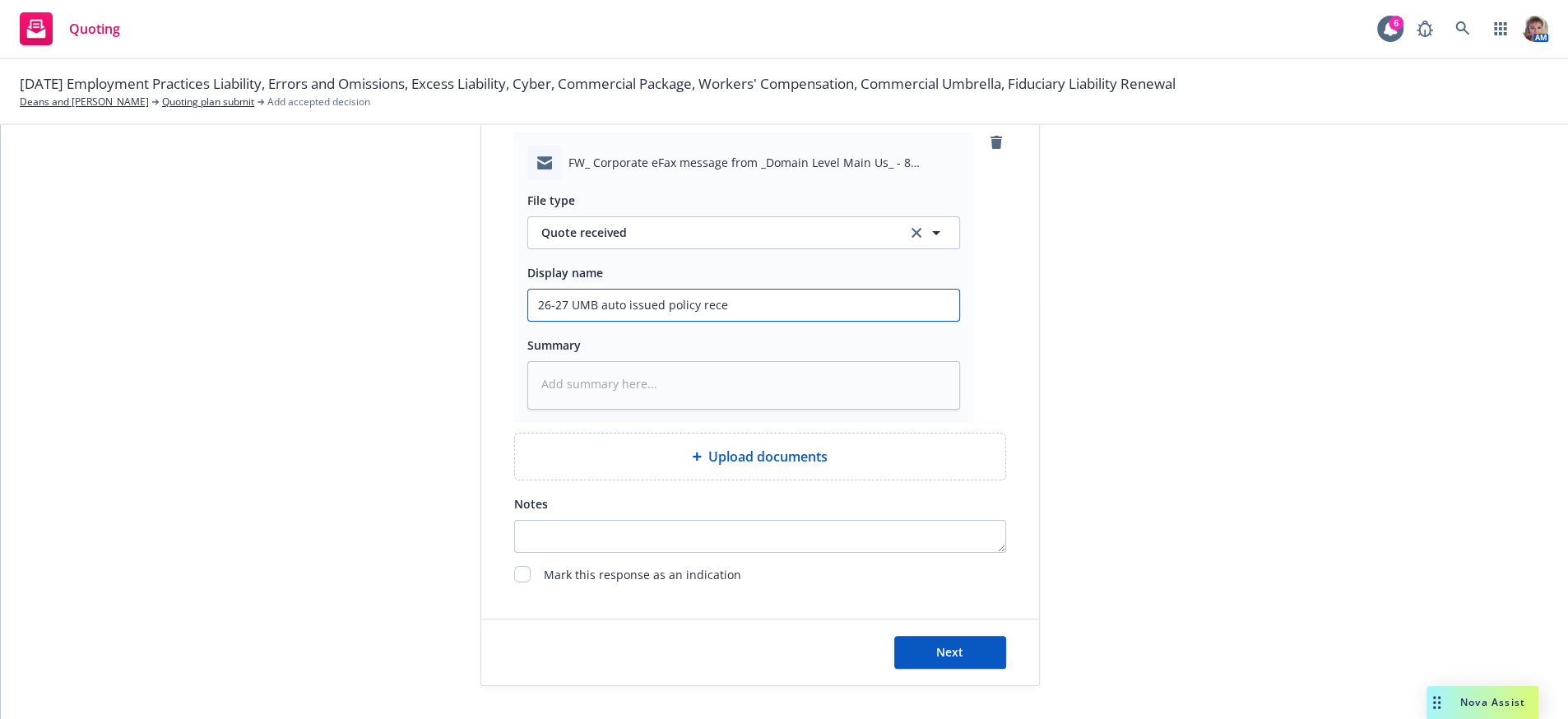
type input "26-27 UMB auto issued policy recei"
type textarea "x"
type input "26-27 UMB auto issued policy receiv"
type textarea "x"
type input "26-27 UMB auto issued policy receive"
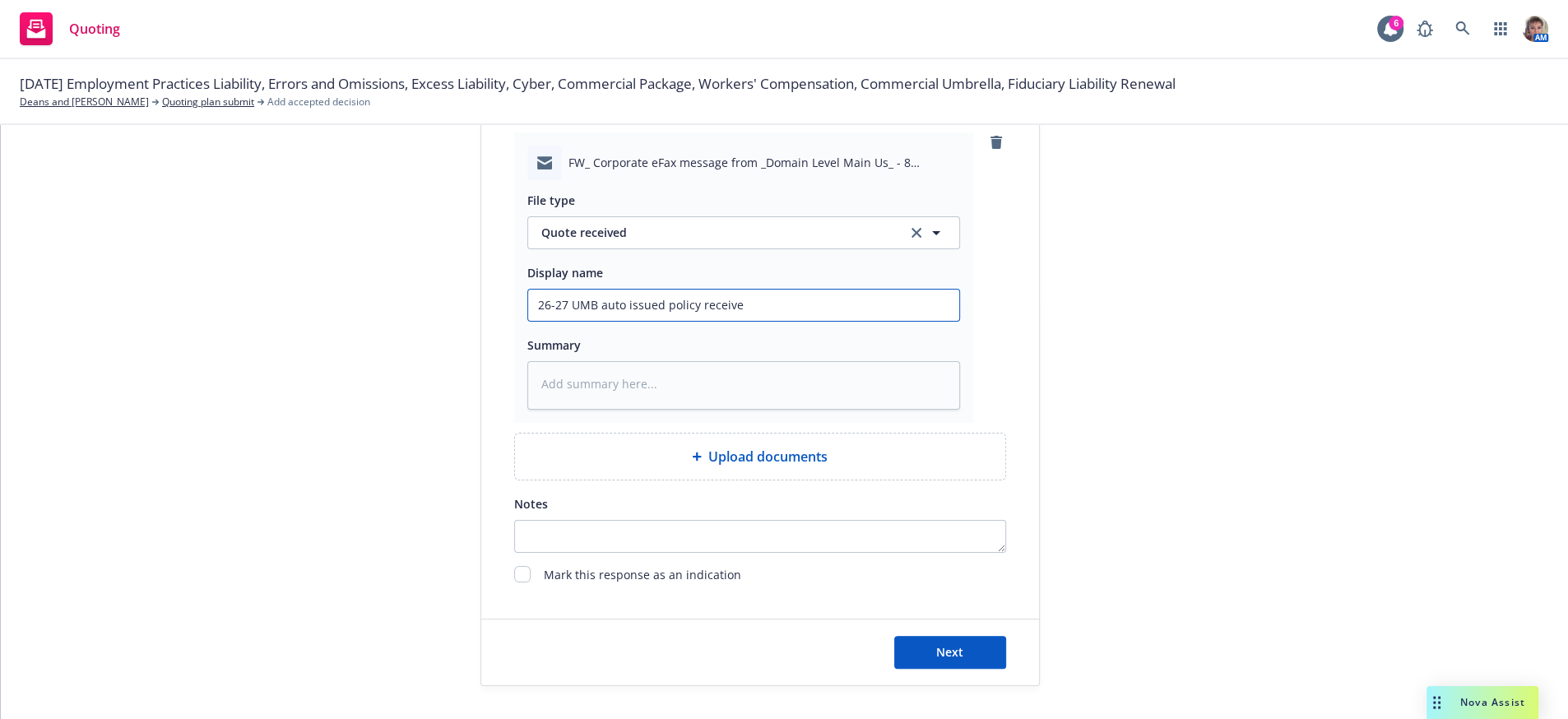
type textarea "x"
type input "26-27 UMB auto issued policy received"
type textarea "x"
type input "26-27 UMB auto issued policy received"
click at [952, 651] on button "Next" at bounding box center [951, 652] width 112 height 33
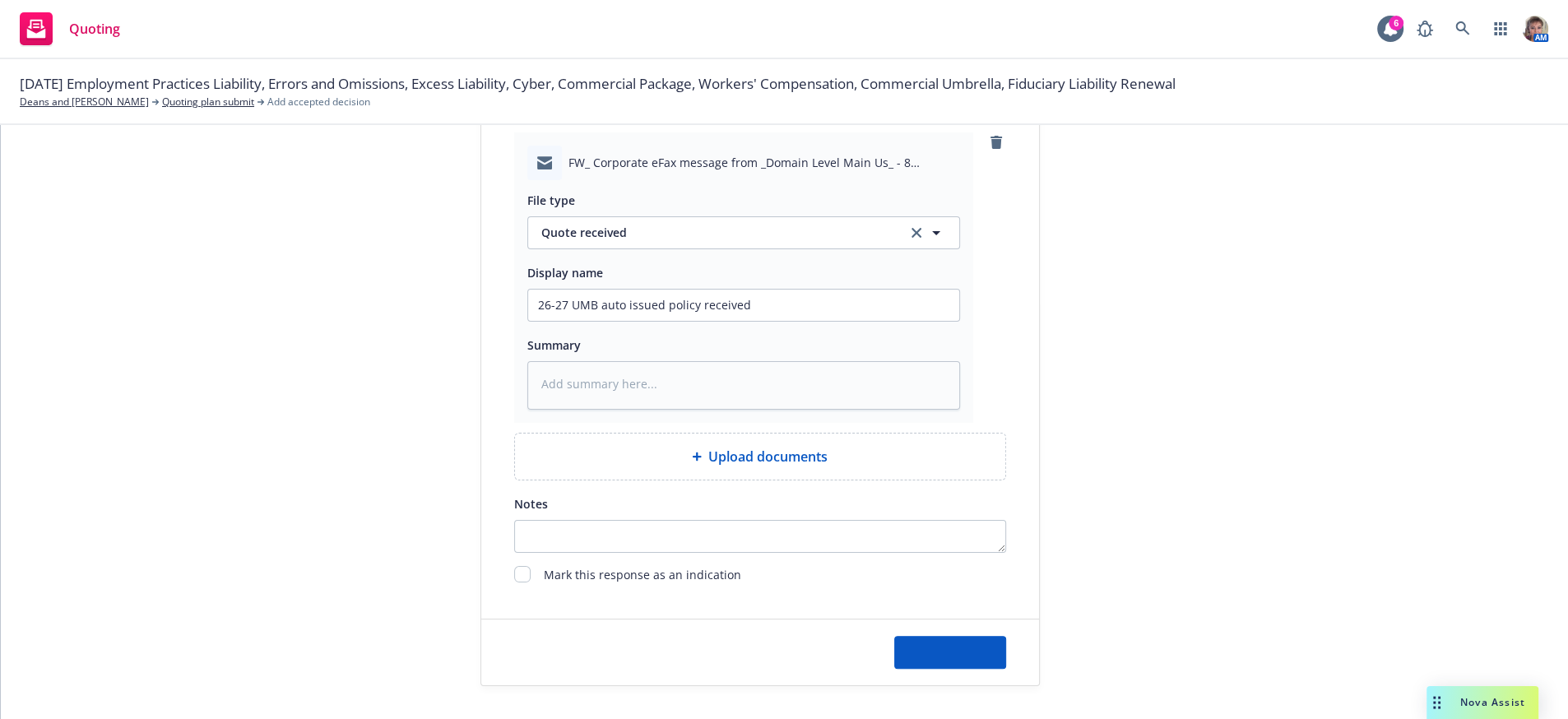
click at [973, 663] on button "Next" at bounding box center [951, 652] width 112 height 33
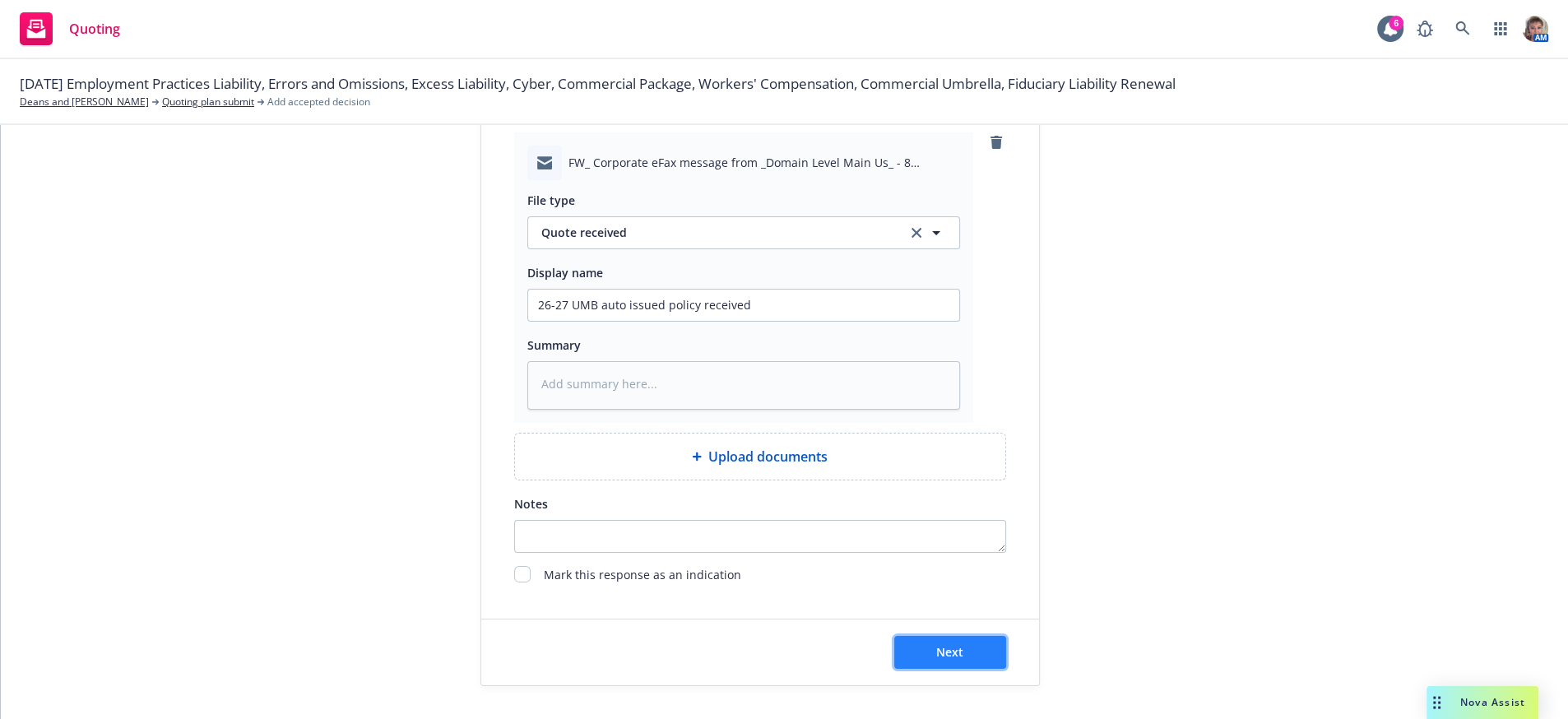
click at [904, 652] on button "Next" at bounding box center [951, 652] width 112 height 33
type textarea "x"
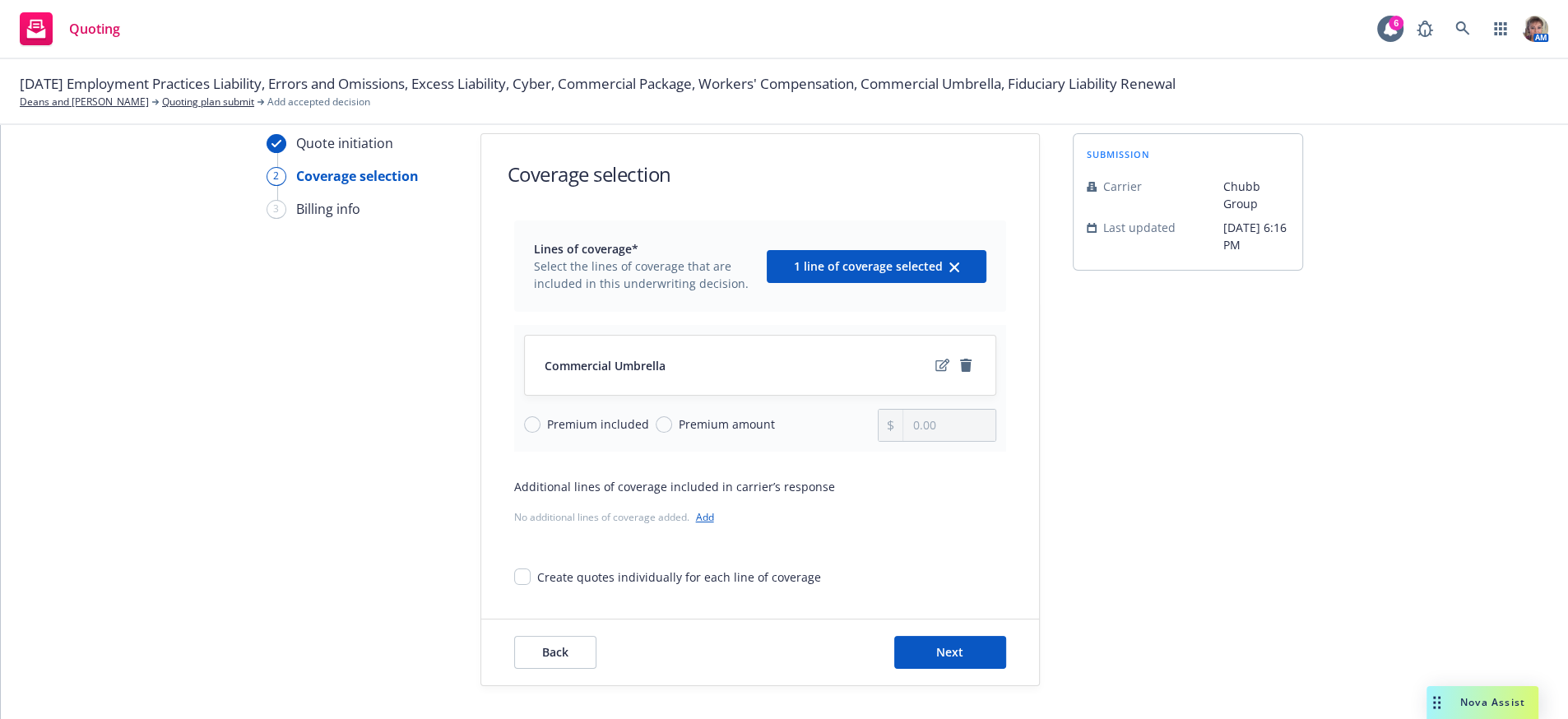
scroll to position [58, 0]
click at [526, 417] on input "Premium included" at bounding box center [532, 425] width 17 height 17
radio input "true"
click at [946, 660] on button "Next" at bounding box center [951, 652] width 112 height 33
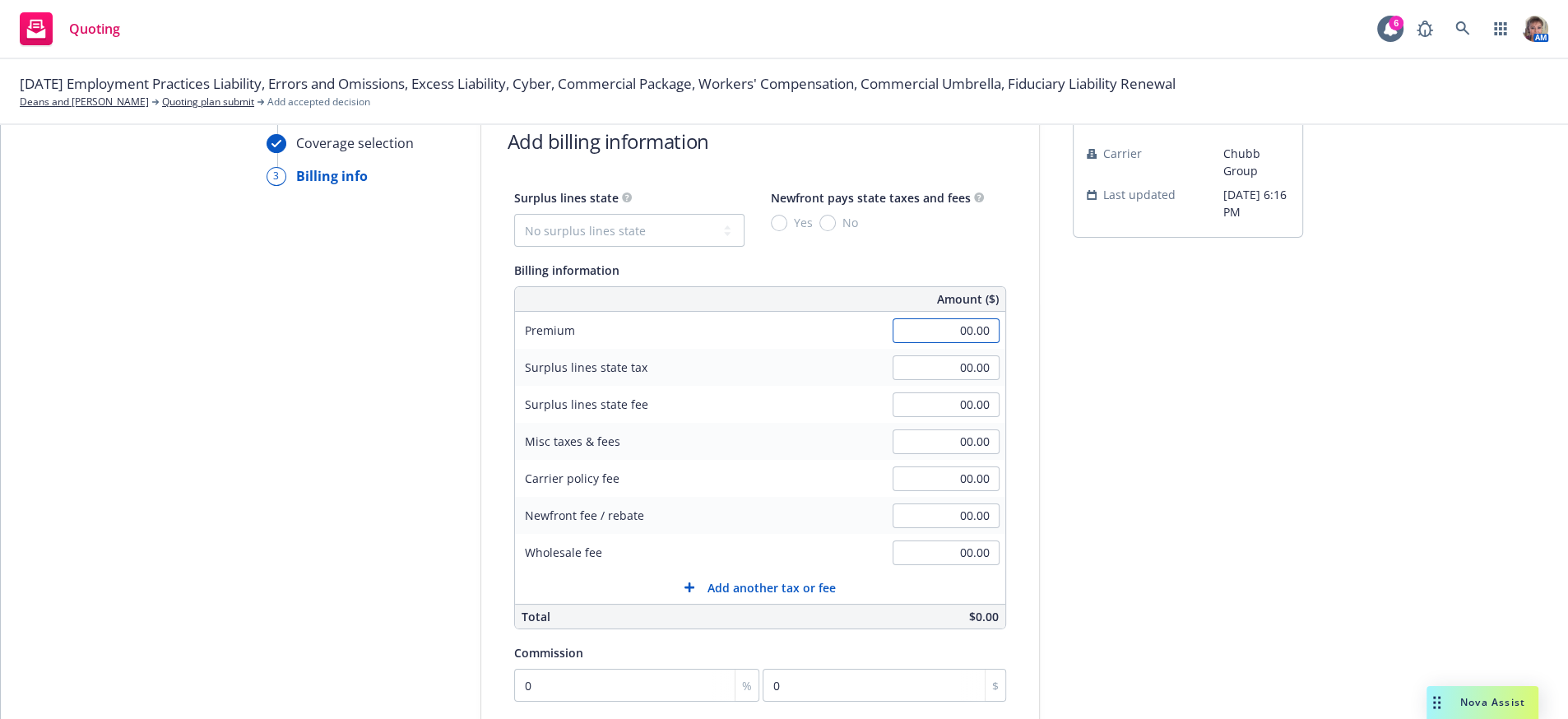
click at [933, 343] on input "00.00" at bounding box center [946, 331] width 107 height 25
type input "99"
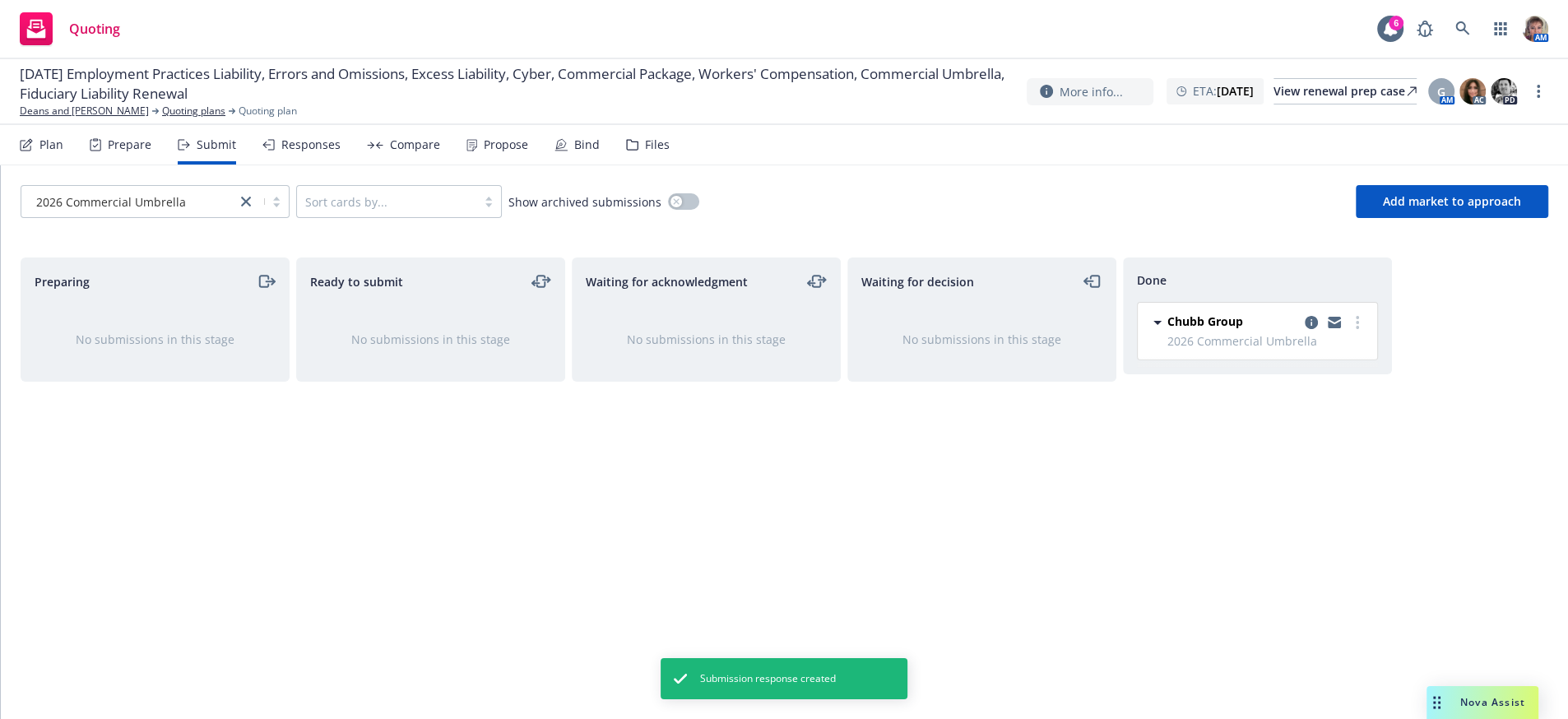
click at [324, 152] on div "Responses" at bounding box center [311, 145] width 60 height 13
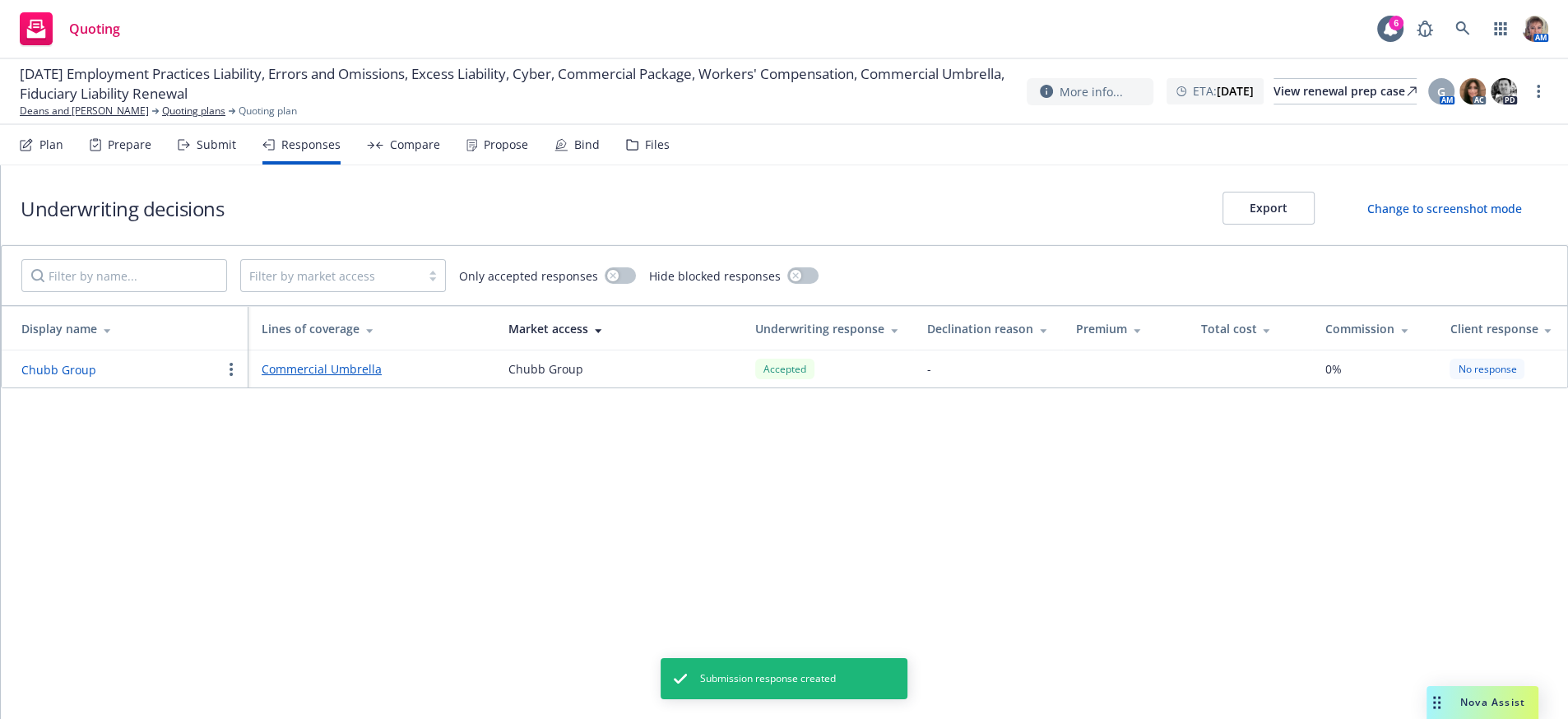
click at [1229, 384] on td at bounding box center [1249, 369] width 125 height 37
click at [1264, 335] on icon at bounding box center [1267, 328] width 8 height 12
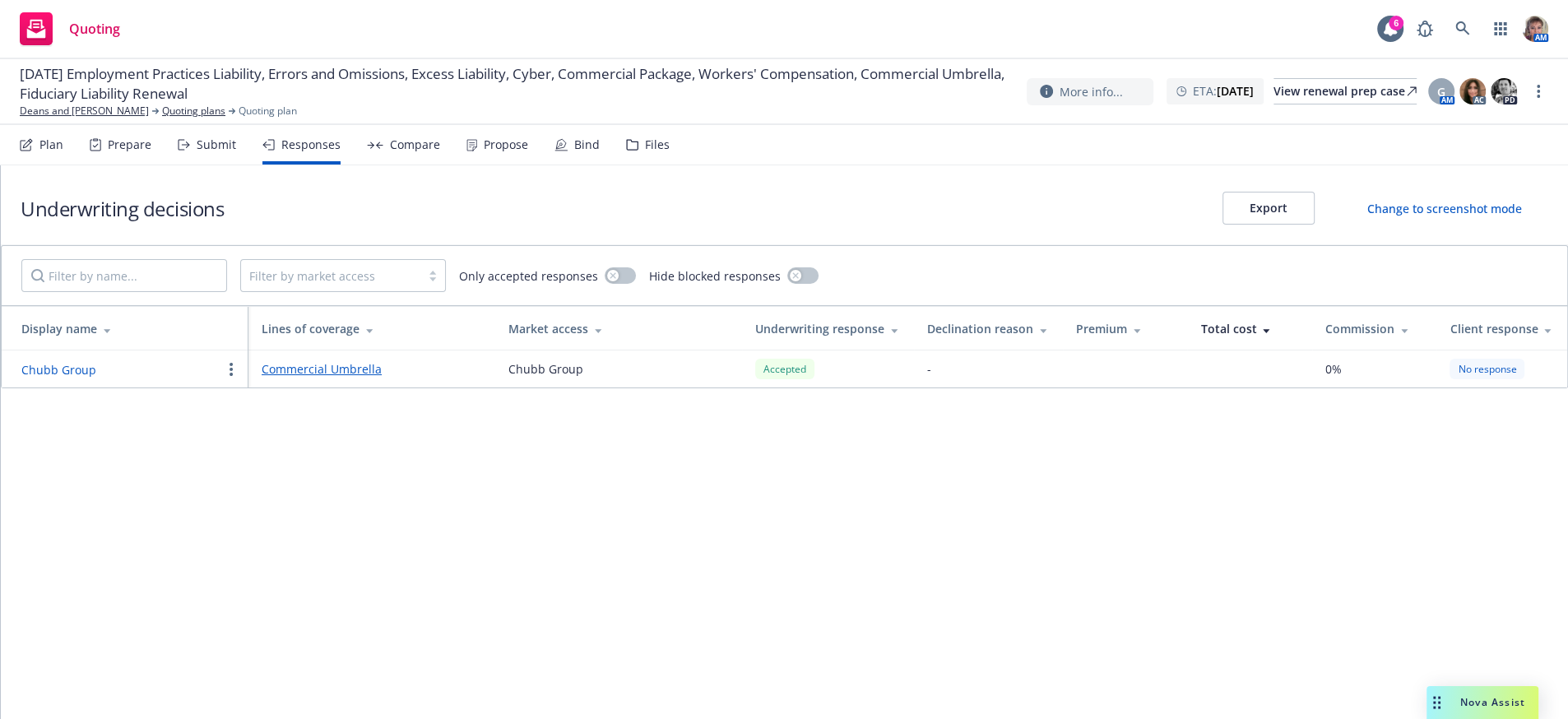
click at [1266, 388] on td at bounding box center [1249, 369] width 125 height 37
click at [1337, 377] on span "0%" at bounding box center [1333, 370] width 17 height 18
click at [1328, 377] on span "0%" at bounding box center [1333, 370] width 17 height 18
click at [1500, 379] on div "No response" at bounding box center [1487, 369] width 75 height 20
click at [1547, 335] on icon at bounding box center [1548, 328] width 8 height 12
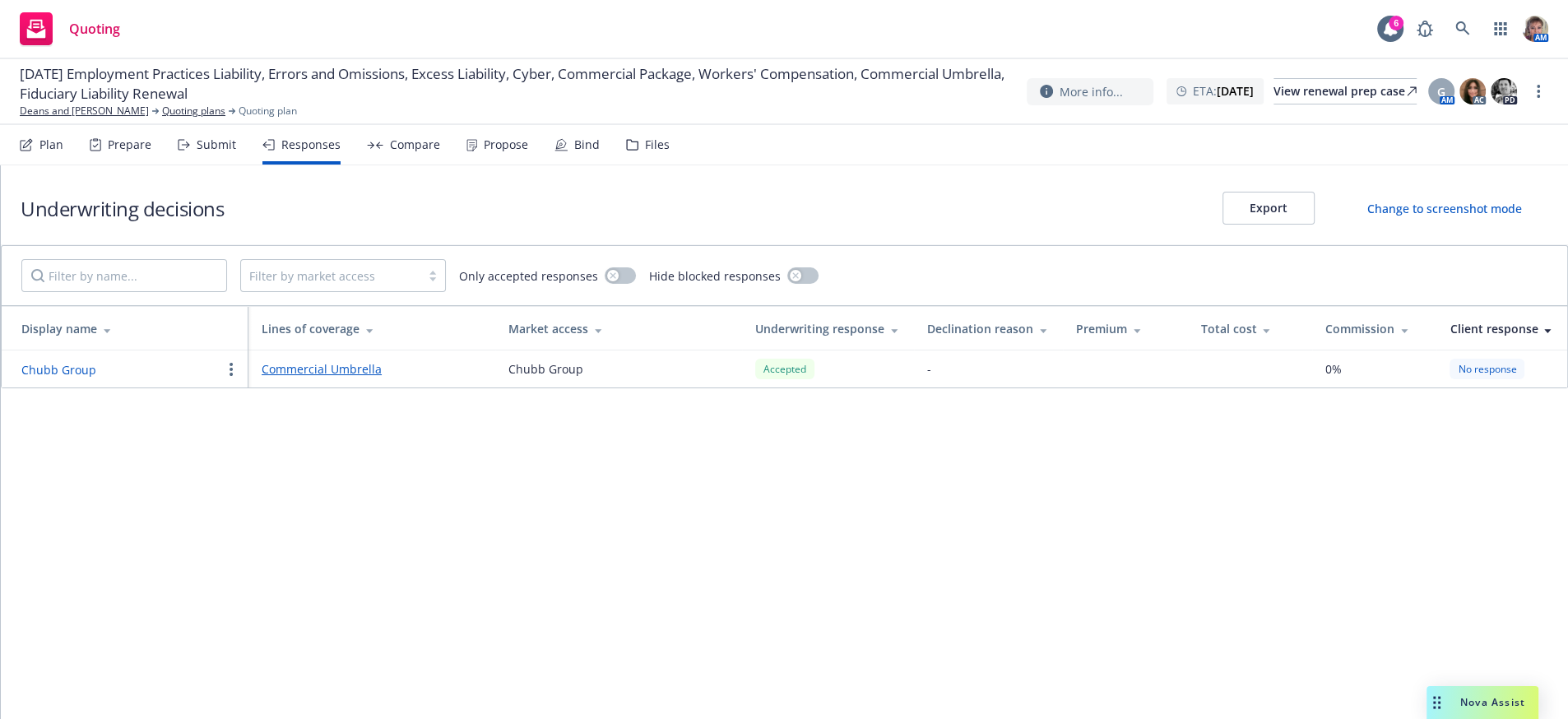
click at [774, 379] on div "Accepted" at bounding box center [785, 369] width 60 height 20
click at [975, 337] on div "Declination reason" at bounding box center [988, 329] width 123 height 18
click at [1250, 337] on div "Total cost" at bounding box center [1249, 329] width 99 height 18
click at [1242, 388] on td at bounding box center [1249, 369] width 125 height 37
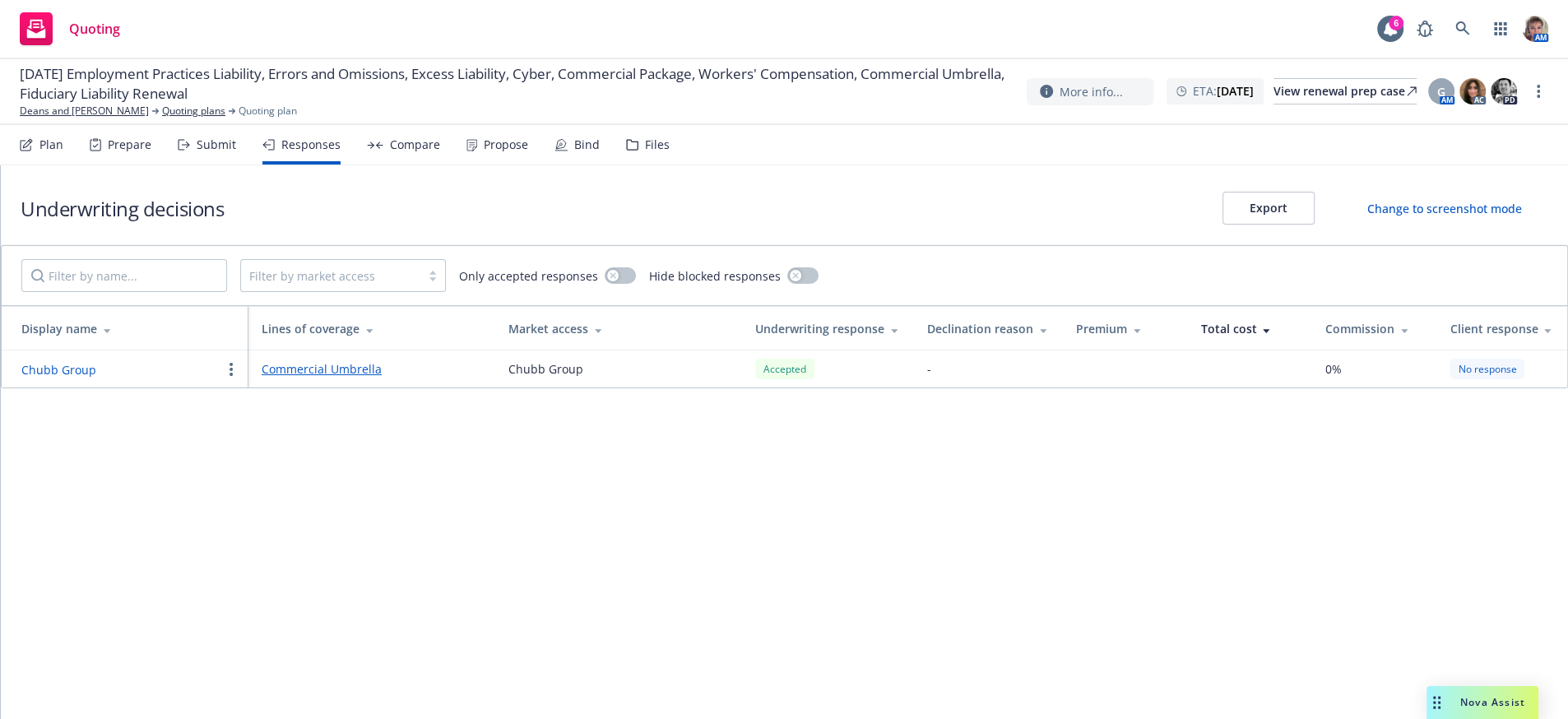
click at [359, 377] on link "Commercial Umbrella" at bounding box center [372, 370] width 221 height 18
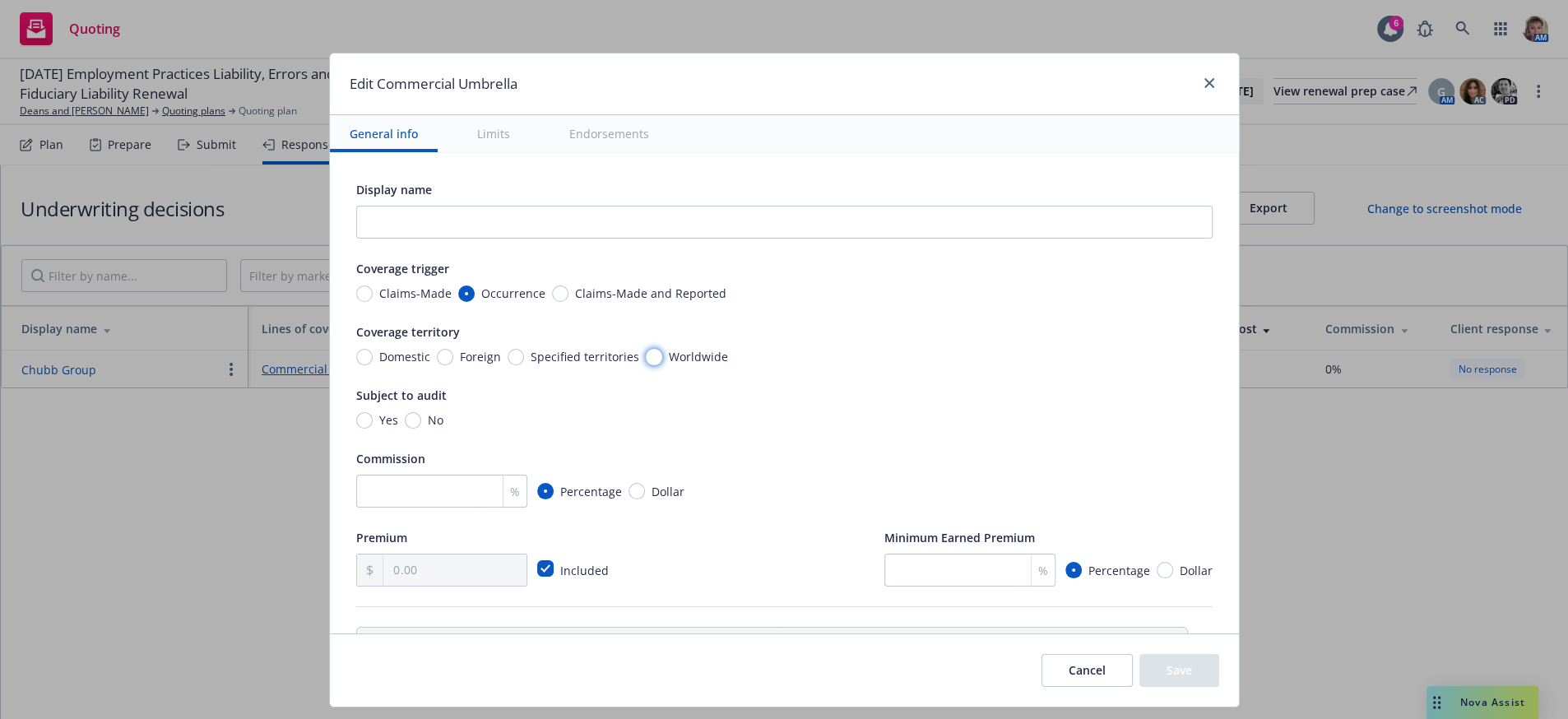
click at [651, 365] on input "Worldwide" at bounding box center [654, 356] width 17 height 17
radio input "true"
click at [404, 429] on input "No" at bounding box center [412, 420] width 17 height 17
radio input "true"
click at [411, 508] on input "number" at bounding box center [441, 491] width 171 height 33
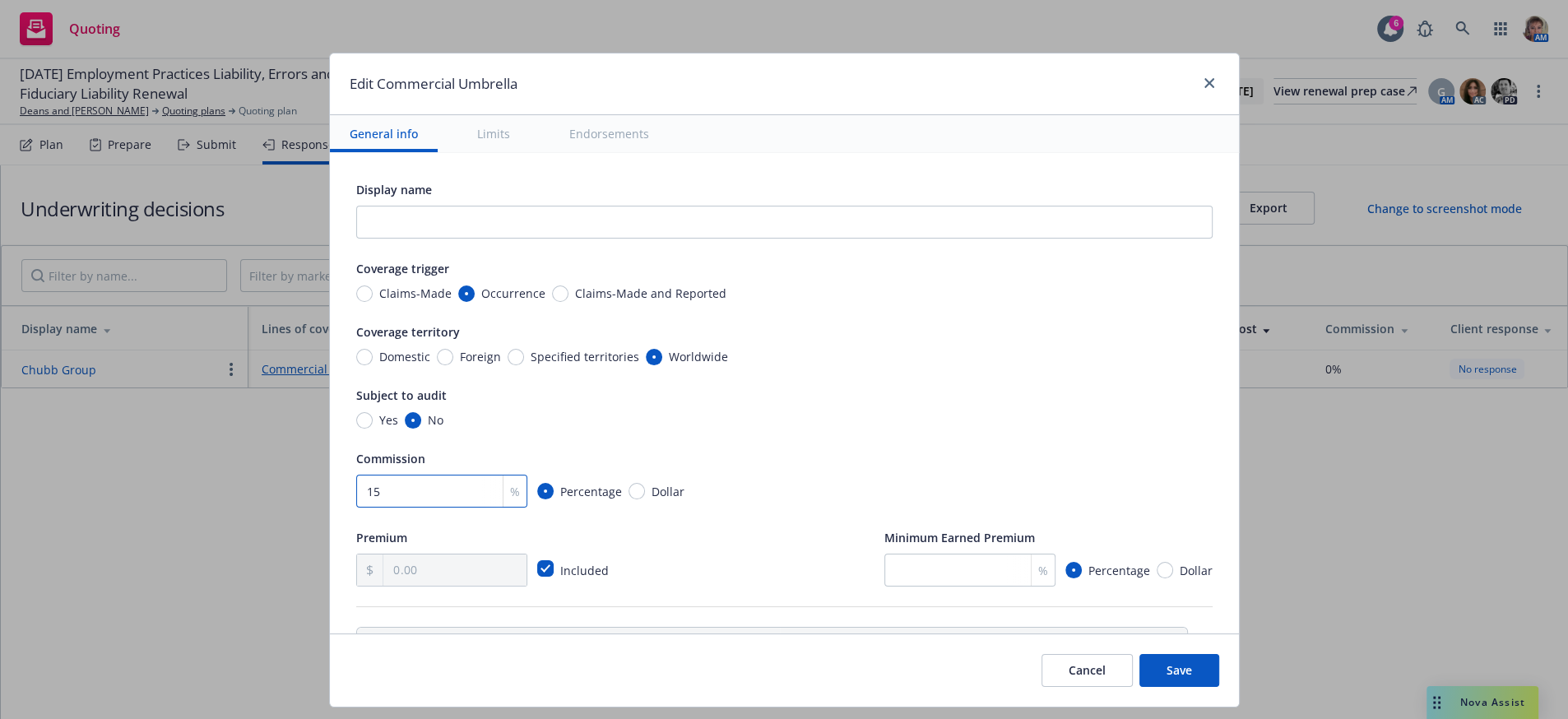
type input "15"
click at [553, 577] on input "checkbox" at bounding box center [545, 568] width 17 height 17
checkbox input "false"
click at [458, 586] on input "text" at bounding box center [454, 570] width 143 height 32
type input "9,944.00"
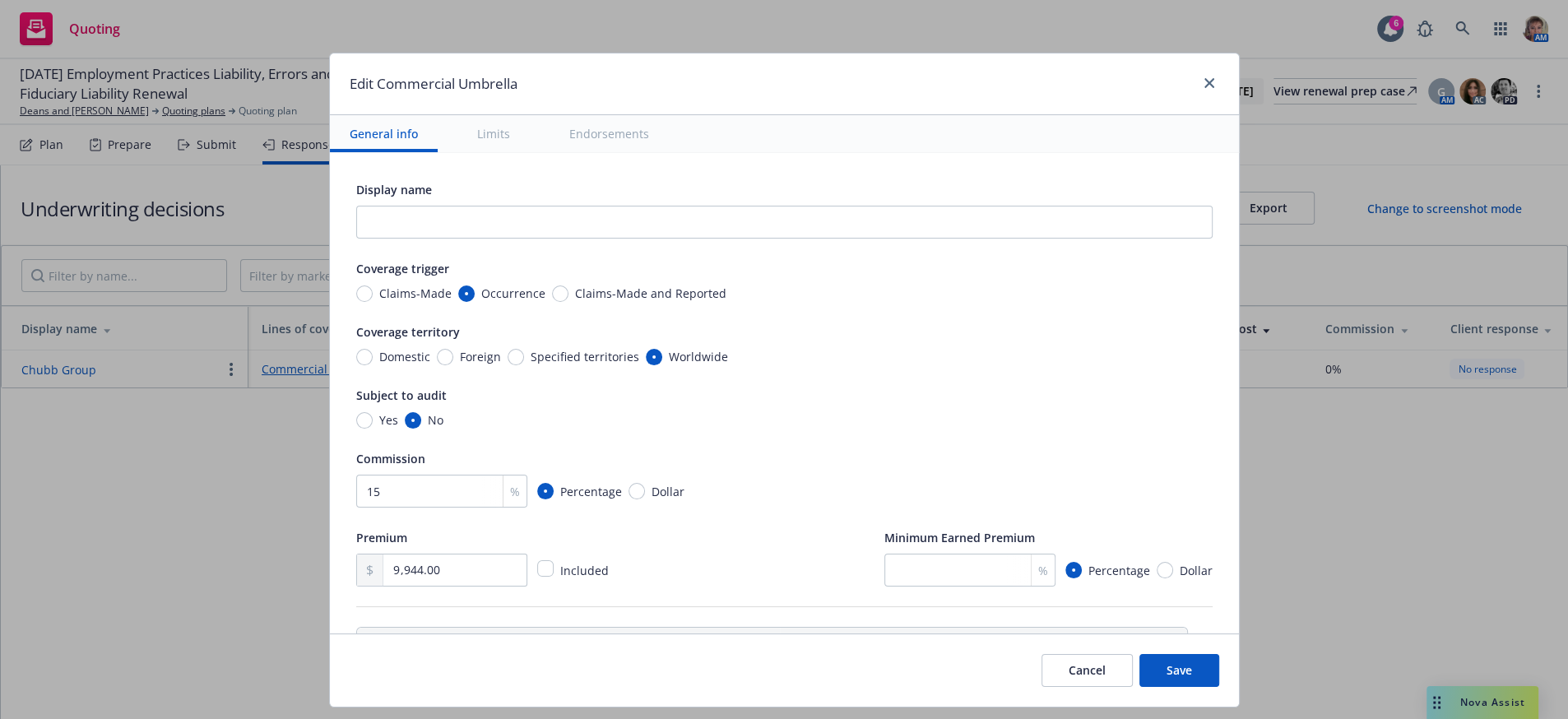
click at [1170, 679] on button "Save" at bounding box center [1179, 671] width 80 height 33
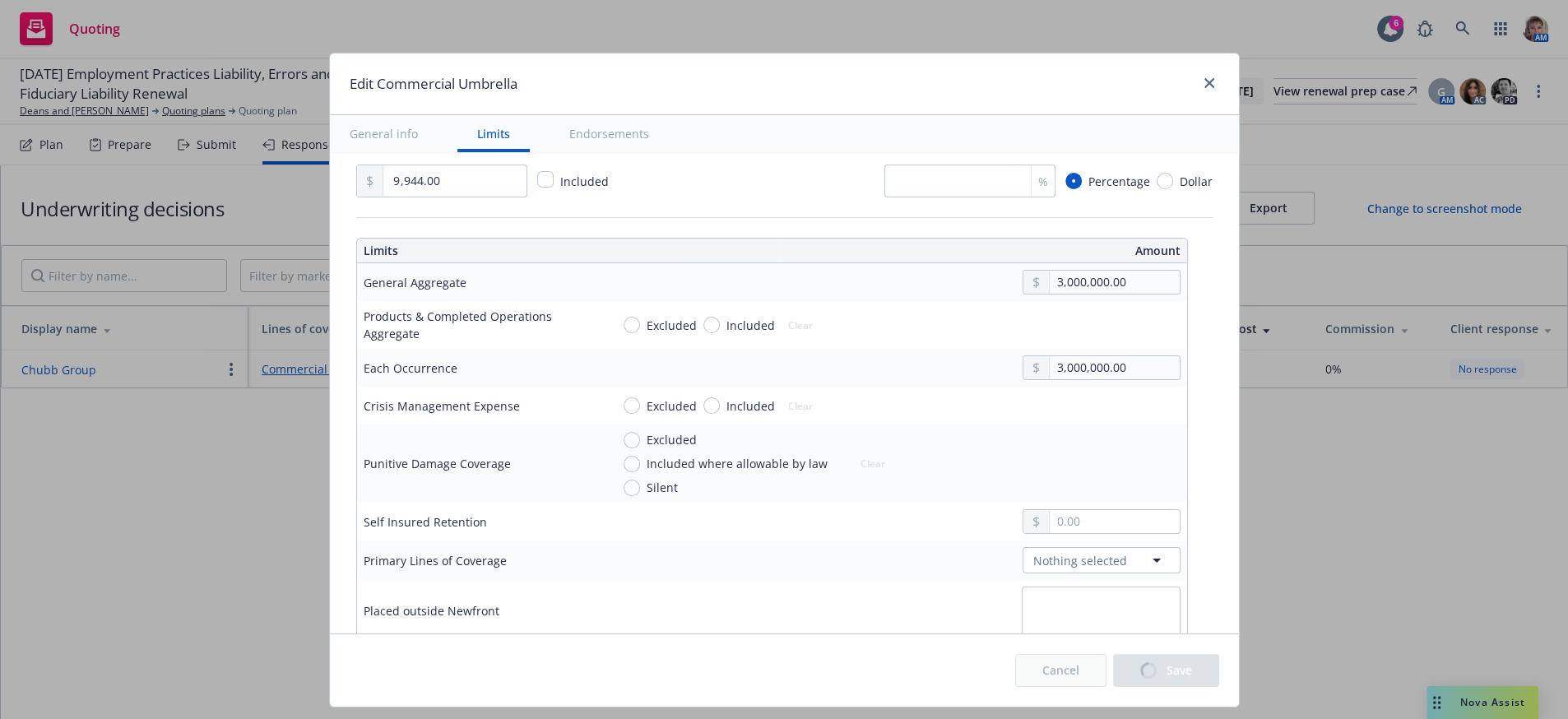
scroll to position [494, 0]
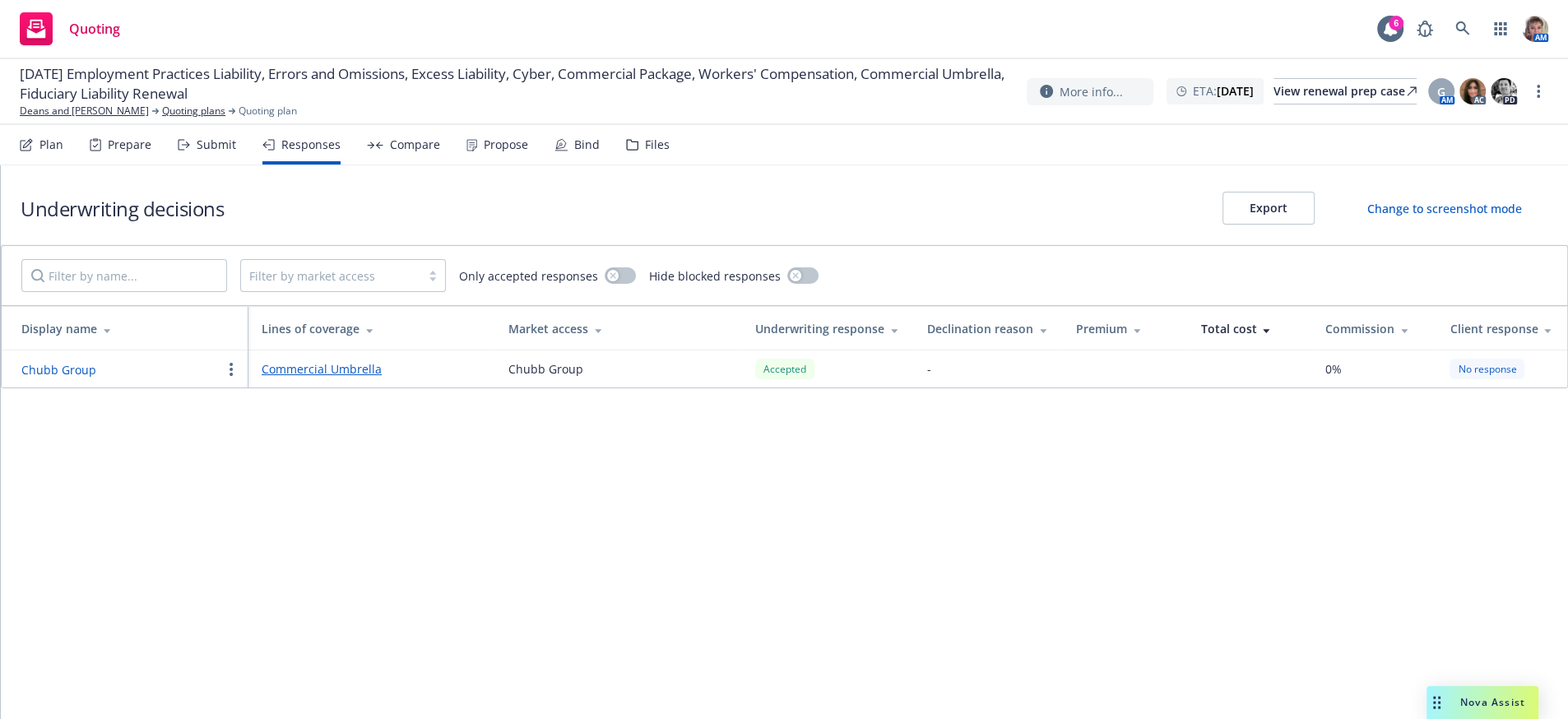
click at [60, 378] on button "Chubb Group" at bounding box center [59, 370] width 75 height 18
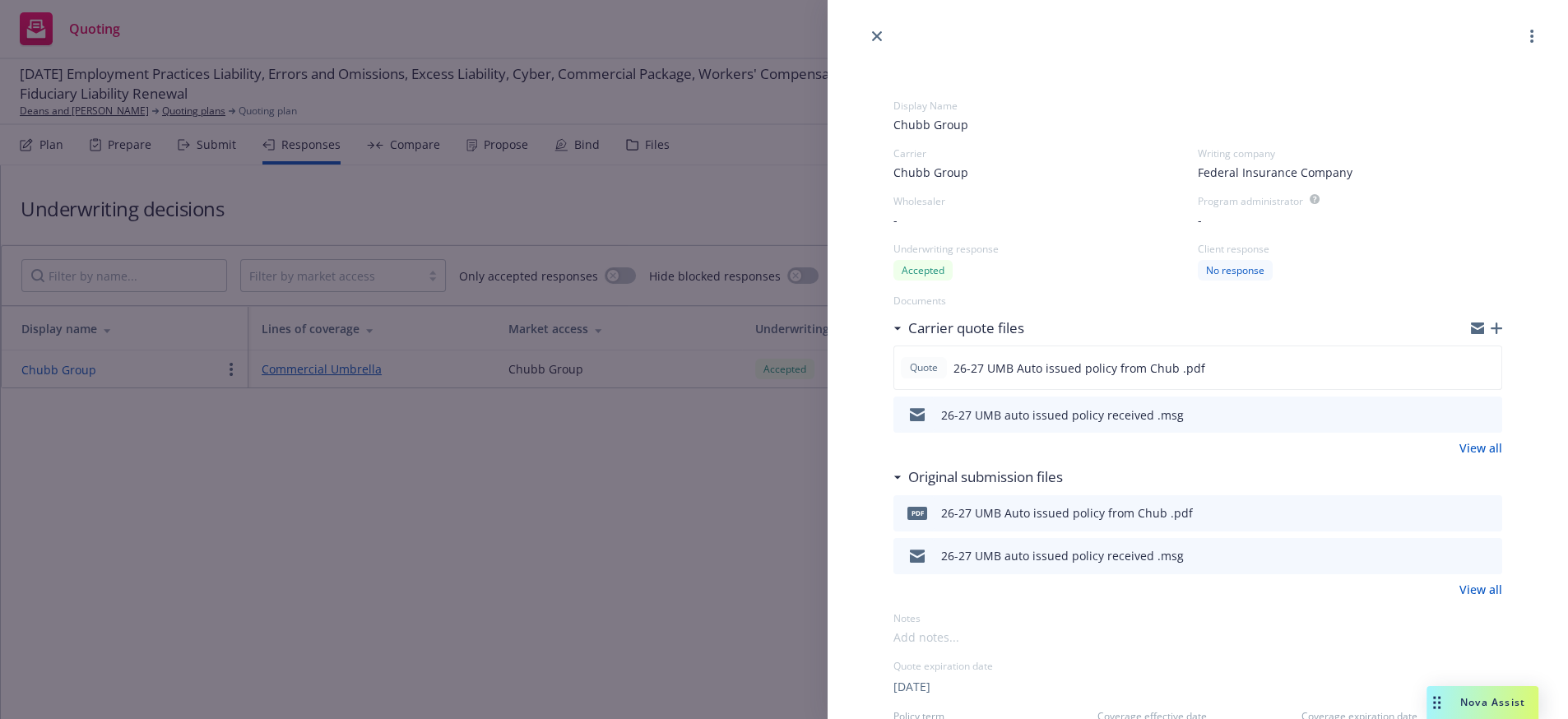
click at [229, 406] on div "Display Name Chubb Group Carrier Chubb Group Writing company Federal Insurance …" at bounding box center [784, 359] width 1568 height 719
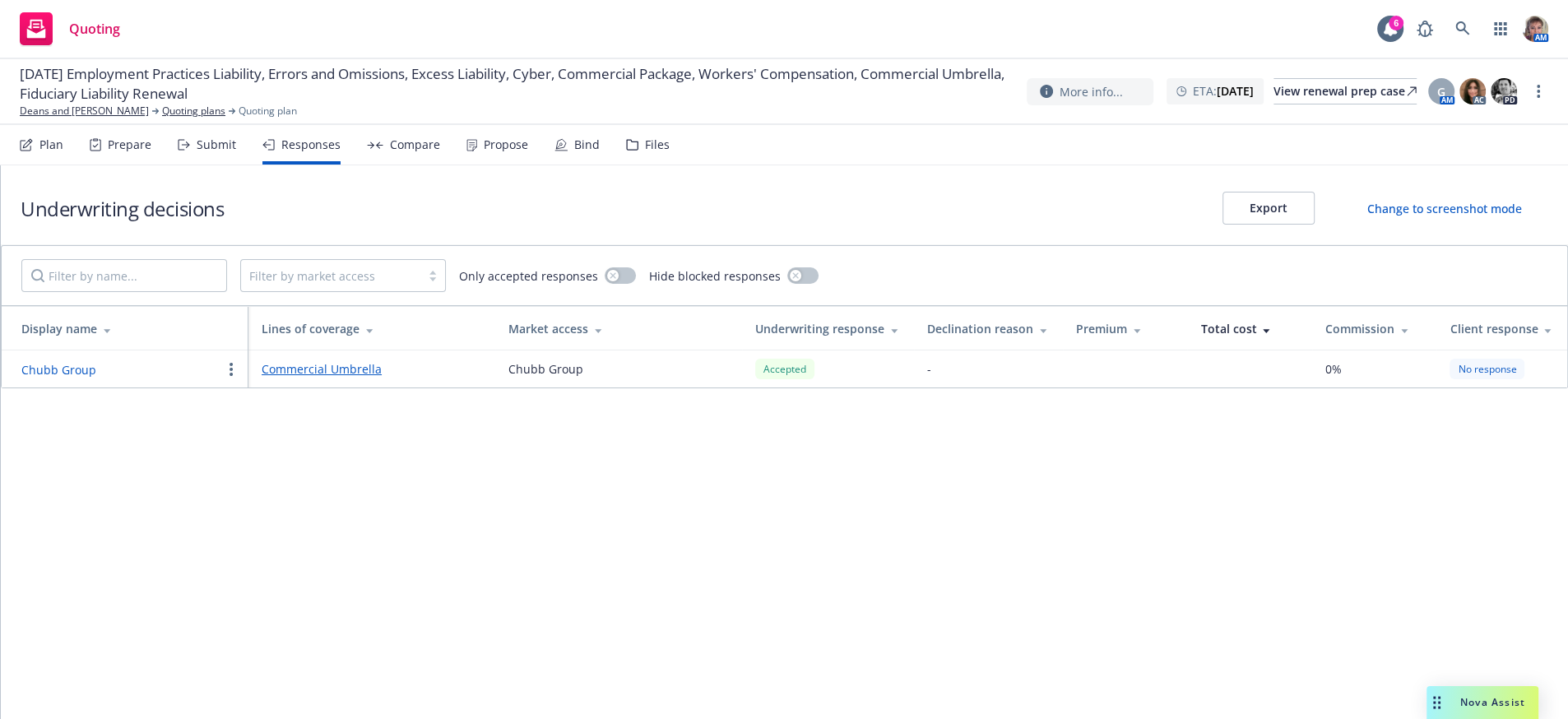
click at [229, 376] on icon "button" at bounding box center [231, 369] width 4 height 13
click at [306, 377] on link "Commercial Umbrella" at bounding box center [372, 370] width 221 height 18
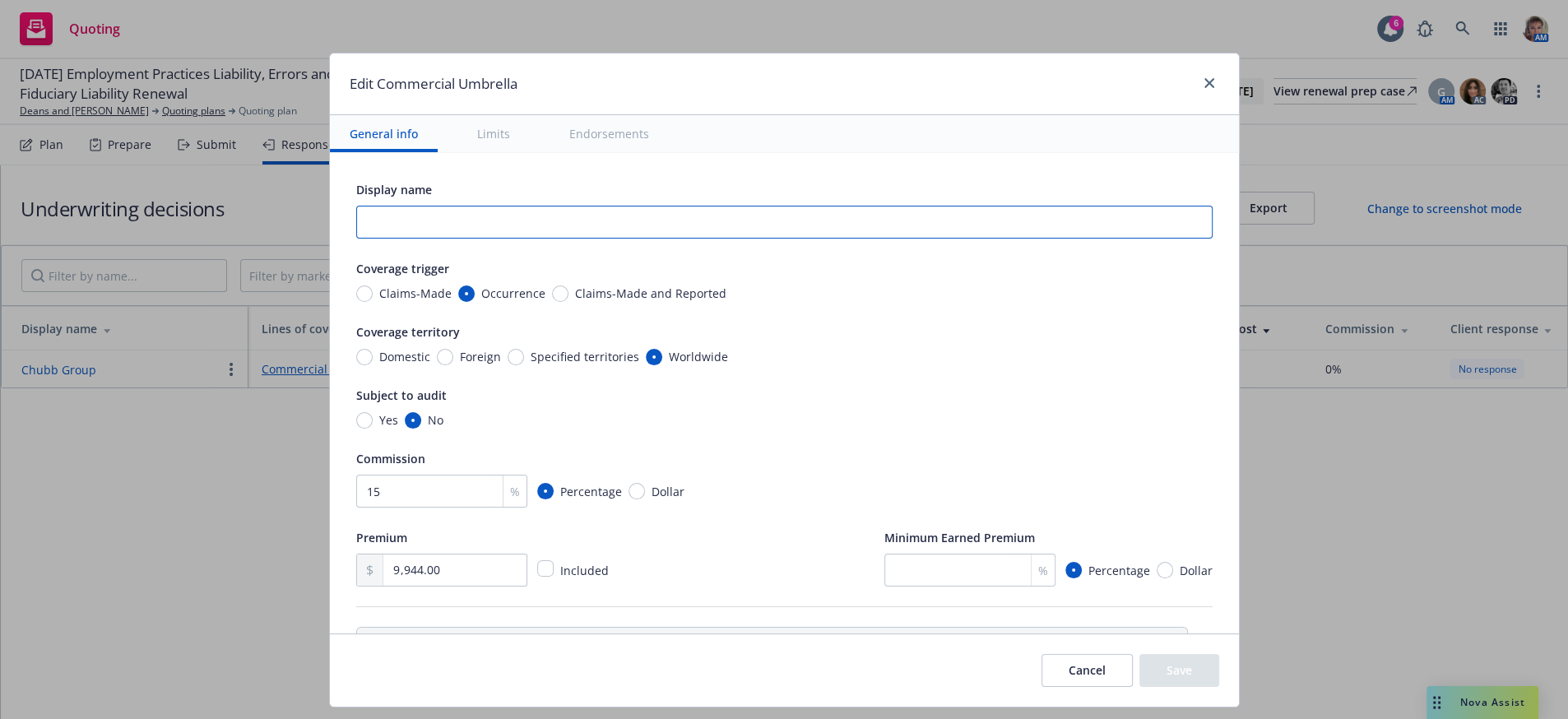
click at [546, 227] on input "text" at bounding box center [784, 222] width 856 height 33
type input "$3M"
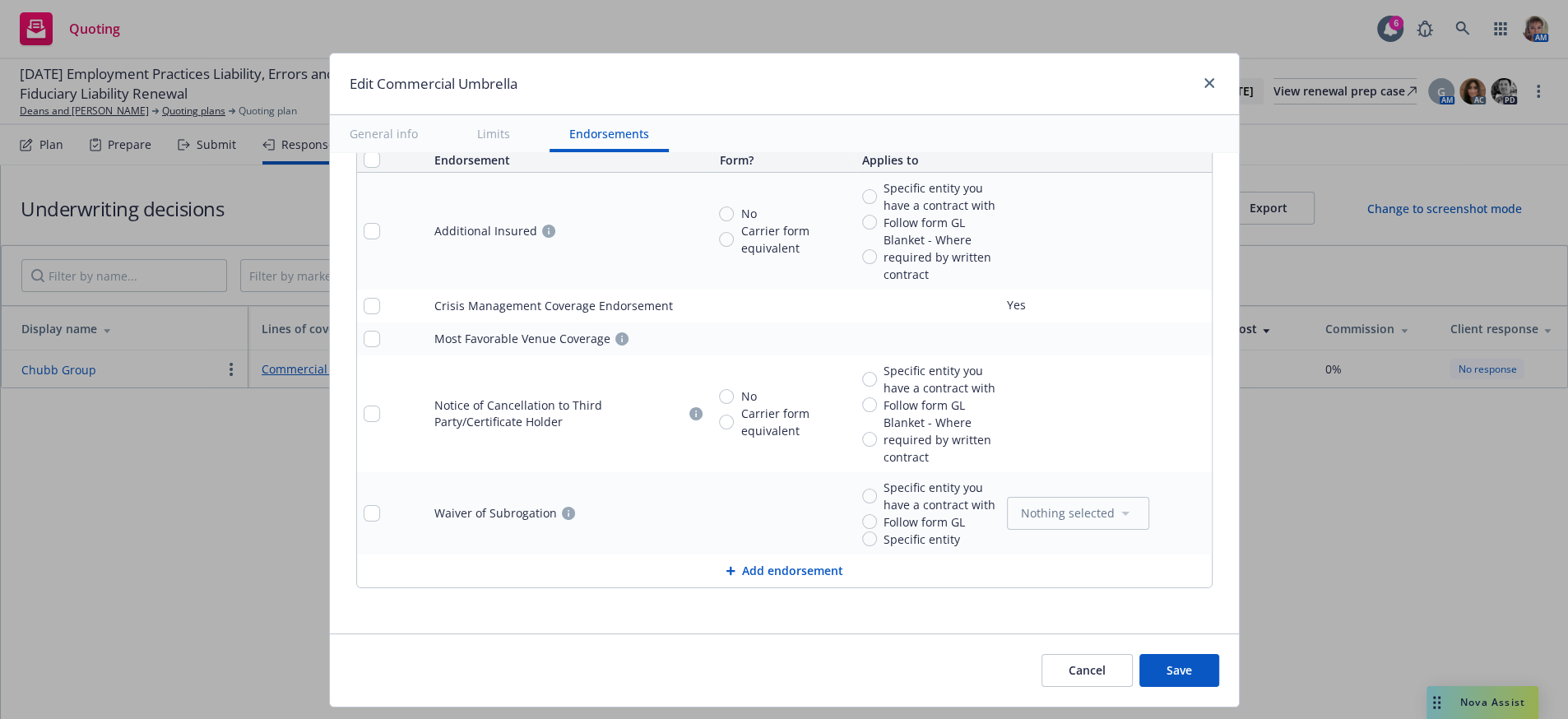
scroll to position [1457, 0]
click at [1198, 673] on button "Save" at bounding box center [1179, 671] width 80 height 33
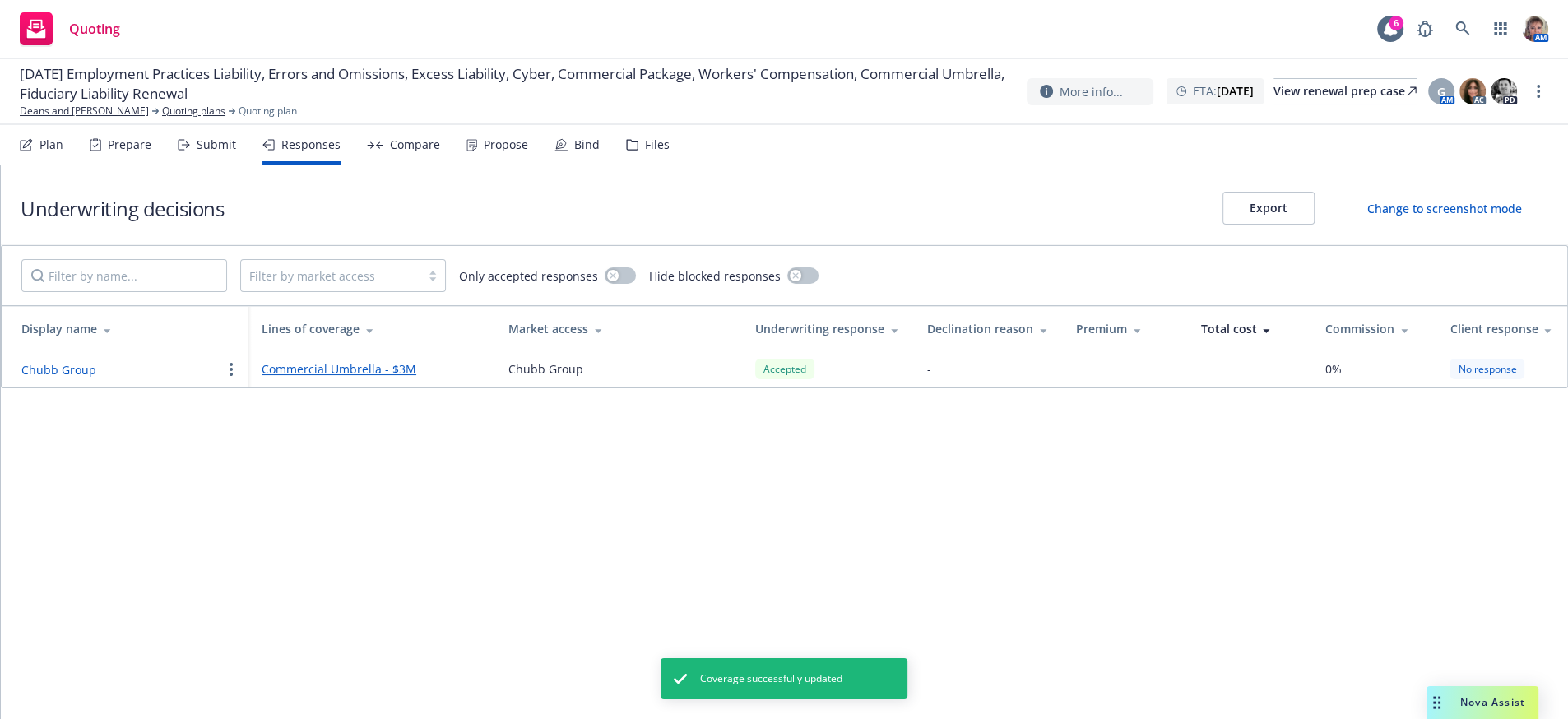
click at [1334, 388] on td "0%" at bounding box center [1375, 369] width 125 height 37
click at [1438, 388] on tr "Chubb Group Commercial Umbrella - $3M Chubb Group Accepted - 0% No response" at bounding box center [784, 369] width 1565 height 37
click at [1489, 379] on div "No response" at bounding box center [1487, 369] width 75 height 20
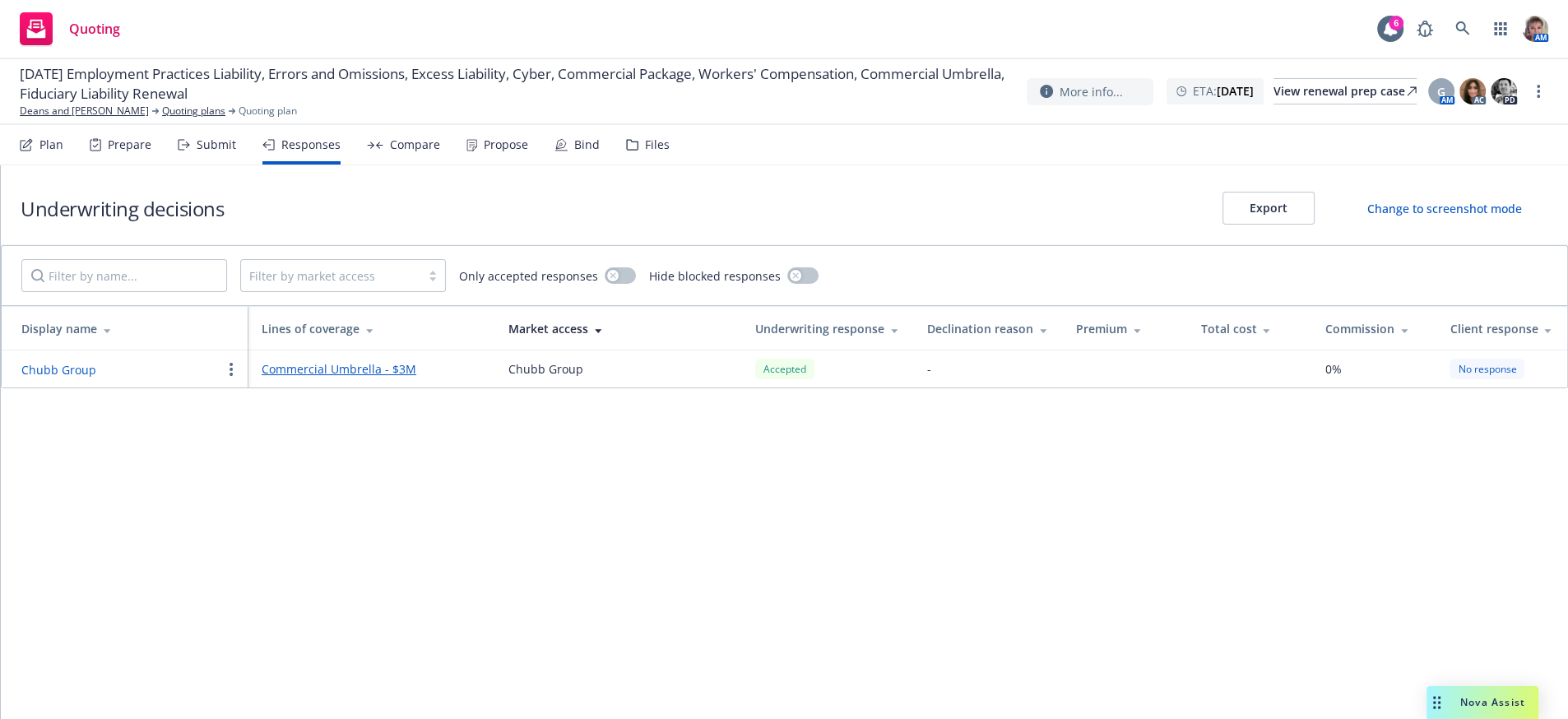
click at [1545, 335] on icon at bounding box center [1548, 328] width 8 height 12
click at [1545, 334] on icon at bounding box center [1548, 331] width 7 height 4
click at [425, 152] on div "Compare" at bounding box center [414, 145] width 50 height 13
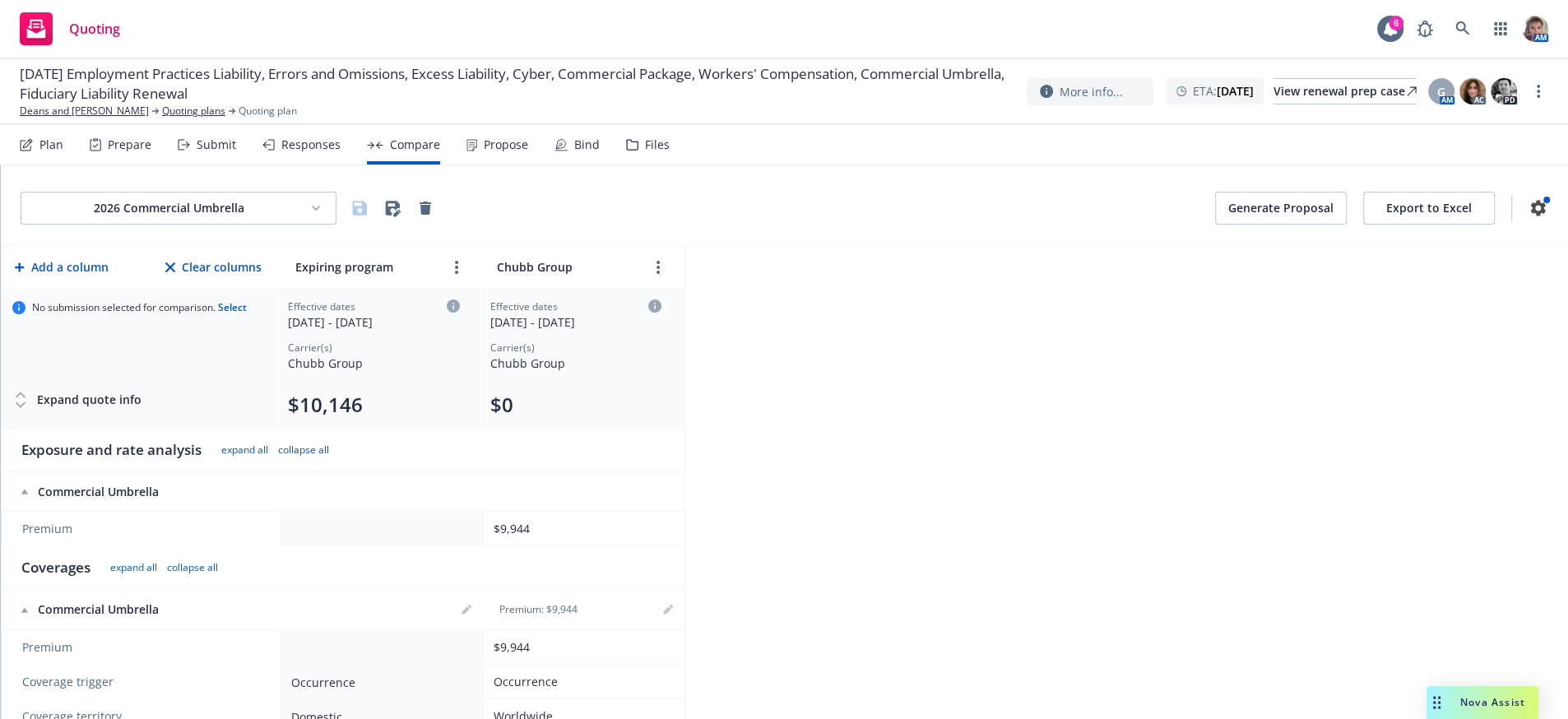
click at [509, 418] on button "$0" at bounding box center [502, 405] width 23 height 26
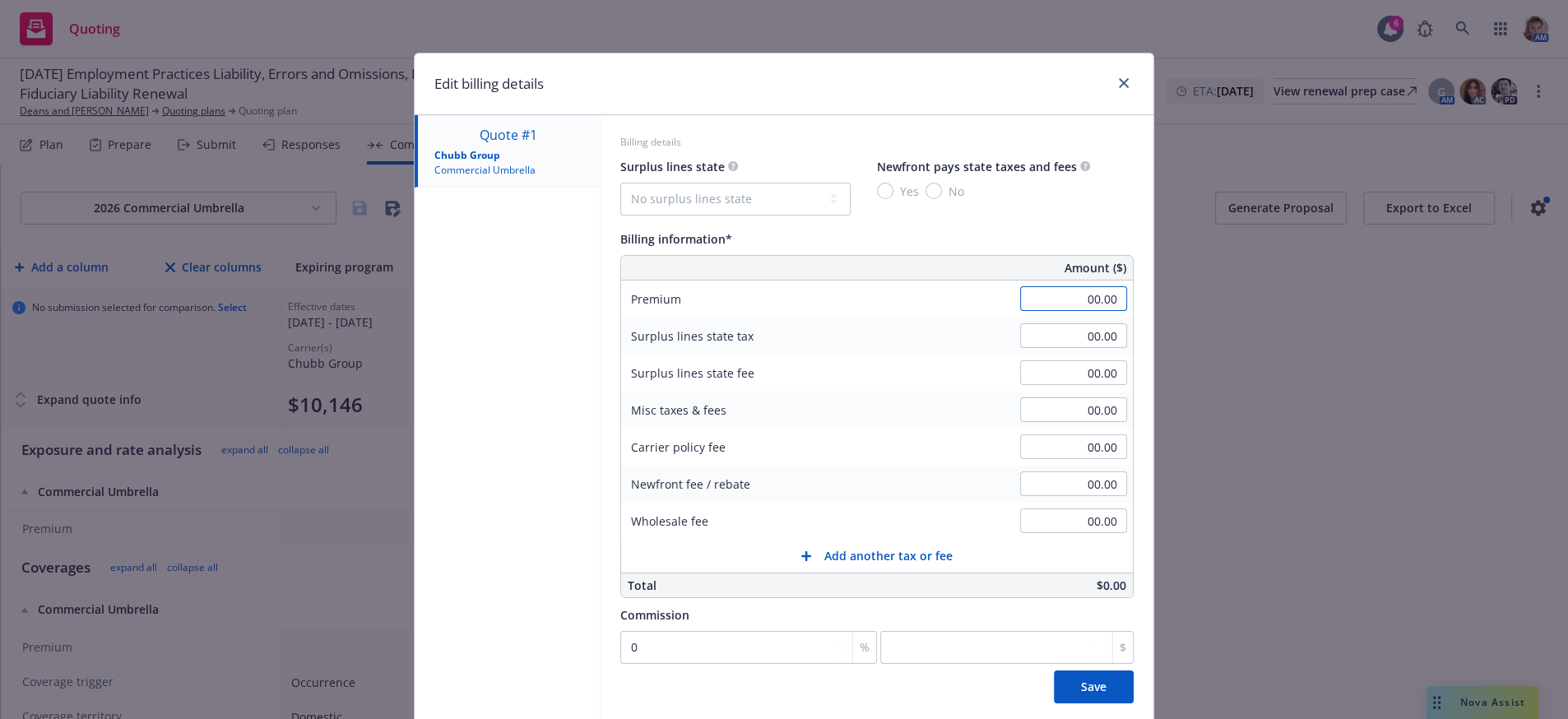
click at [1058, 311] on input "00.00" at bounding box center [1073, 299] width 107 height 25
click at [1114, 311] on input "99" at bounding box center [1073, 299] width 107 height 25
type input "9,944.00"
type input "0"
click at [645, 664] on input "0" at bounding box center [749, 648] width 257 height 33
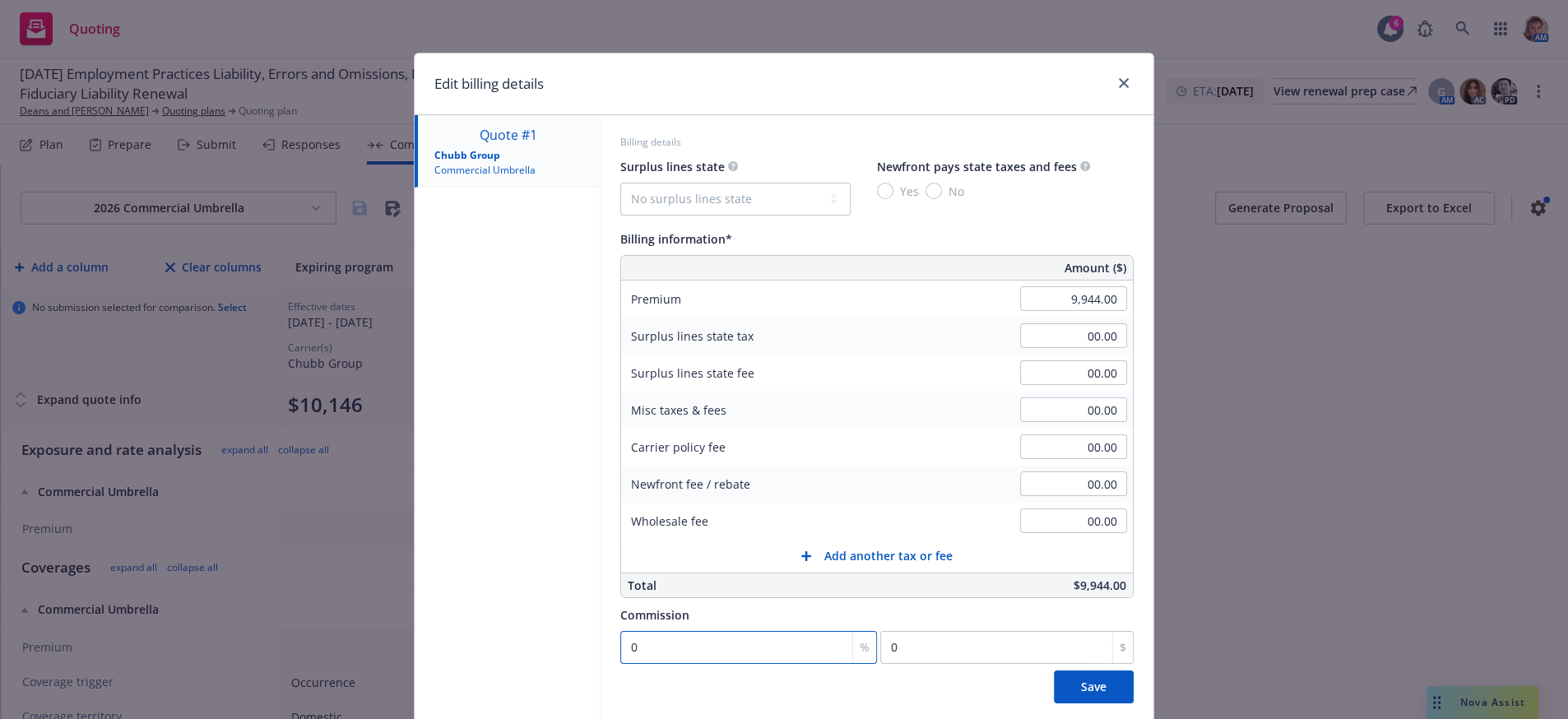
type input "1"
type input "99.44"
type input "15"
type input "1491.6"
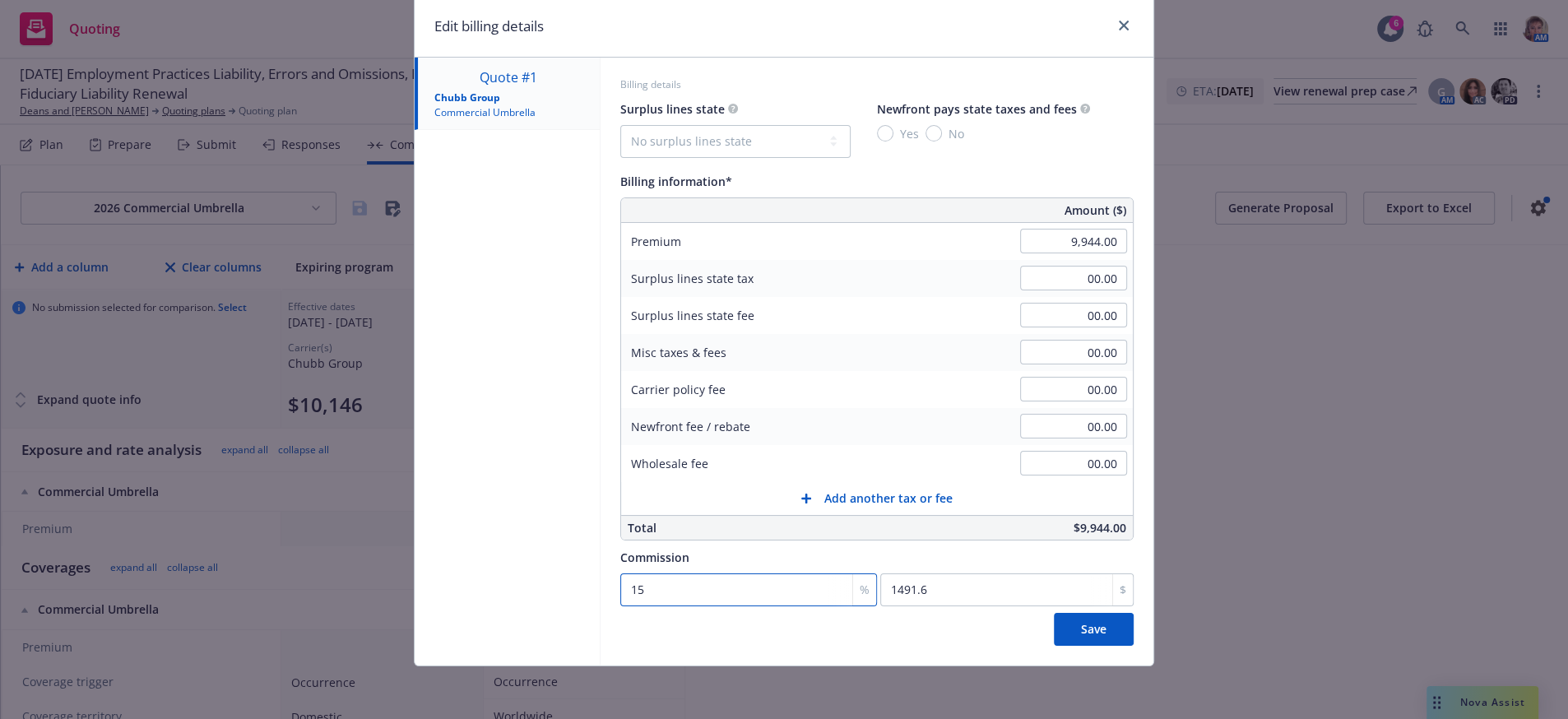
scroll to position [102, 0]
type input "15"
click at [1062, 631] on button "Save" at bounding box center [1093, 630] width 80 height 33
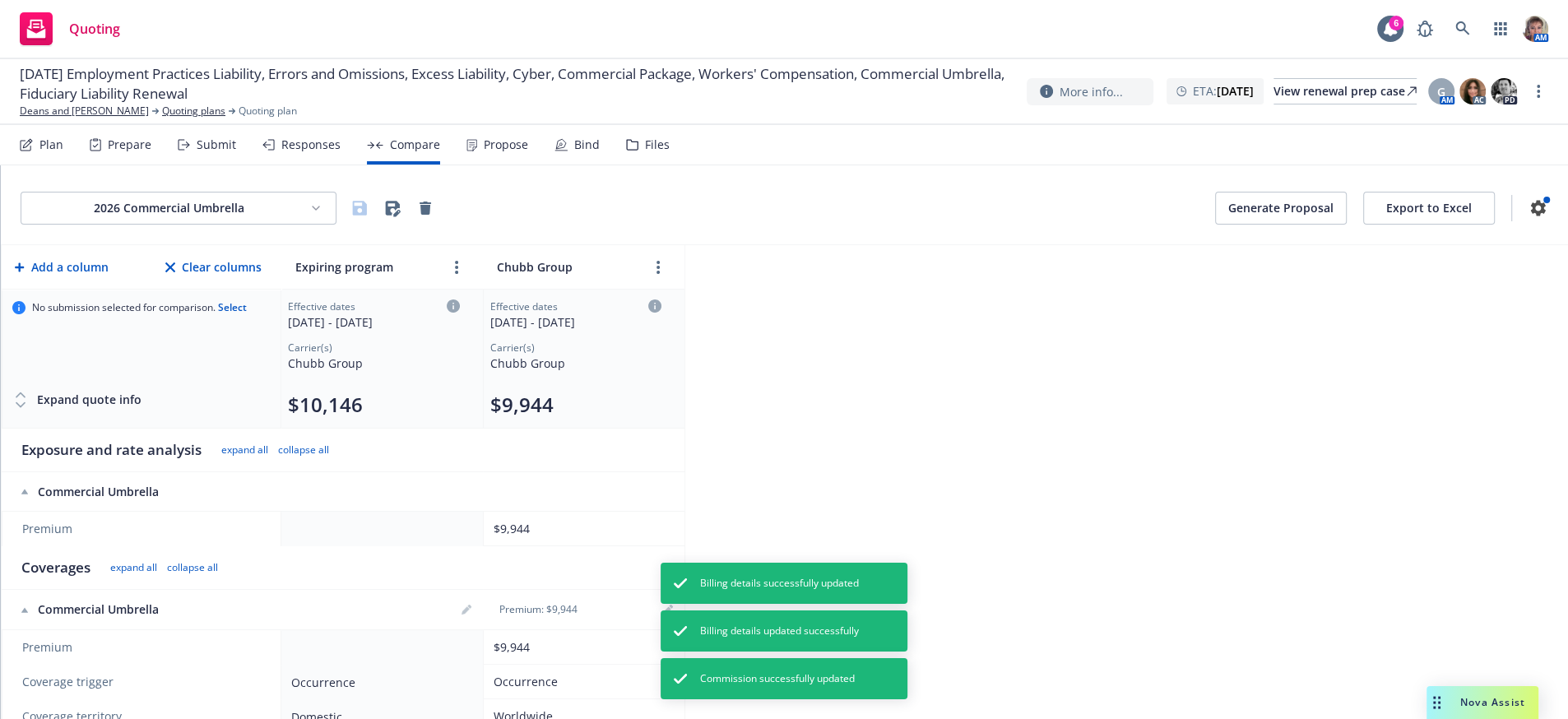
click at [1129, 526] on div "2026 Commercial Umbrella Generate Proposal Export to Excel Add a column Clear c…" at bounding box center [784, 442] width 1567 height 553
click at [323, 152] on div "Responses" at bounding box center [311, 145] width 60 height 13
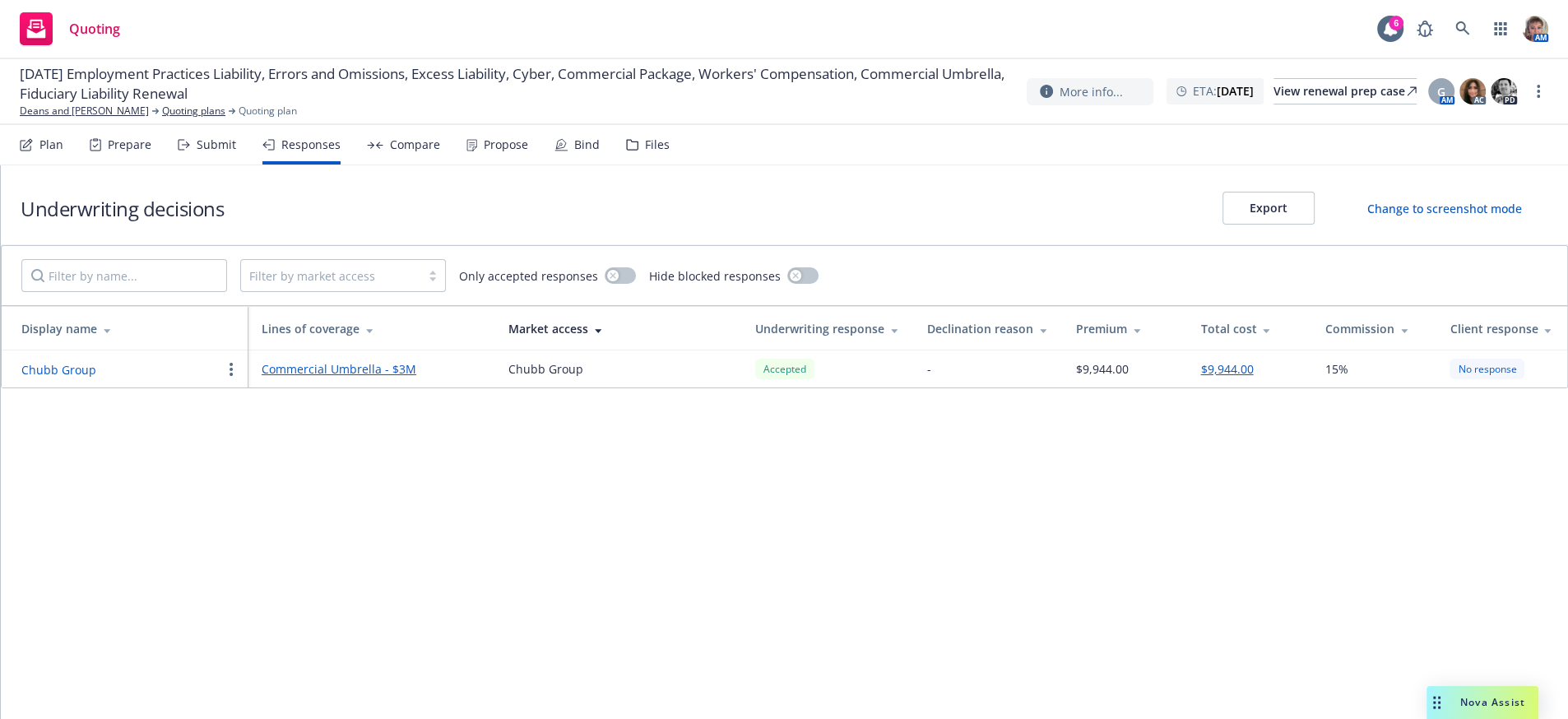
click at [60, 378] on button "Chubb Group" at bounding box center [59, 370] width 75 height 18
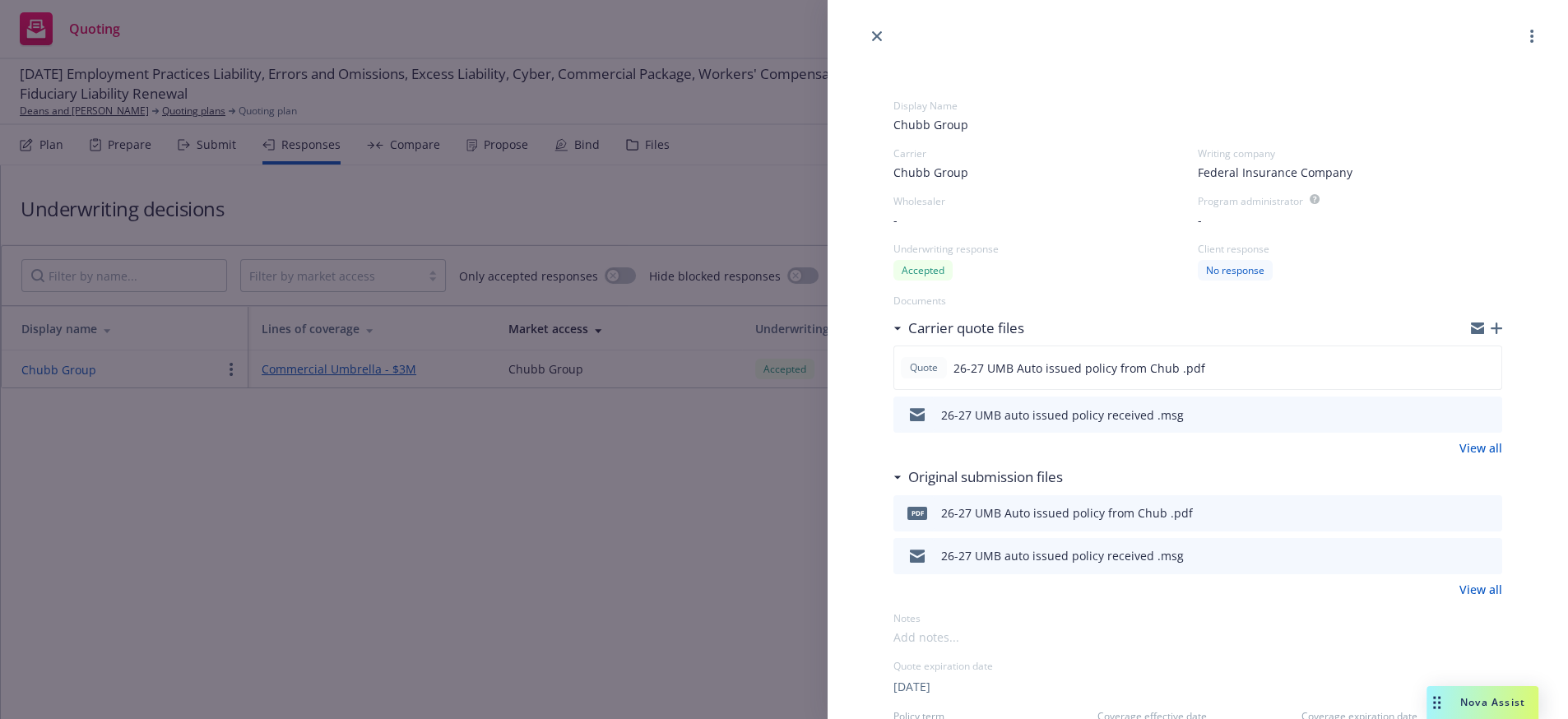
click at [580, 591] on div "Display Name Chubb Group Carrier Chubb Group Writing company Federal Insurance …" at bounding box center [784, 359] width 1568 height 719
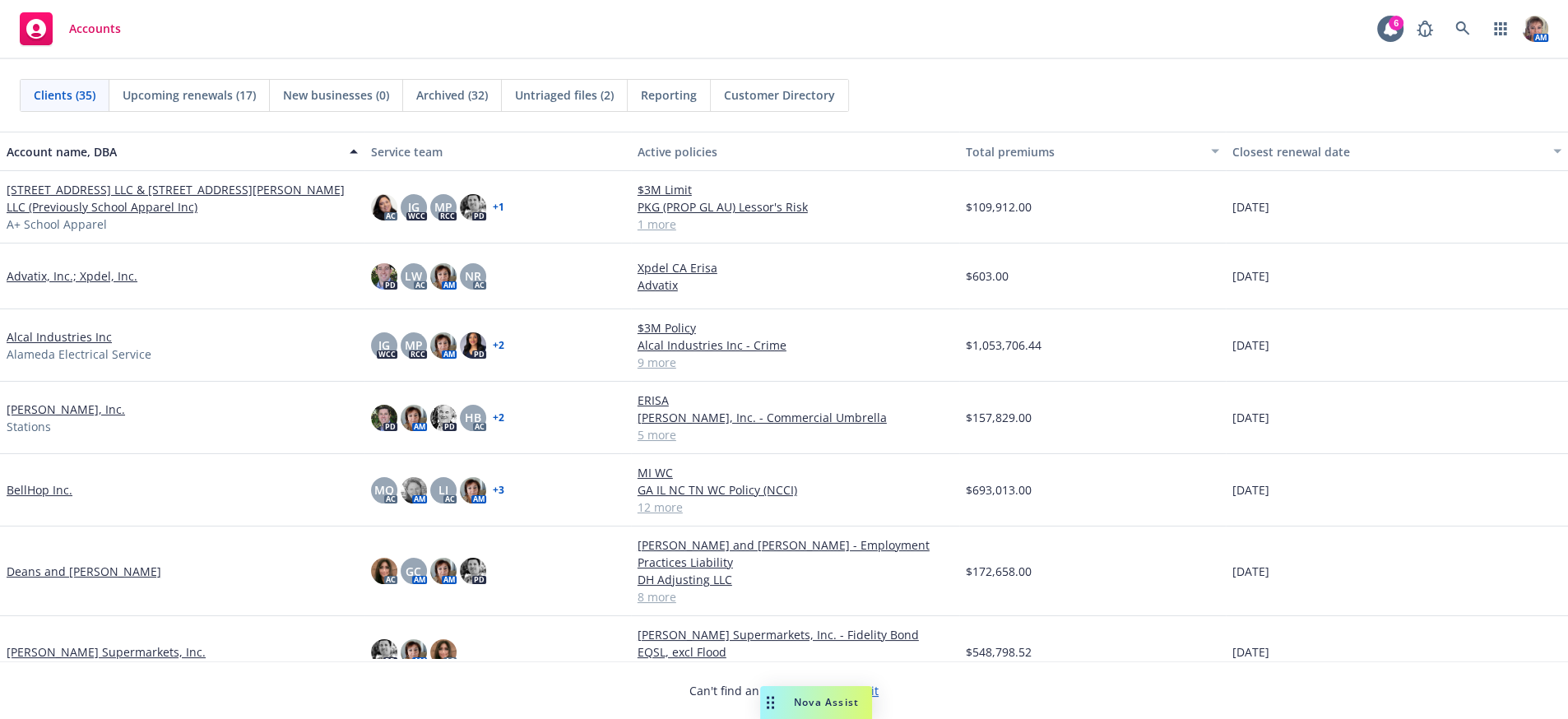
click at [57, 499] on link "BellHop Inc." at bounding box center [39, 490] width 66 height 18
click at [30, 499] on link "BellHop Inc." at bounding box center [39, 490] width 66 height 18
click at [45, 499] on link "BellHop Inc." at bounding box center [39, 490] width 66 height 18
click at [20, 498] on link "BellHop Inc." at bounding box center [39, 490] width 66 height 18
